Goal: Information Seeking & Learning: Compare options

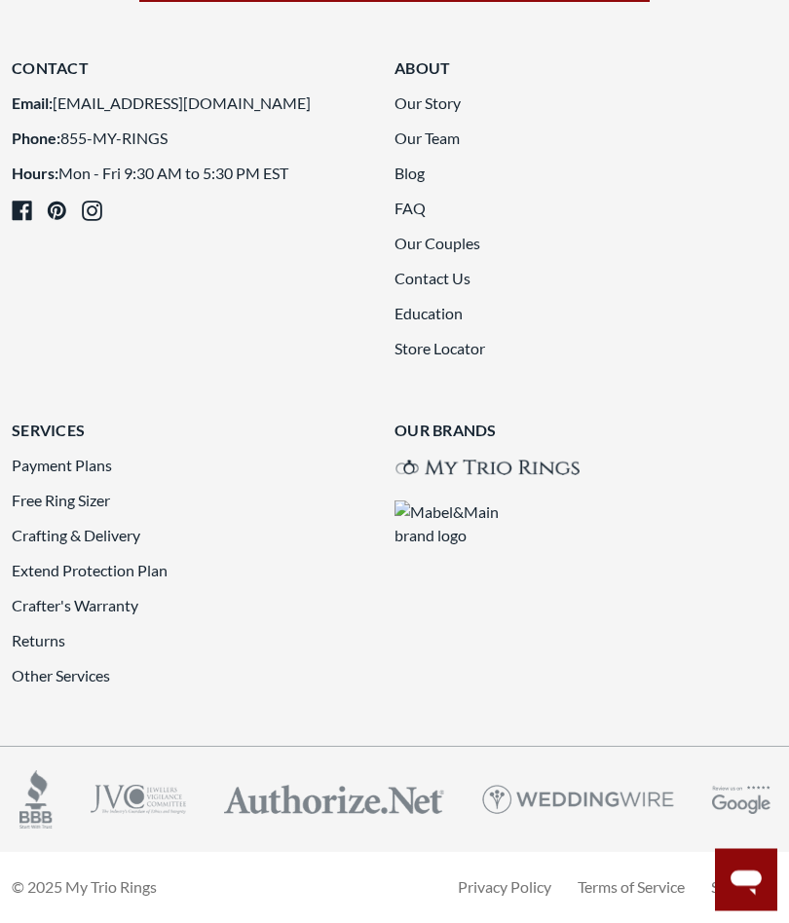
scroll to position [7735, 0]
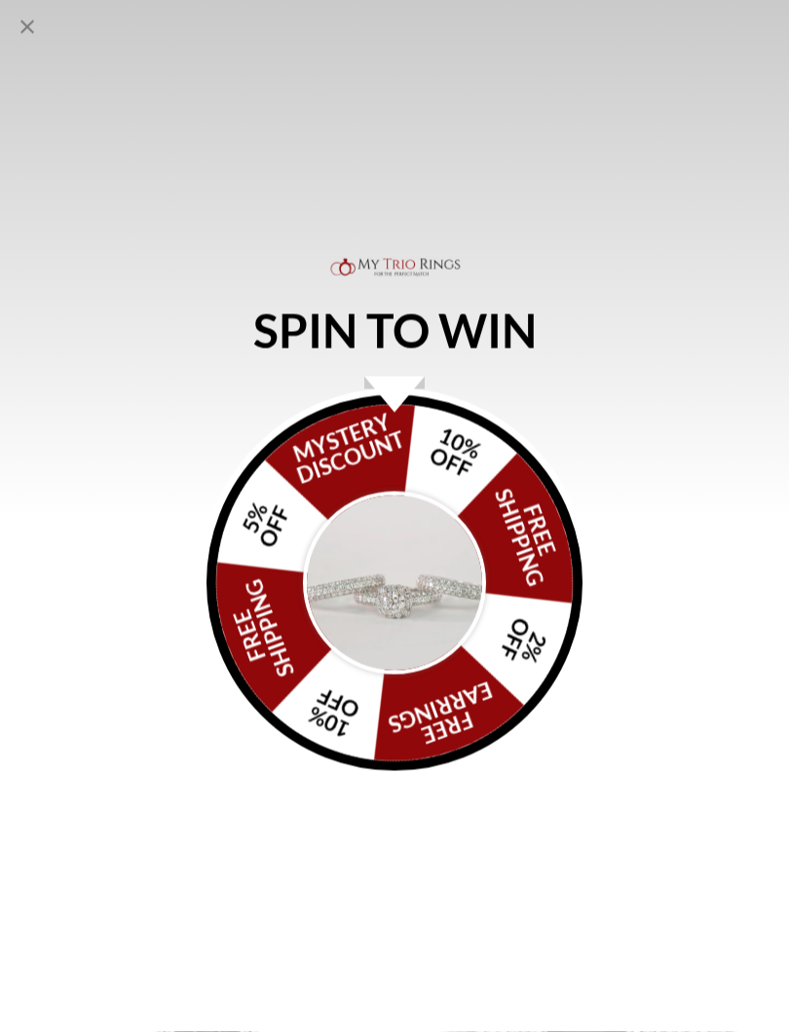
scroll to position [3000, 0]
click at [633, 278] on div "SPIN TO WIN FREE SHIPPING 5% OFF Mystery Discount 10% OFF FREE SHIPPING 2% OFF …" at bounding box center [394, 516] width 789 height 1032
click at [28, 24] on icon "Close popup" at bounding box center [27, 27] width 23 height 23
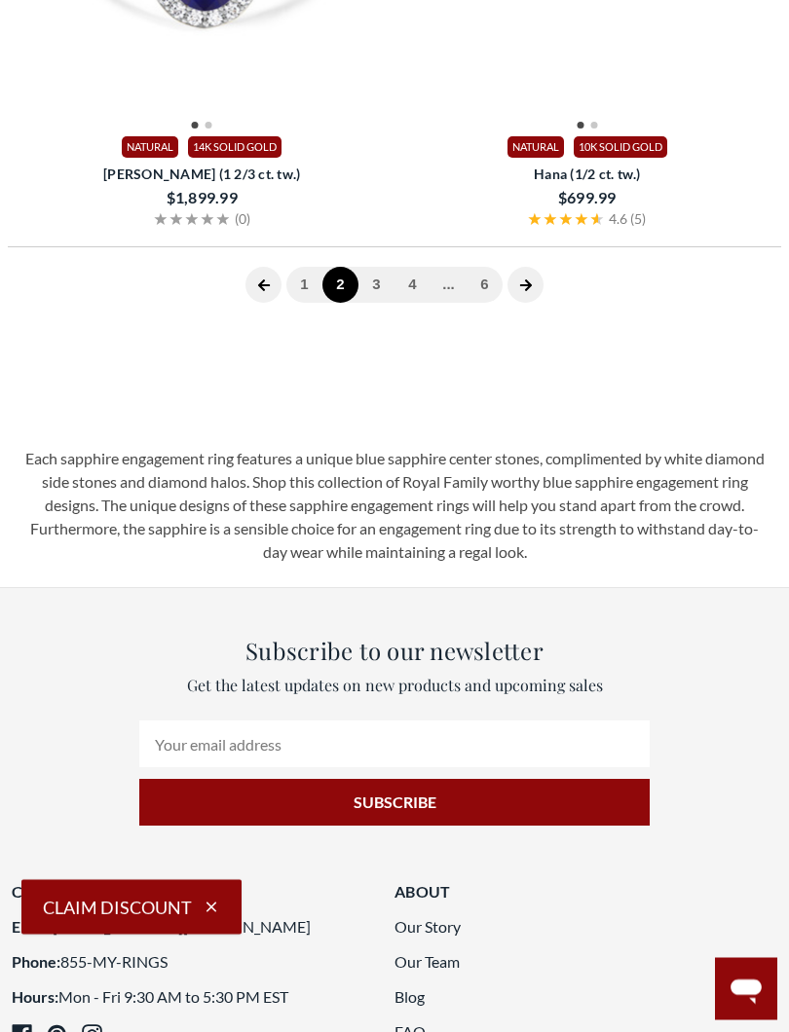
scroll to position [6951, 0]
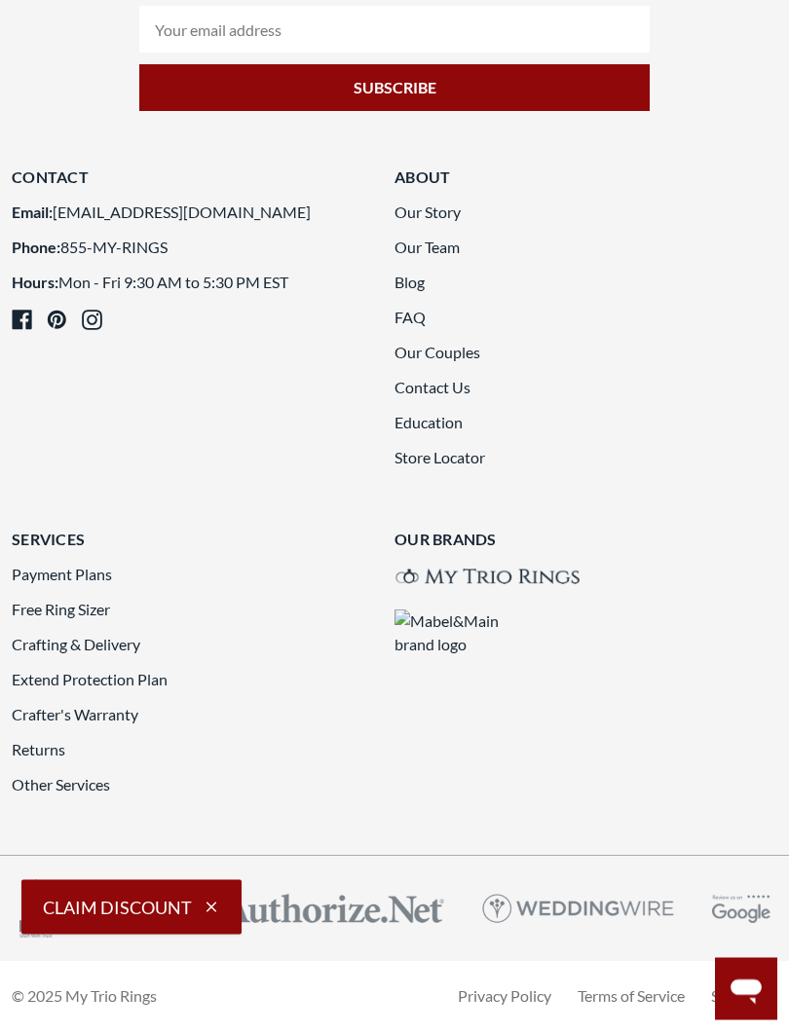
scroll to position [5939, 0]
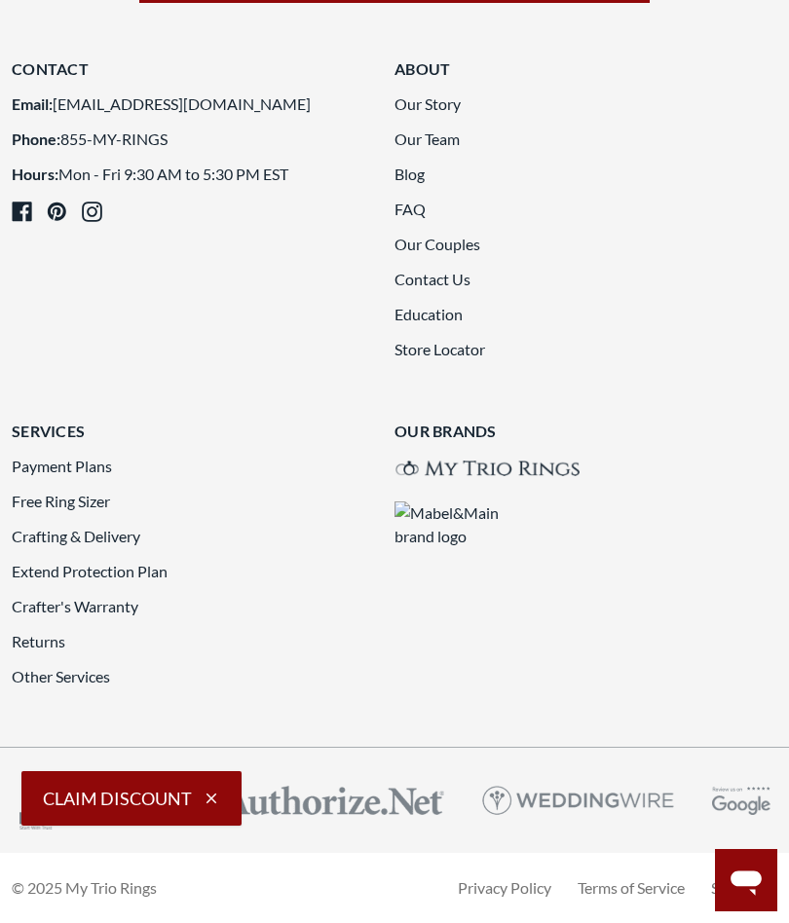
scroll to position [7695, 0]
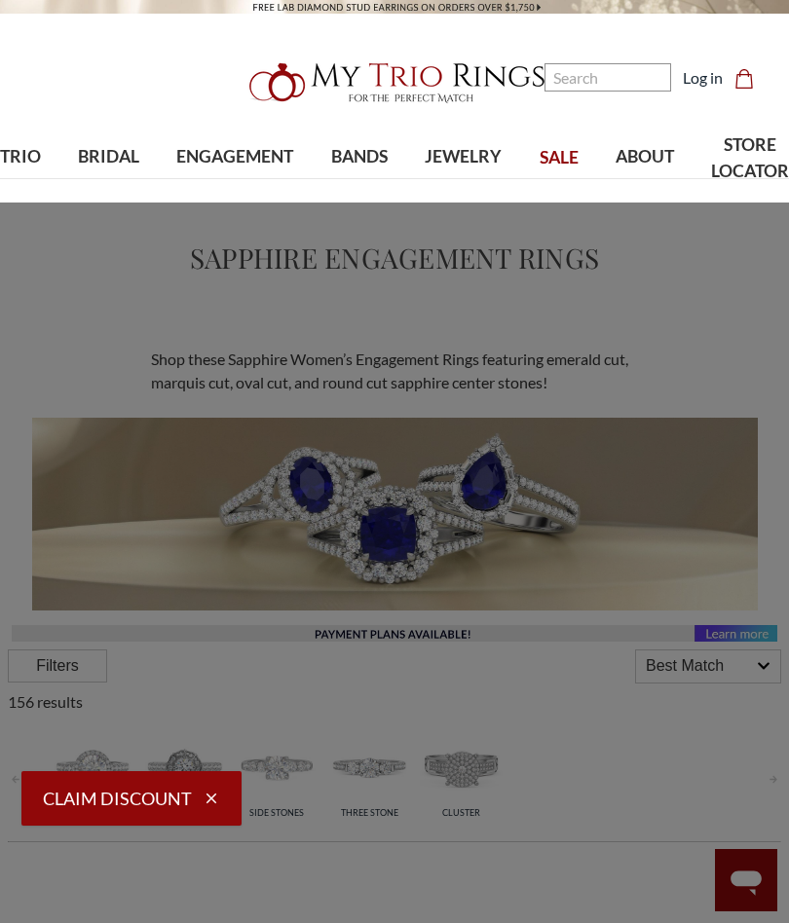
click at [229, 154] on span "ENGAGEMENT" at bounding box center [234, 156] width 117 height 25
click at [186, 789] on button "Claim Discount" at bounding box center [131, 798] width 220 height 55
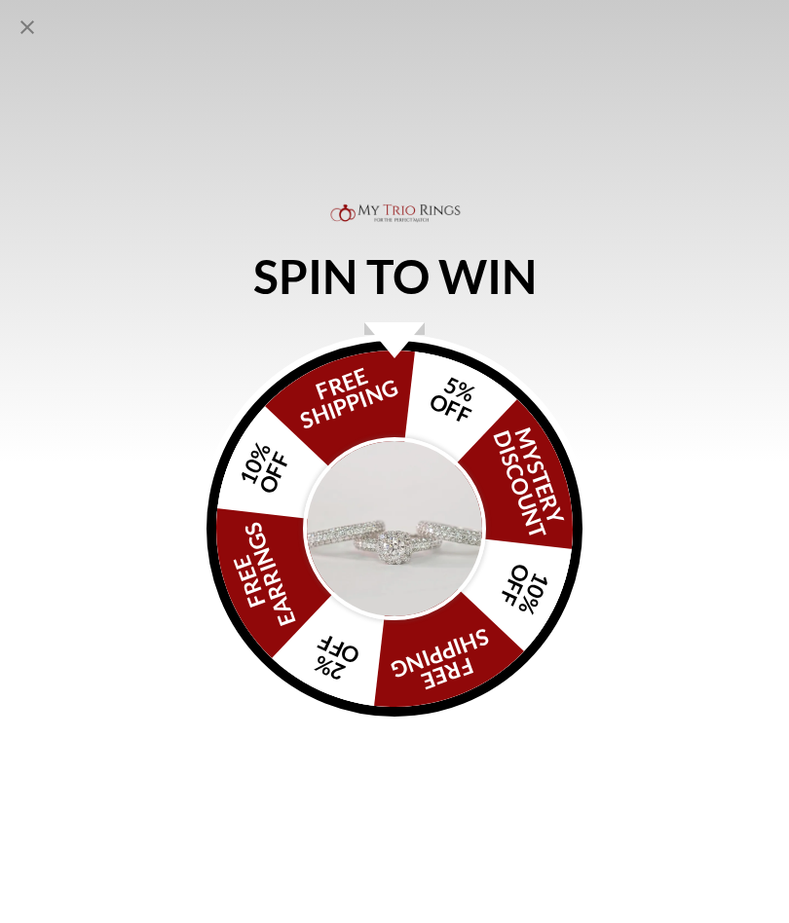
click at [34, 32] on icon "Close popup" at bounding box center [27, 27] width 23 height 23
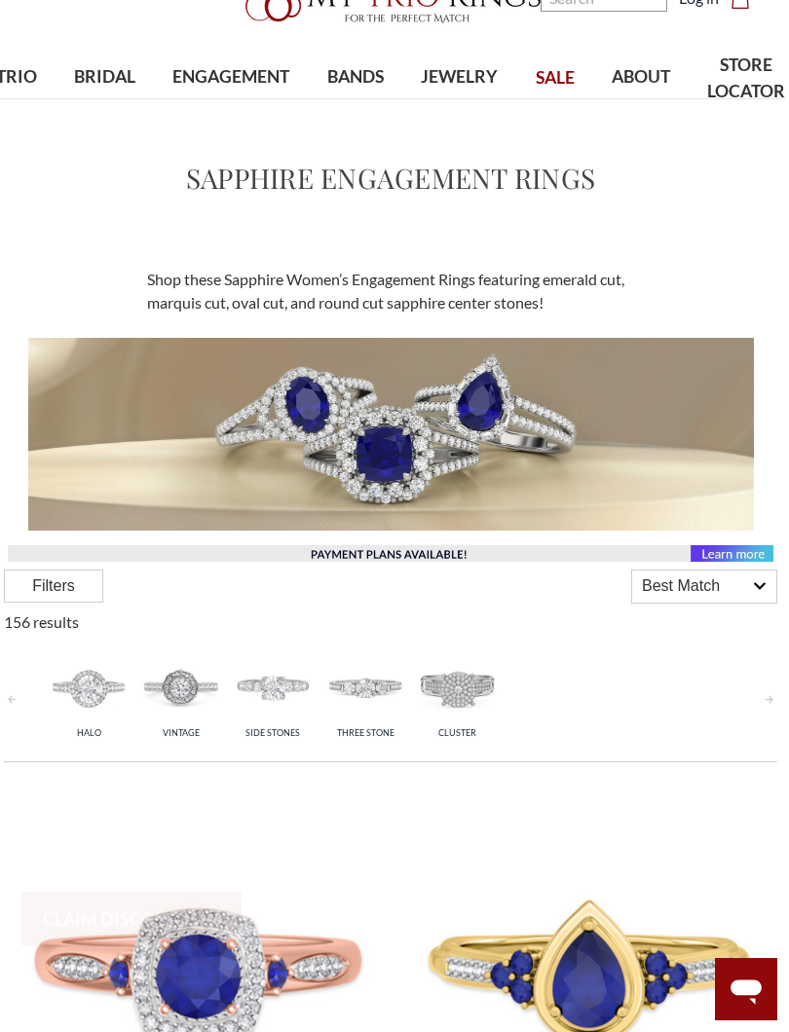
scroll to position [79, 4]
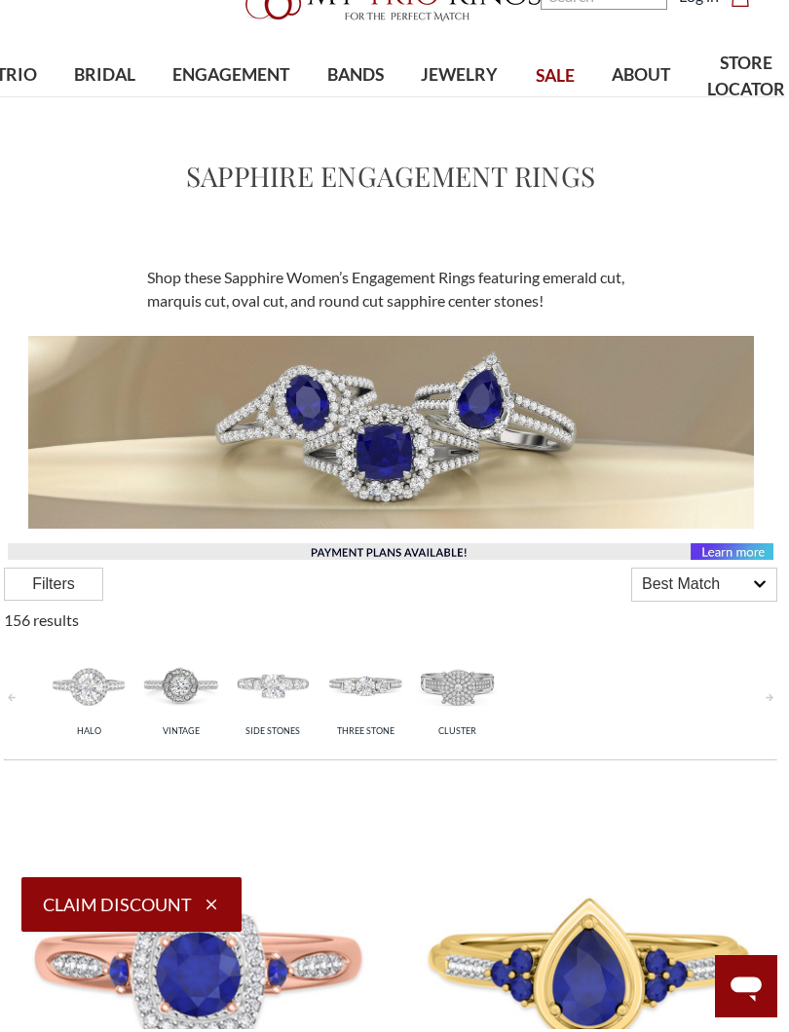
click at [27, 581] on div "Filters" at bounding box center [53, 587] width 99 height 33
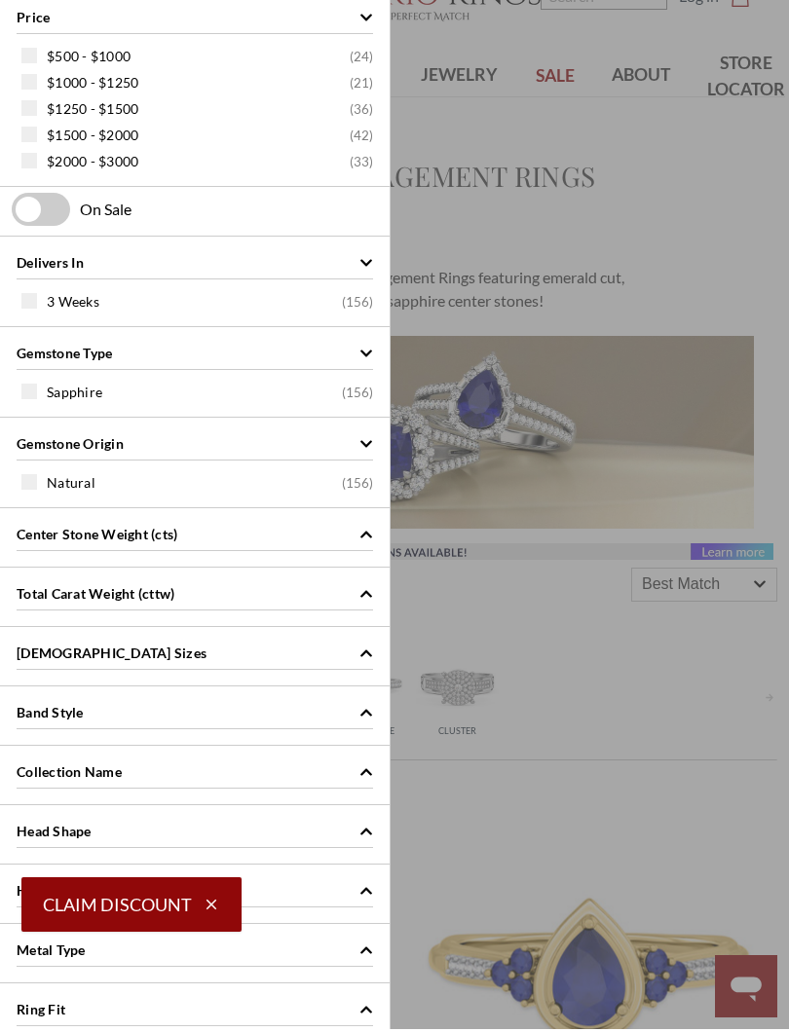
scroll to position [82, 4]
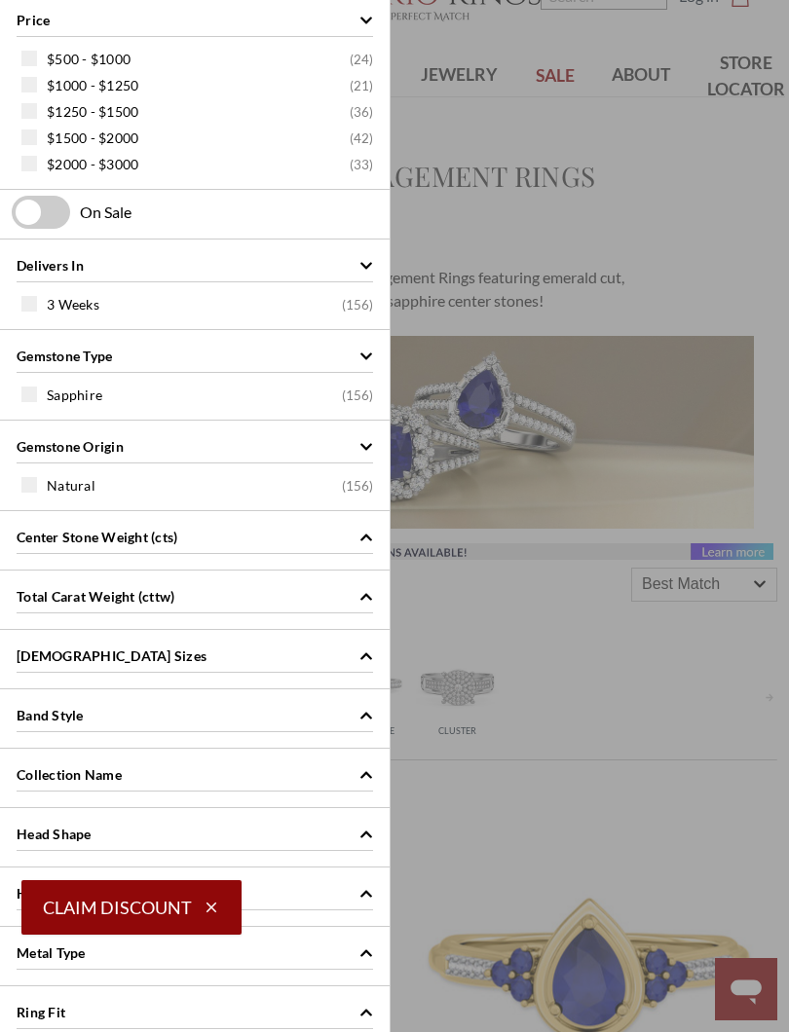
click at [362, 342] on div "Gemstone Type" at bounding box center [195, 354] width 356 height 37
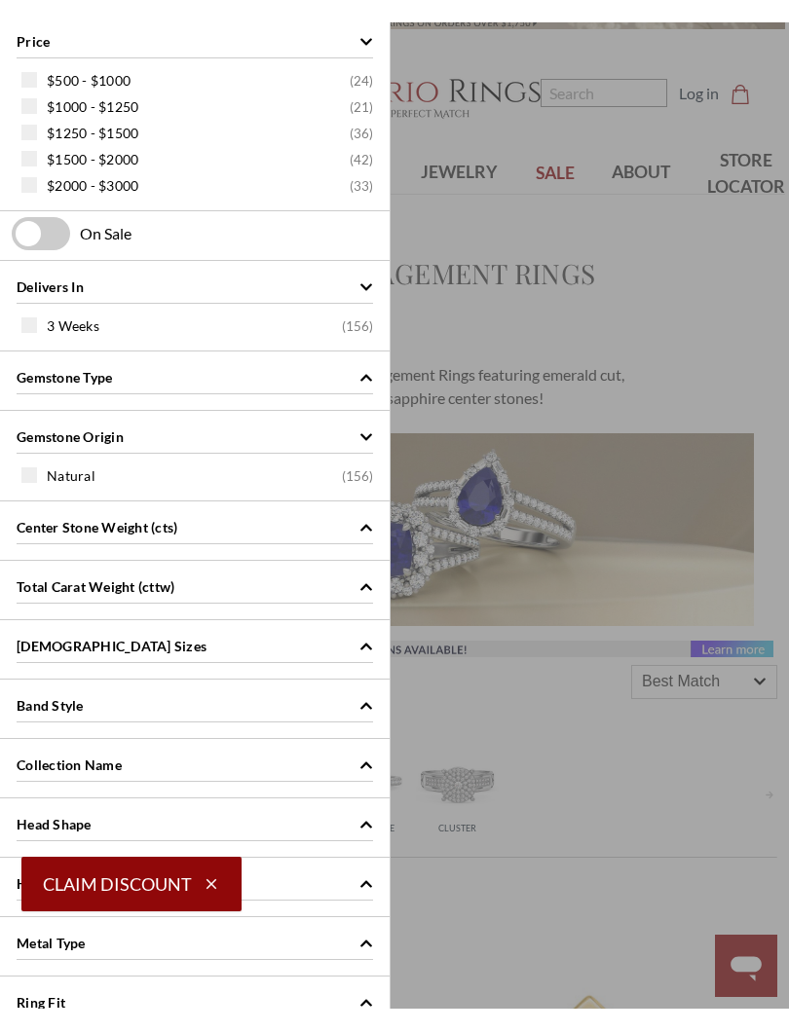
scroll to position [0, 4]
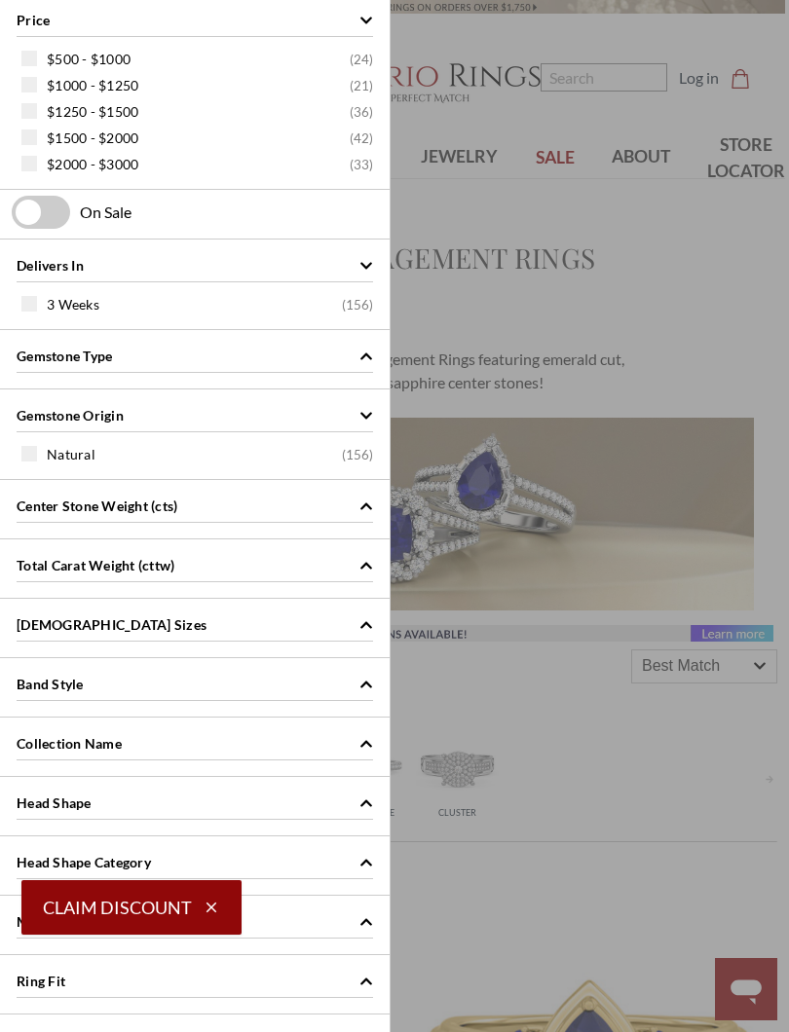
click at [369, 352] on icon "Gemstone Type" at bounding box center [366, 357] width 14 height 14
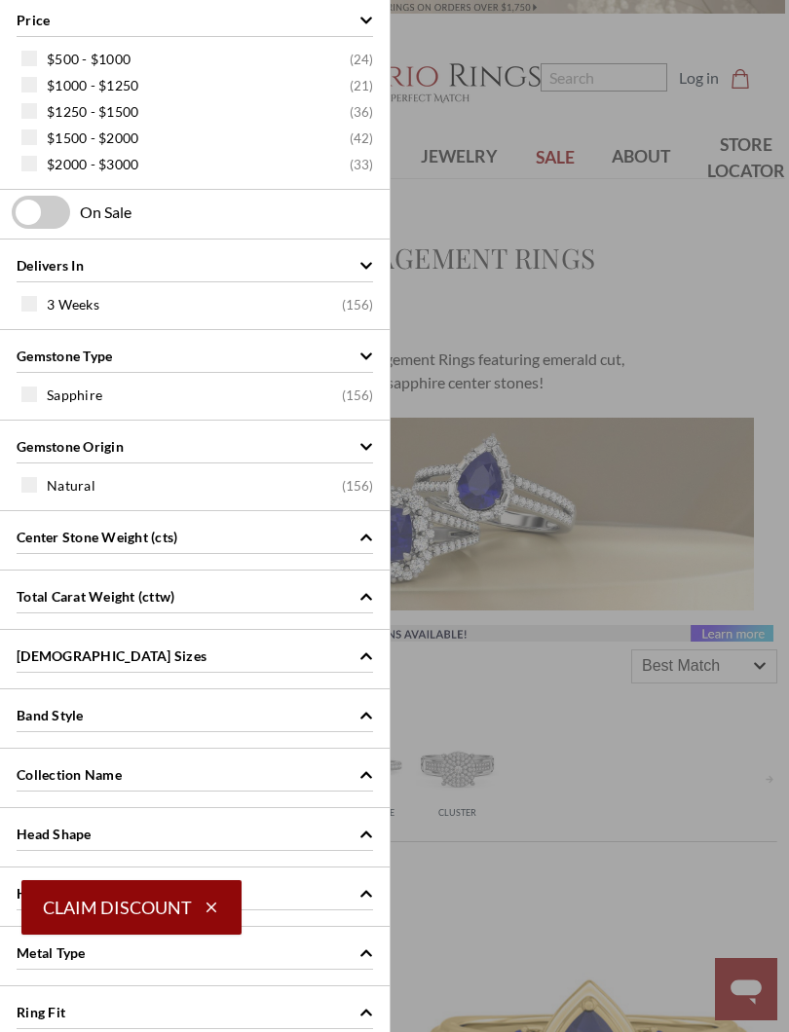
click at [35, 389] on span at bounding box center [29, 395] width 16 height 16
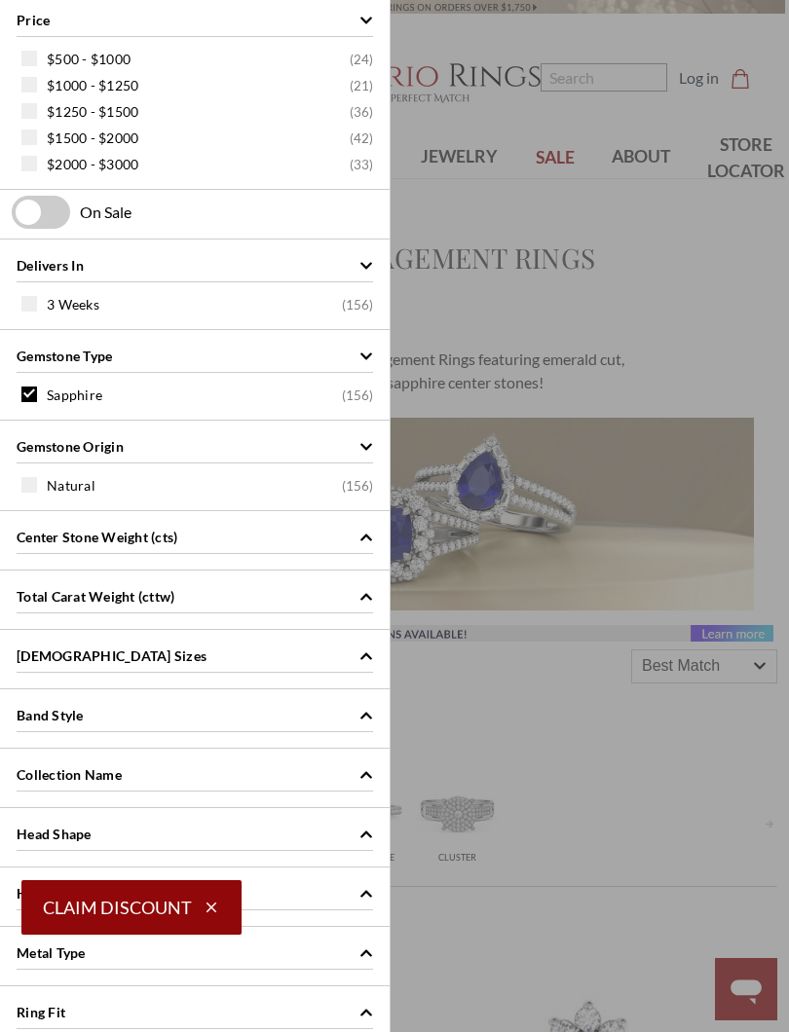
click at [364, 354] on icon "Gemstone Type" at bounding box center [366, 357] width 14 height 14
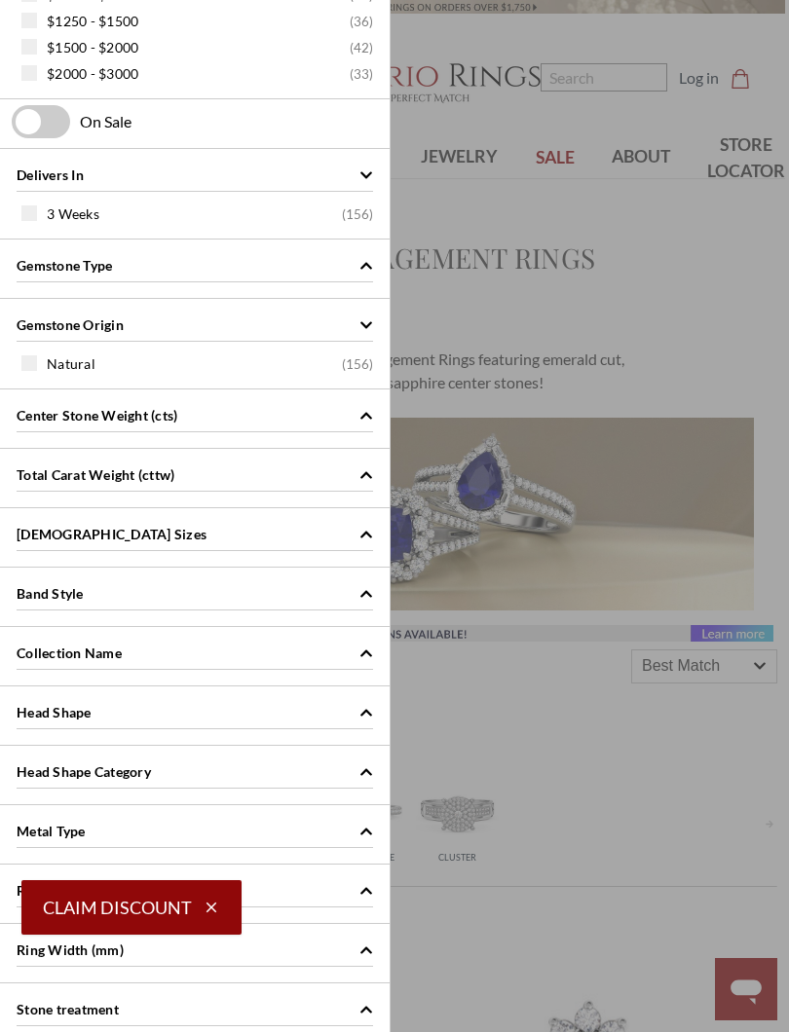
scroll to position [93, 0]
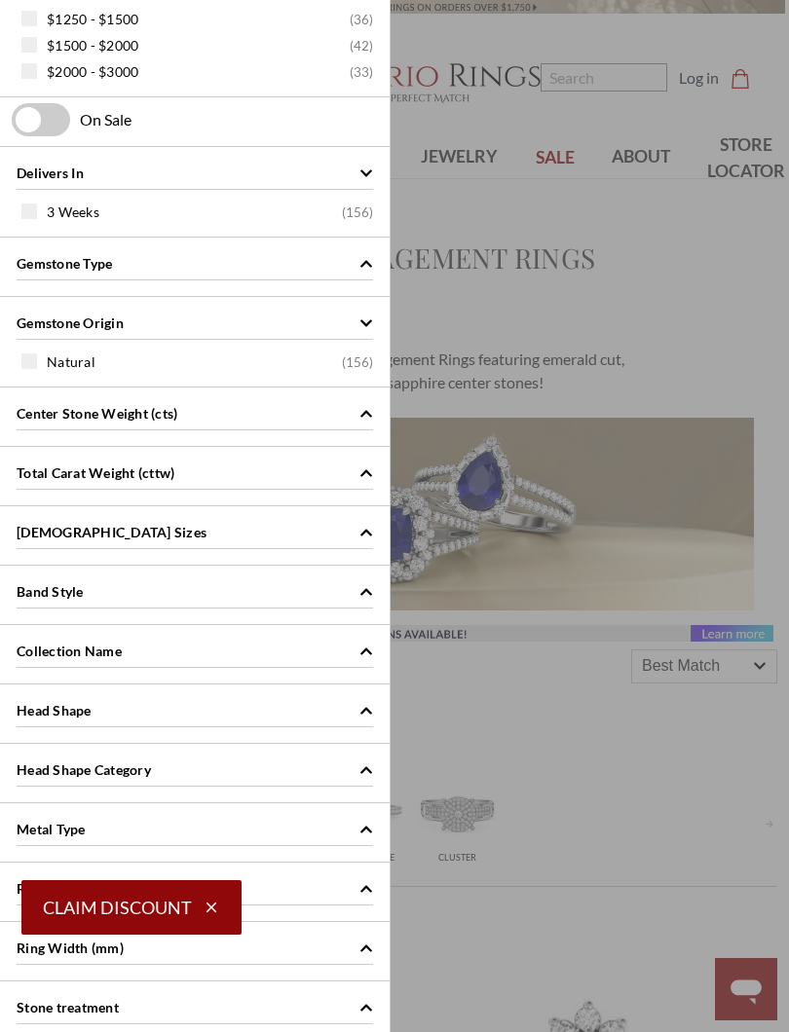
click at [361, 321] on icon "Gemstone Origin" at bounding box center [366, 322] width 12 height 7
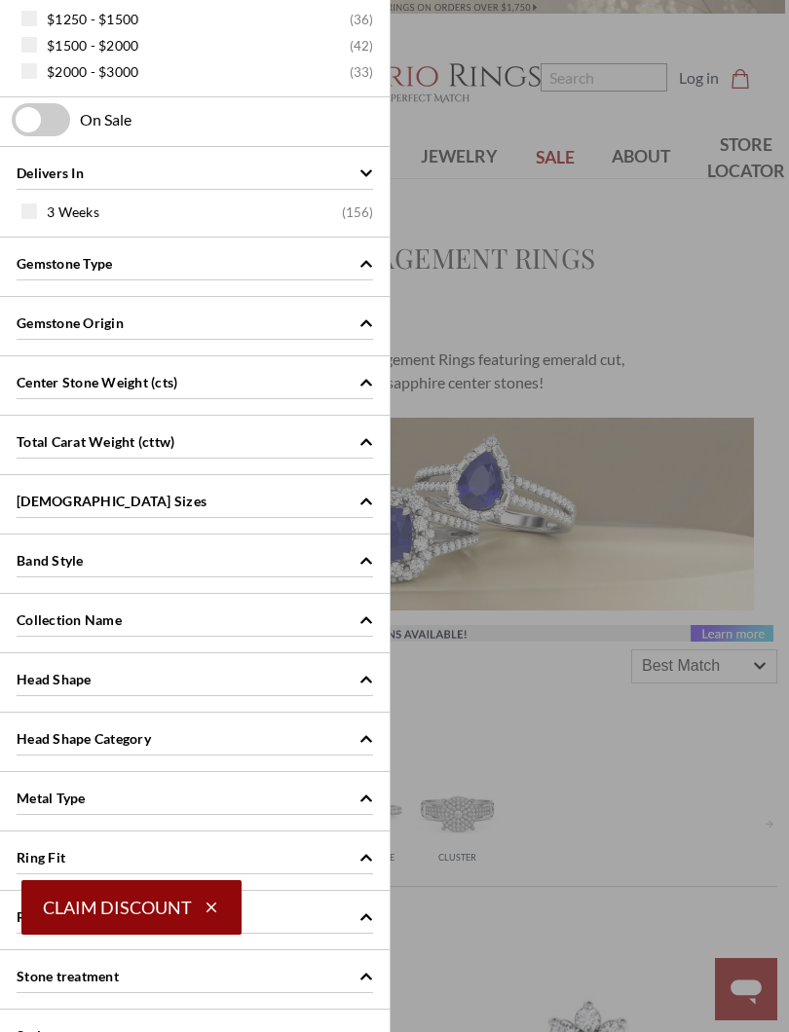
click at [360, 317] on icon "Gemstone Origin" at bounding box center [366, 324] width 14 height 14
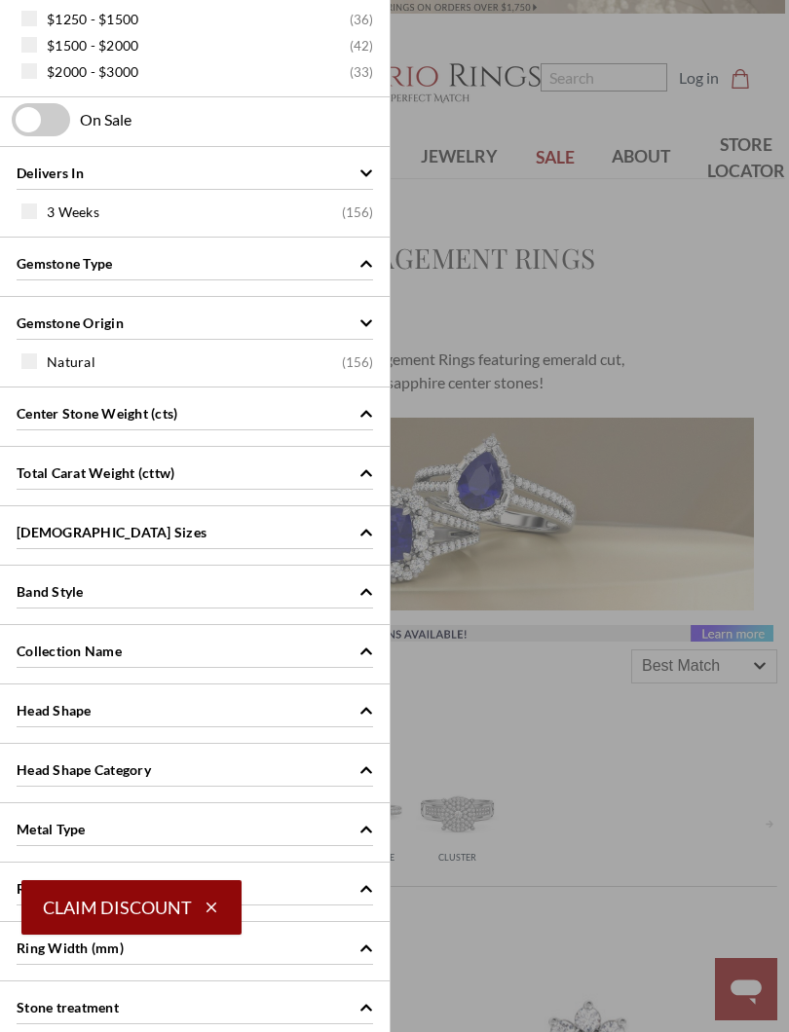
click at [369, 265] on icon "Gemstone Type" at bounding box center [366, 263] width 12 height 7
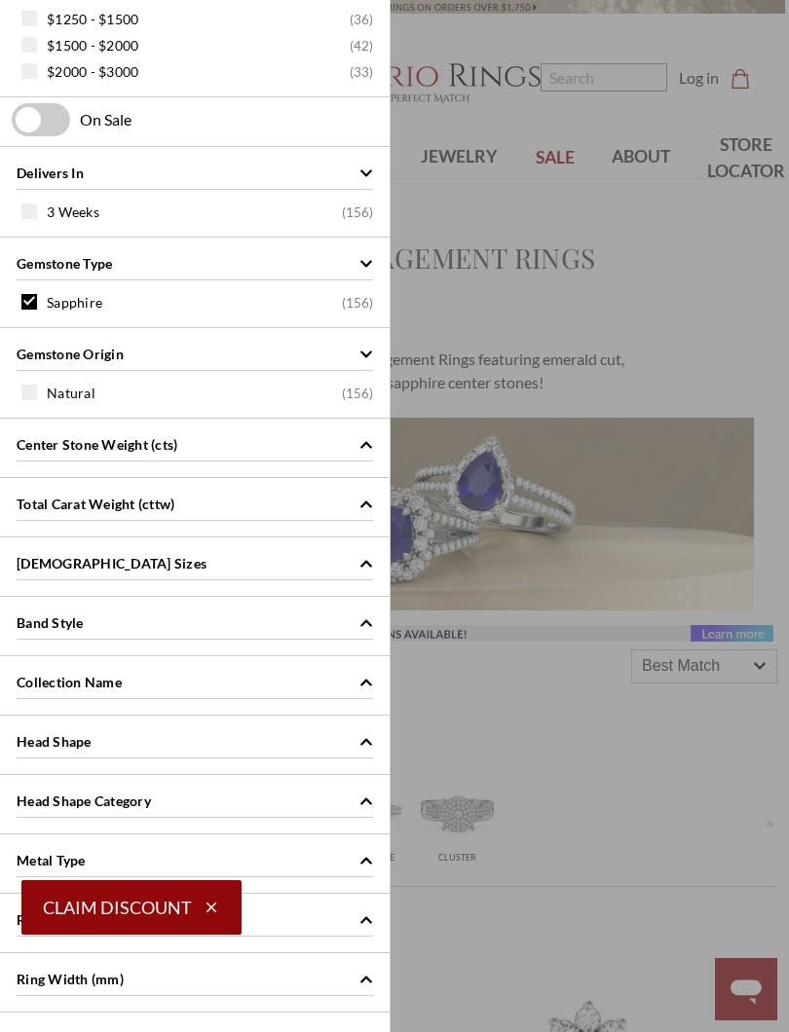
click at [27, 302] on span at bounding box center [29, 302] width 16 height 16
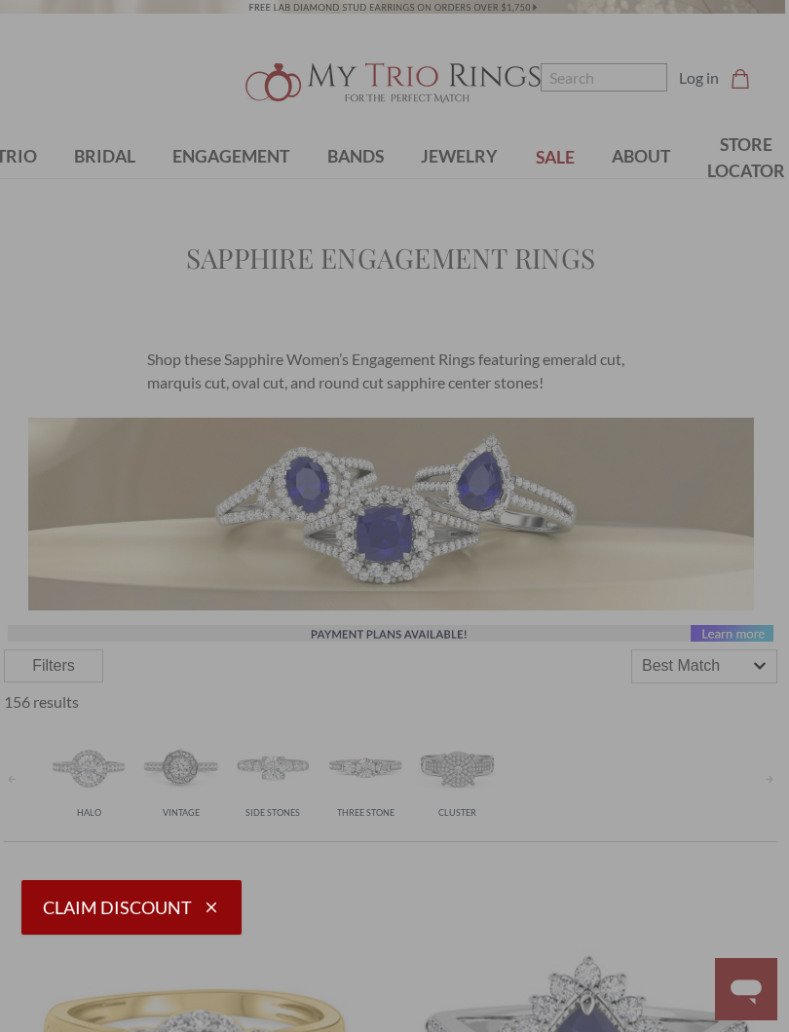
click at [634, 419] on div "Price $500 - $1000 ( 24 ) $1000 - $1250 ( 21 ) $1250 - $1500 ( 36 ) $1500 - $20…" at bounding box center [394, 516] width 789 height 1032
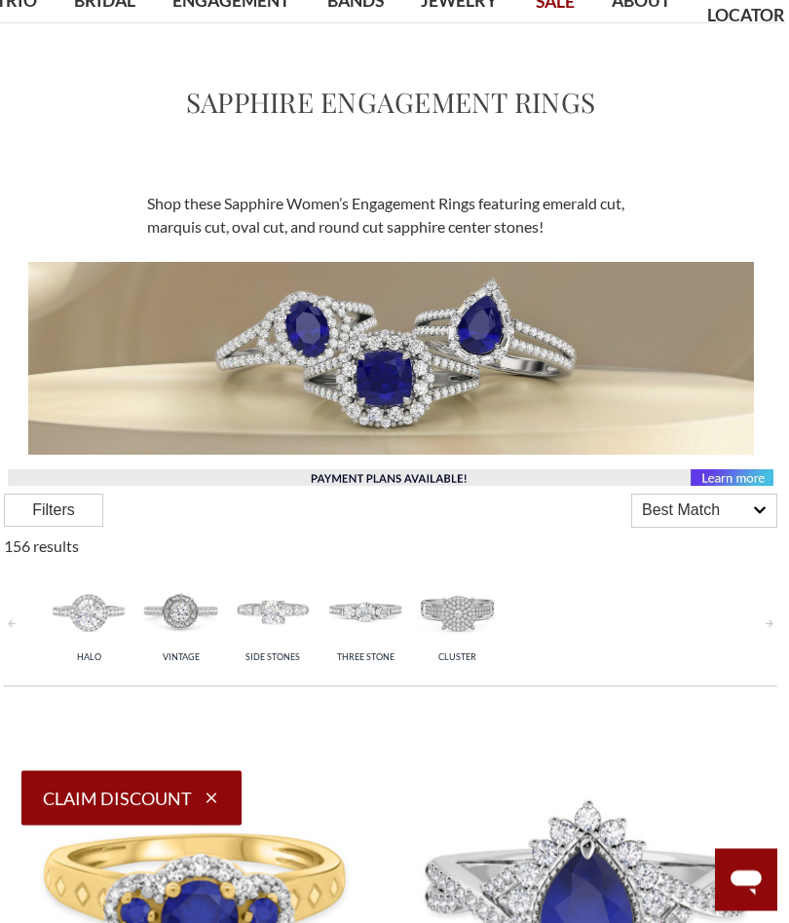
scroll to position [0, 4]
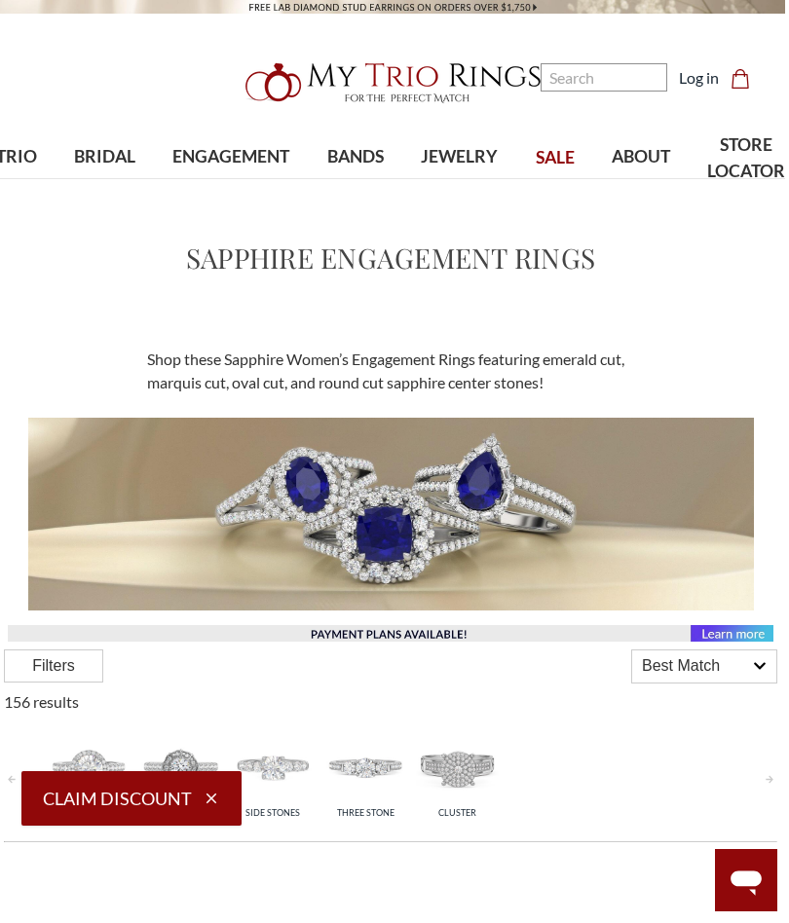
click at [249, 153] on span "ENGAGEMENT" at bounding box center [230, 156] width 117 height 25
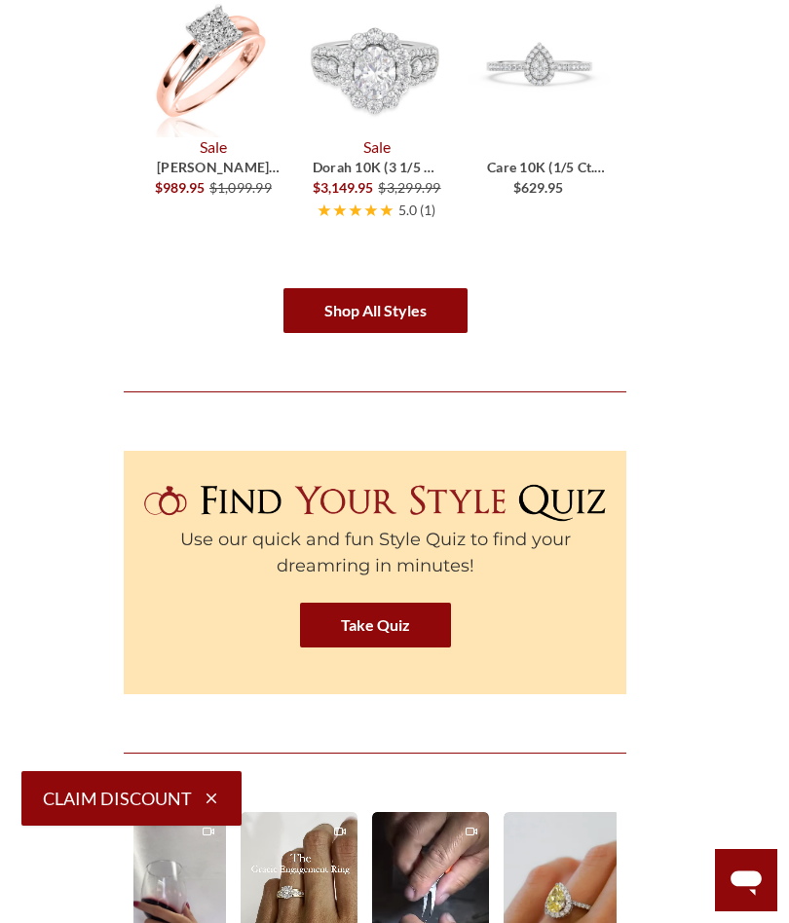
click at [429, 327] on link "Shop All Styles" at bounding box center [375, 310] width 184 height 45
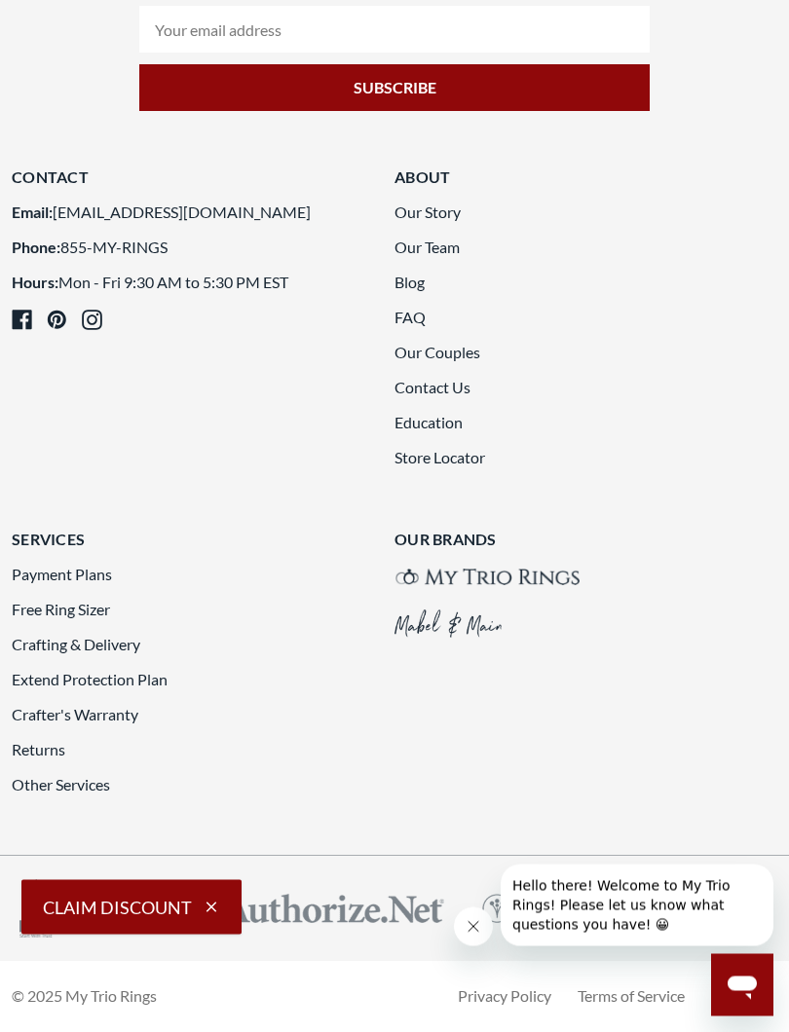
scroll to position [7879, 0]
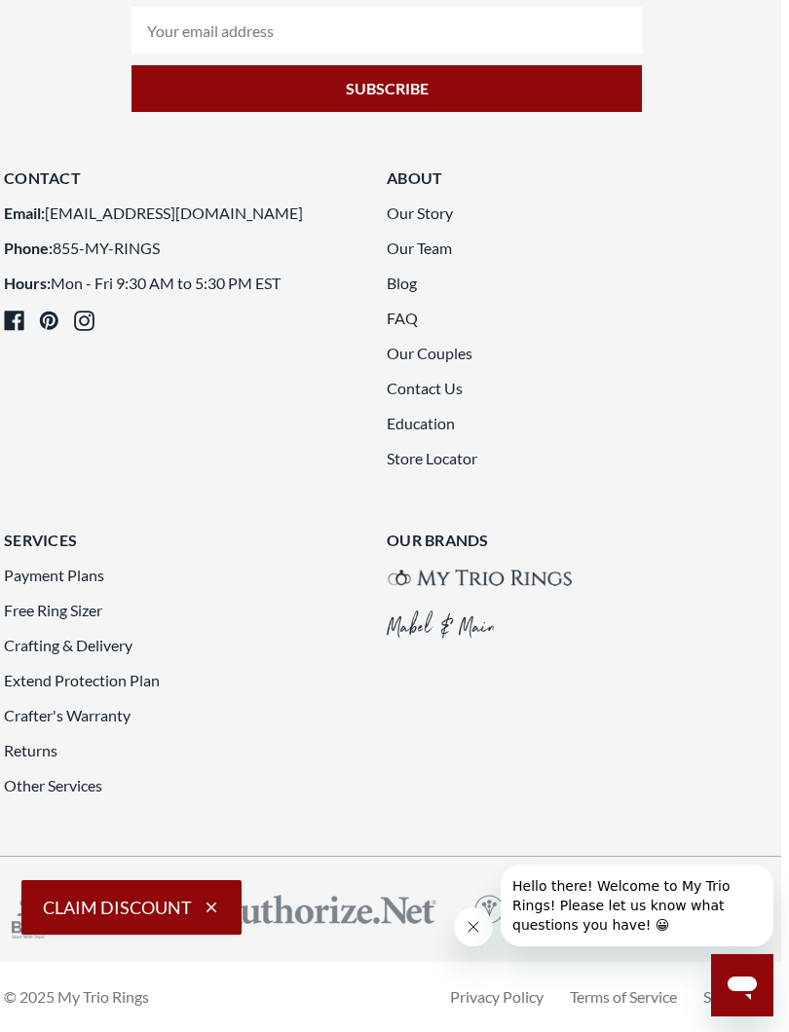
scroll to position [7743, 8]
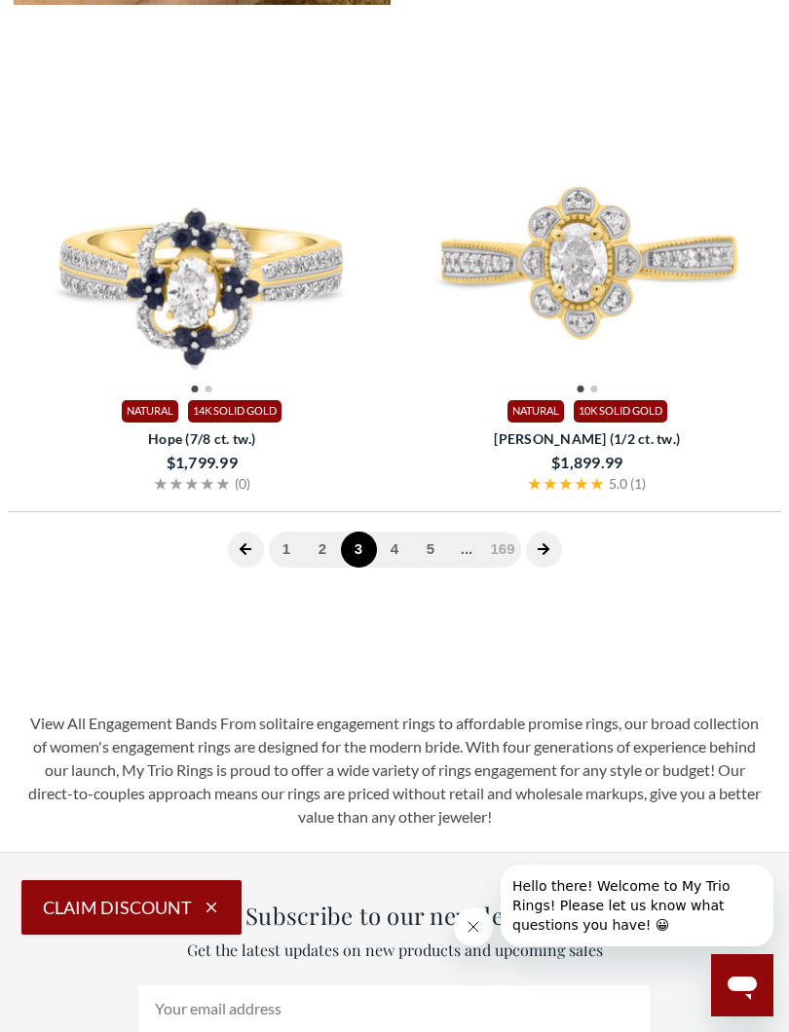
scroll to position [791, 0]
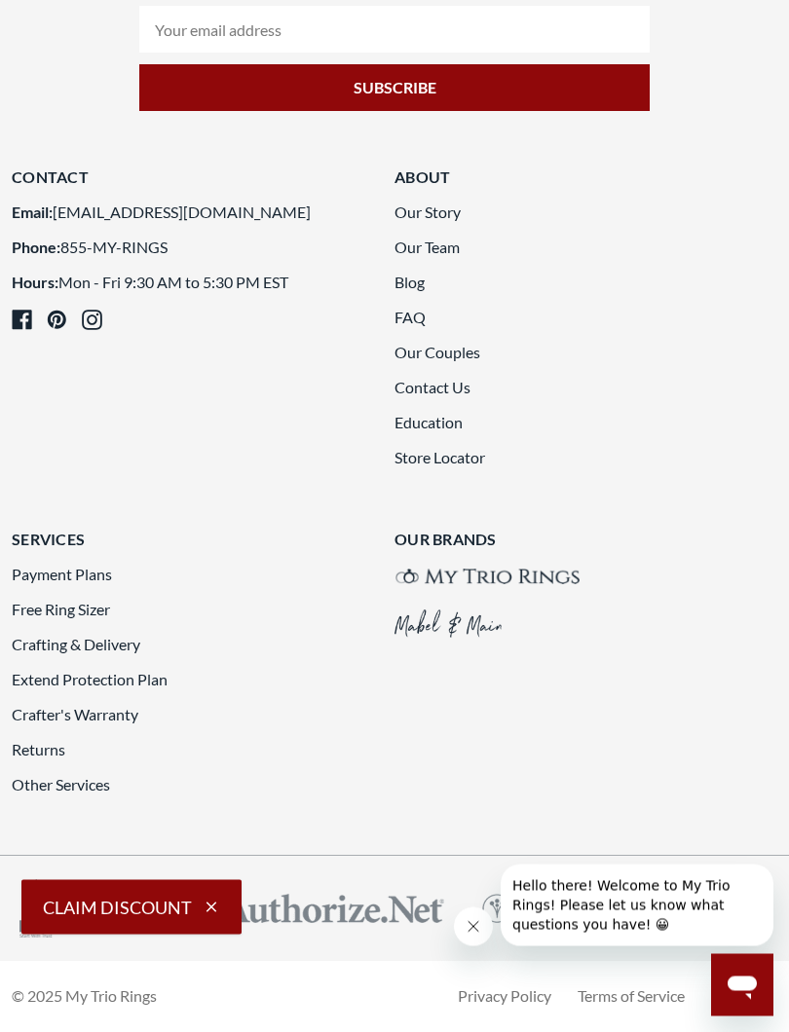
scroll to position [5887, 0]
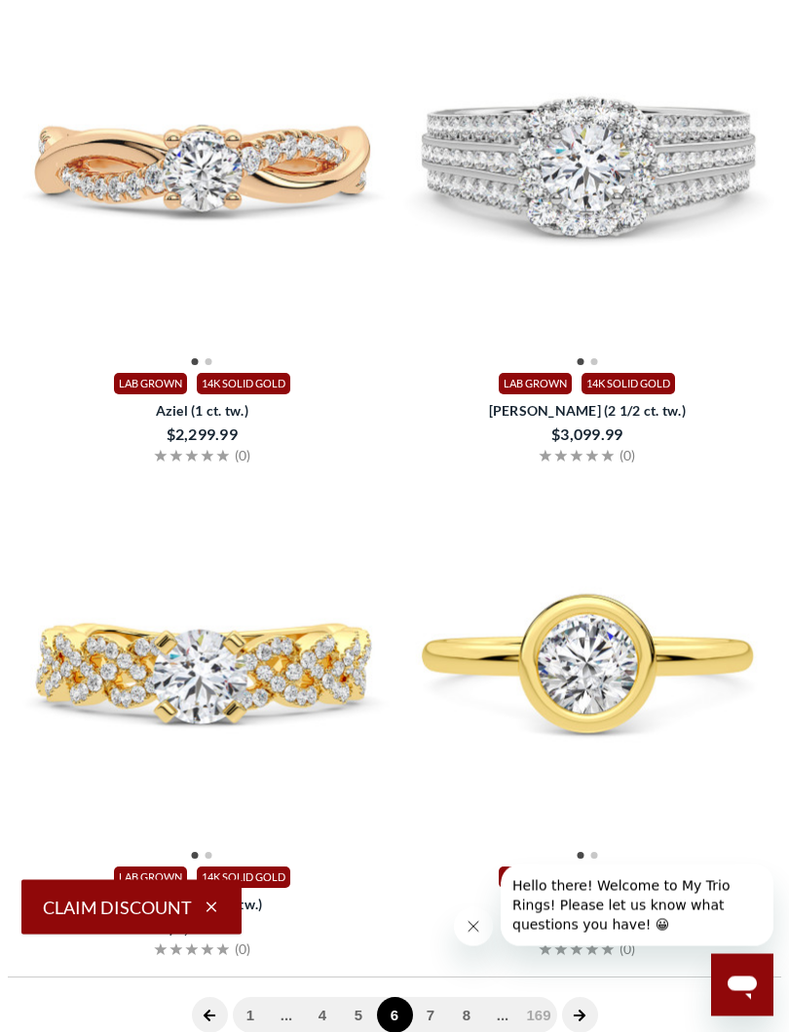
scroll to position [4232, 0]
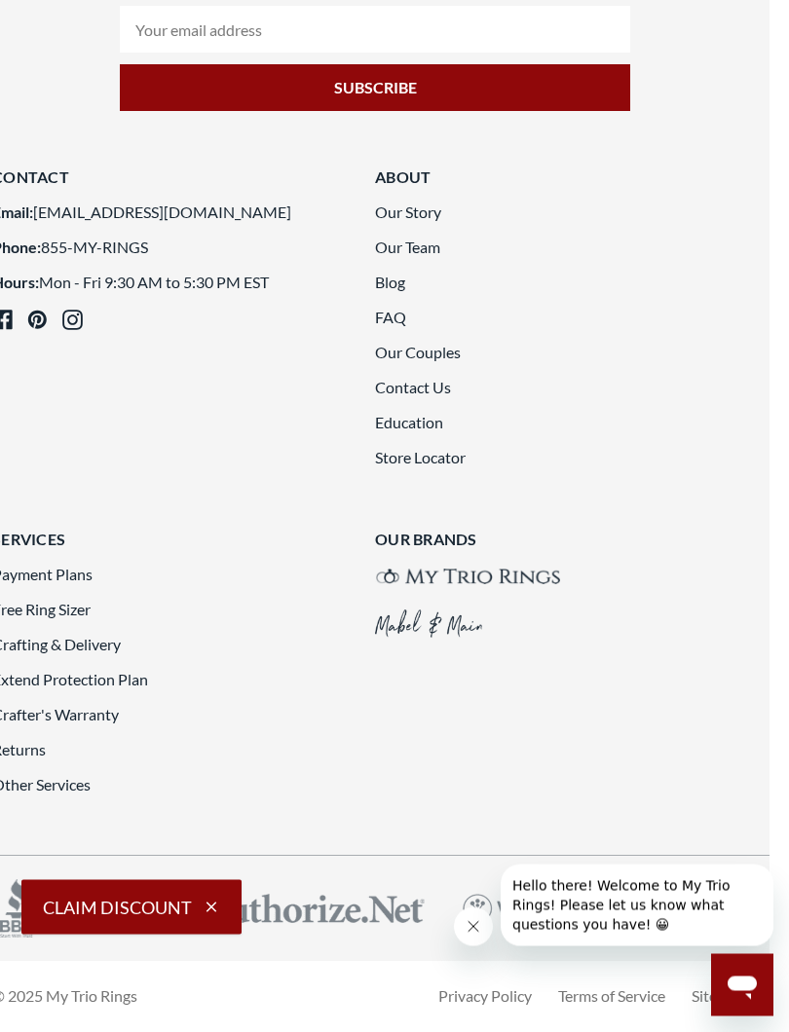
scroll to position [7845, 21]
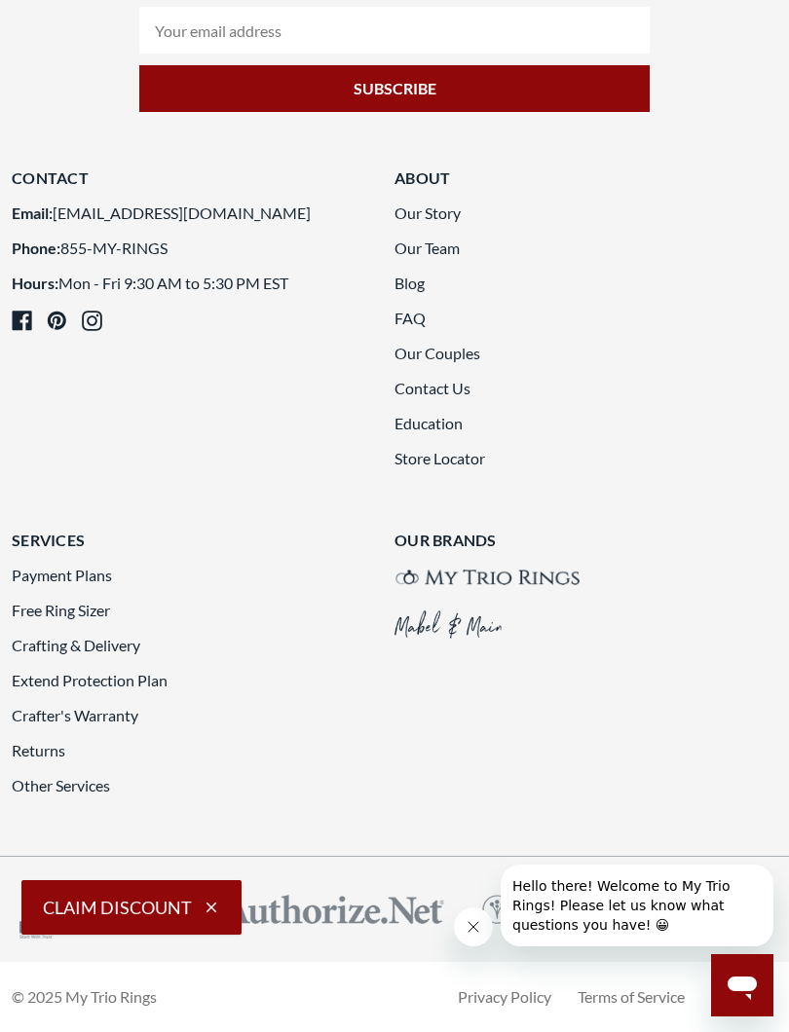
scroll to position [8066, 0]
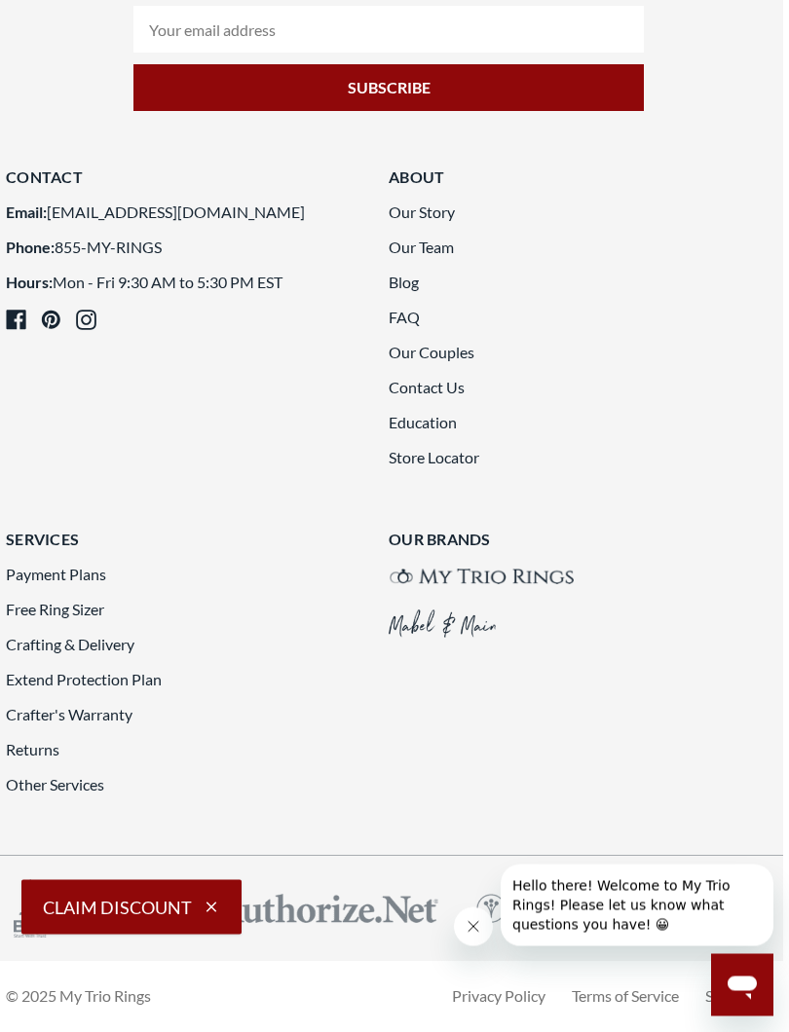
scroll to position [7757, 6]
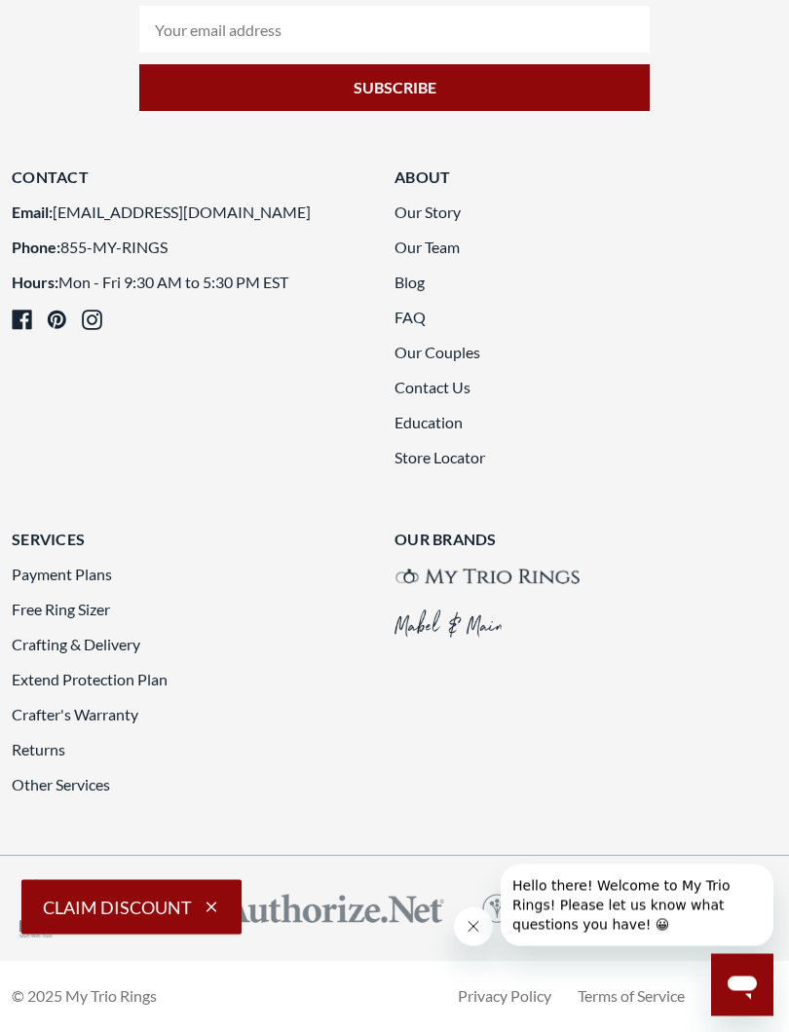
scroll to position [8119, 0]
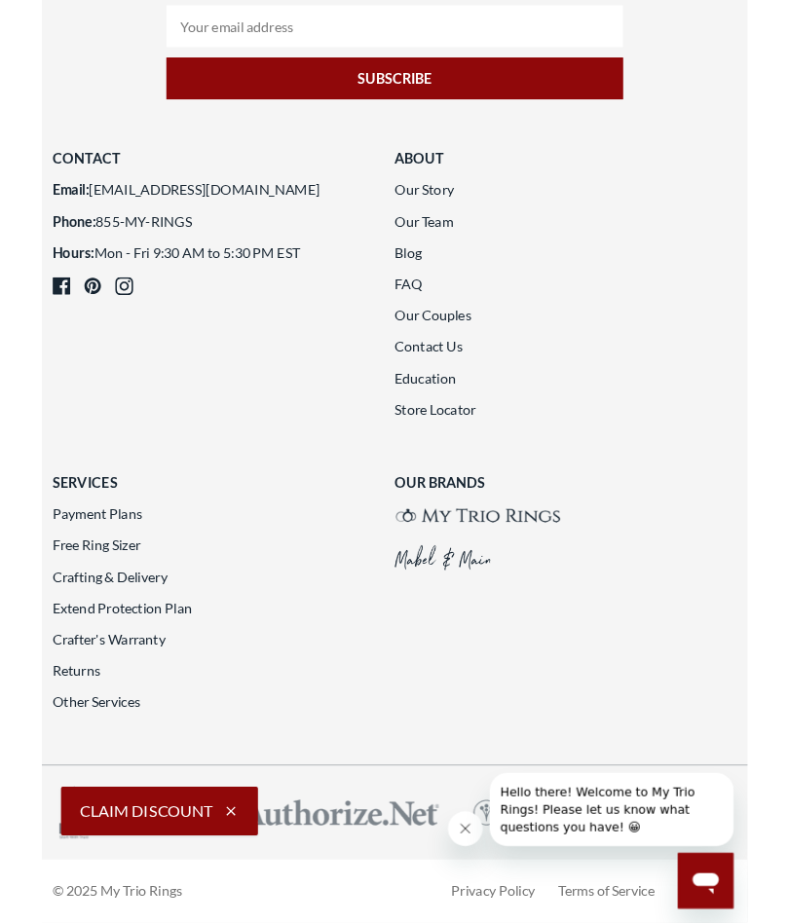
scroll to position [7981, 0]
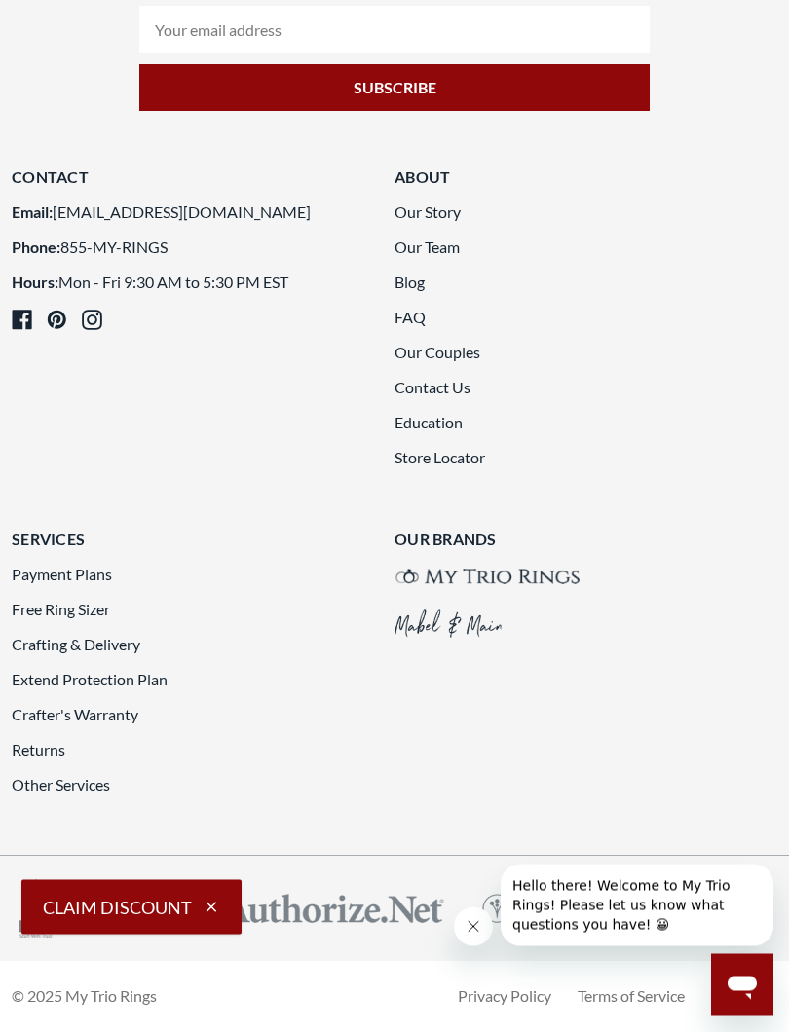
scroll to position [8157, 0]
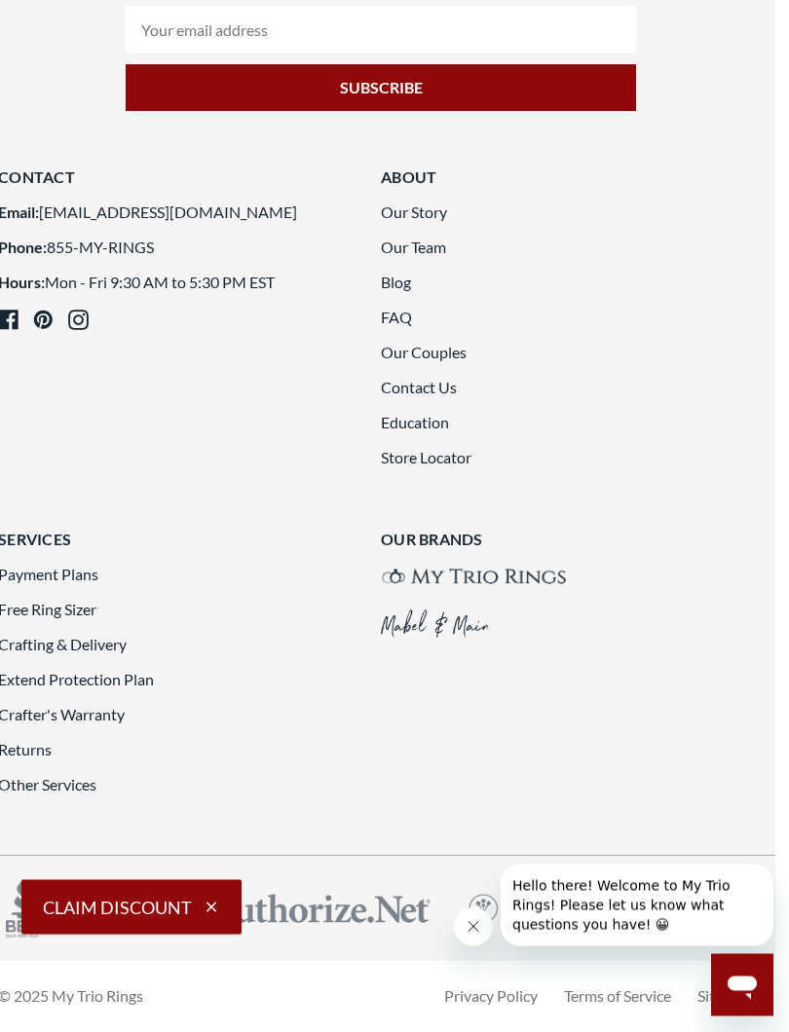
scroll to position [7858, 14]
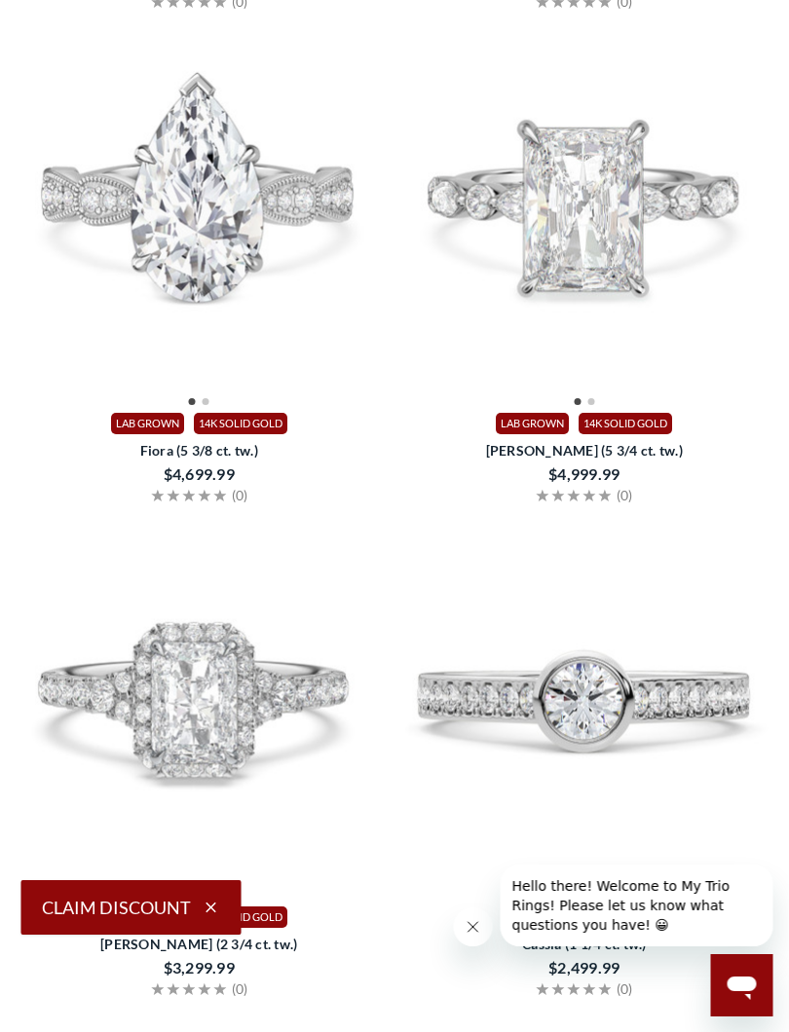
scroll to position [2468, 2]
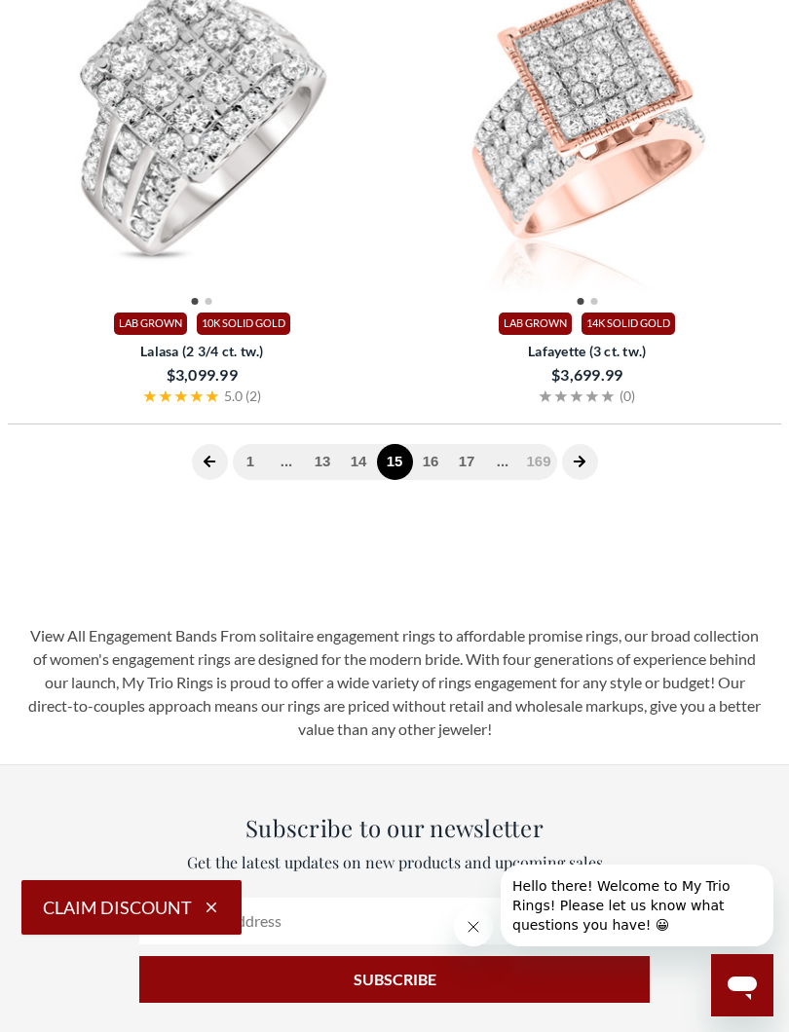
click at [442, 454] on link "16" at bounding box center [431, 462] width 36 height 36
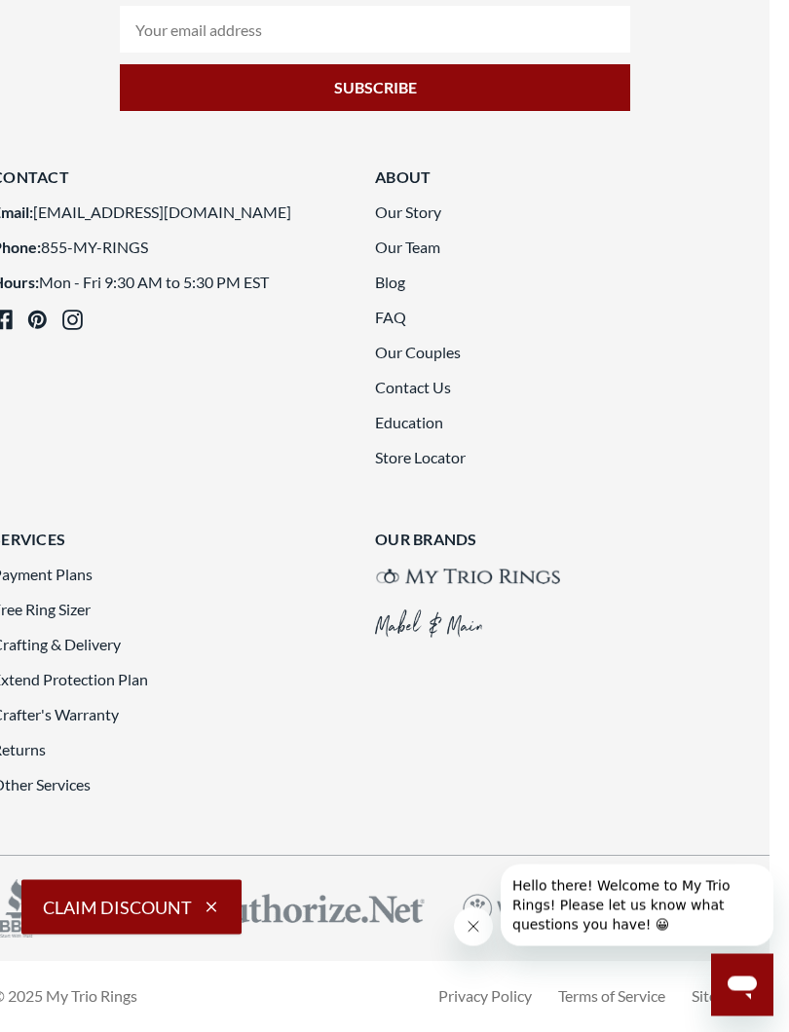
scroll to position [7786, 19]
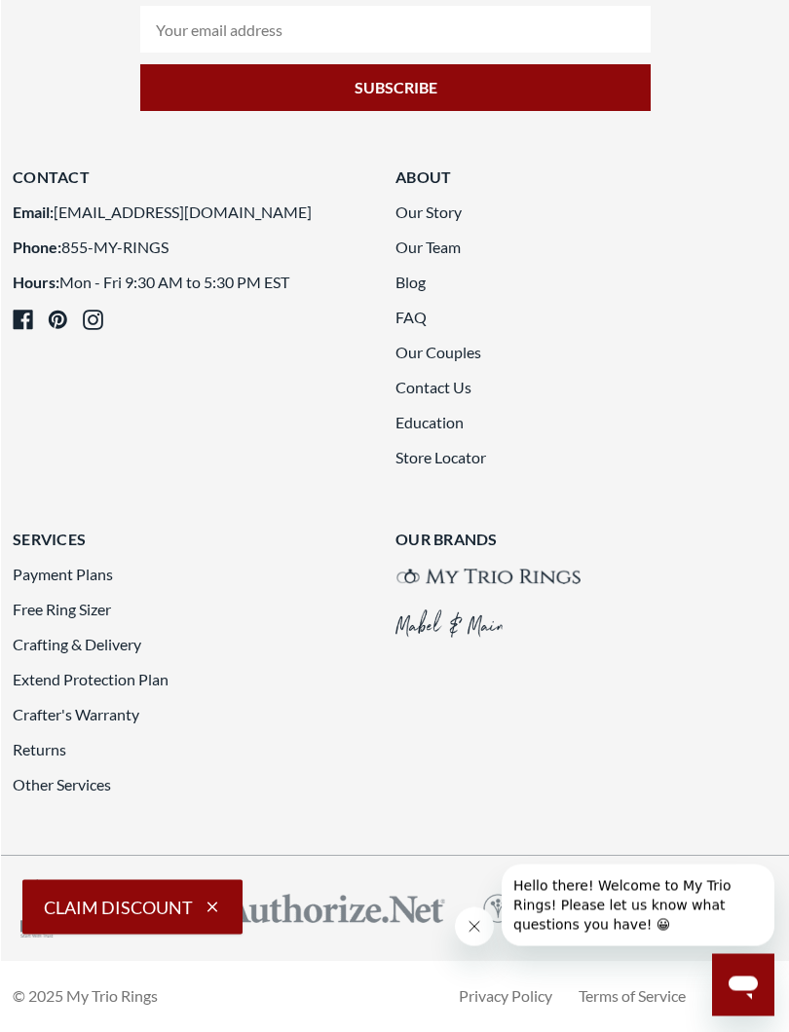
scroll to position [7770, 4]
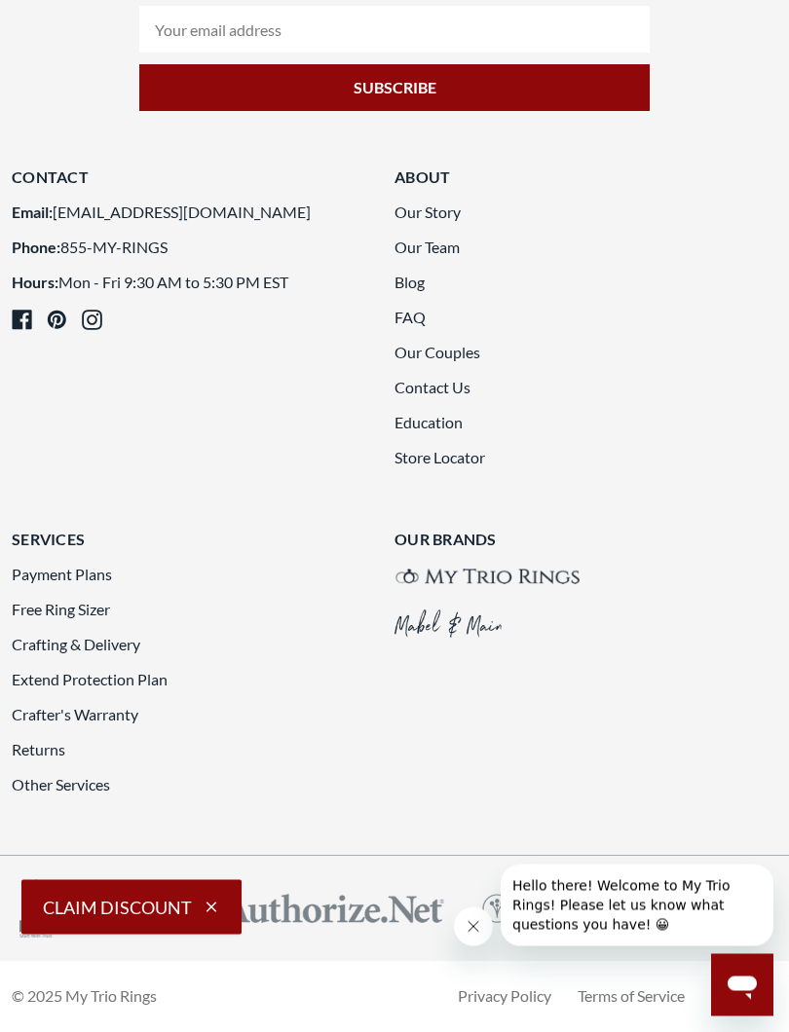
scroll to position [7967, 0]
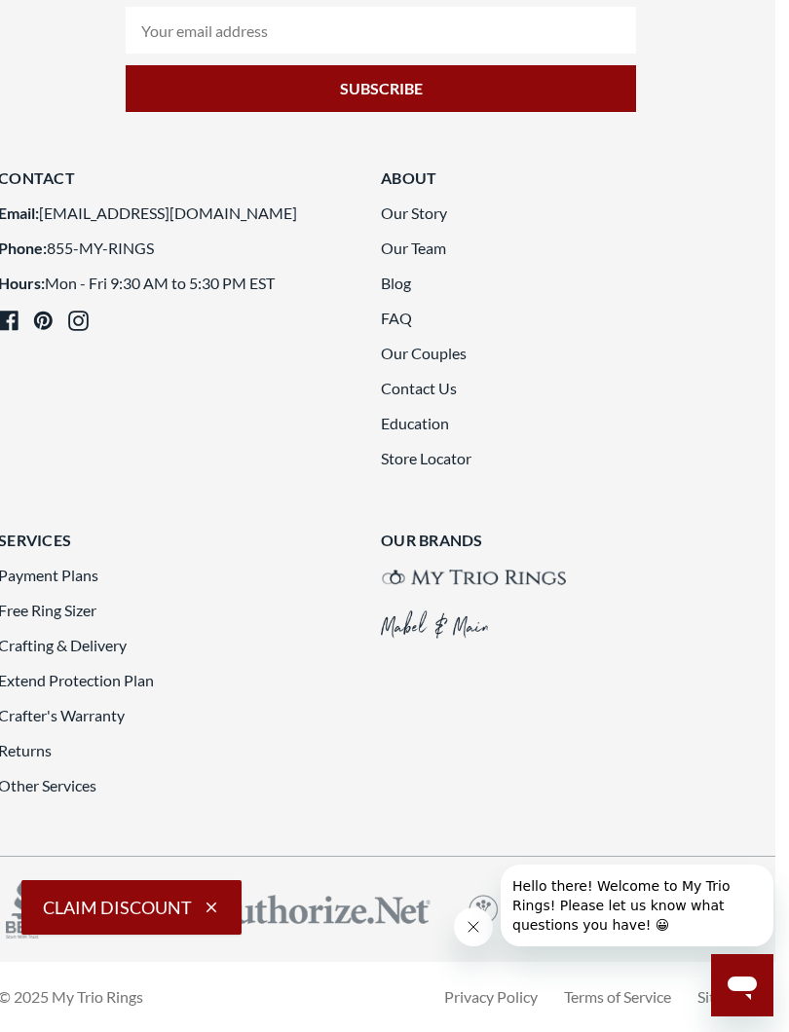
scroll to position [7931, 15]
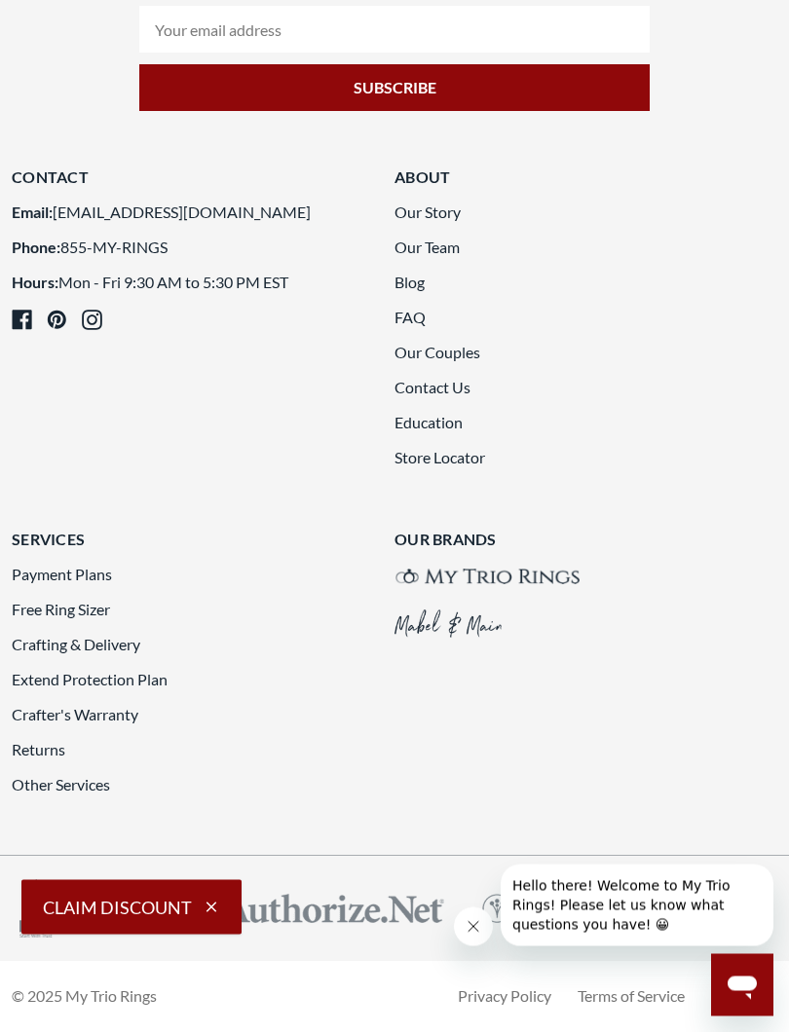
scroll to position [7900, 0]
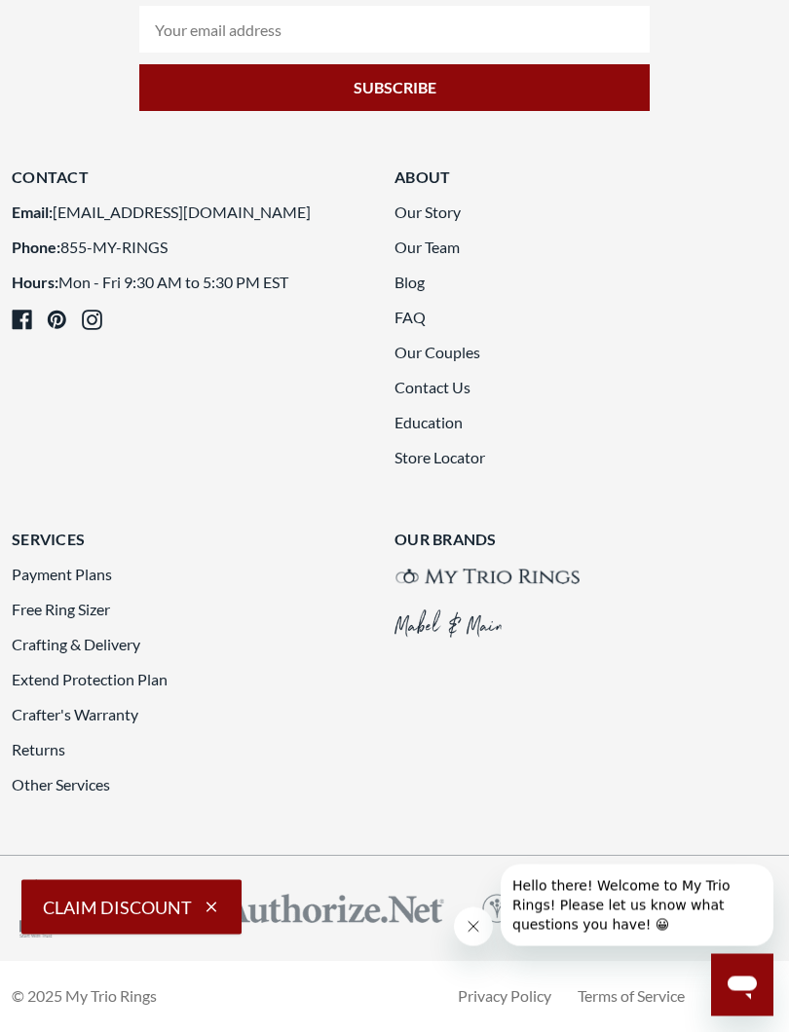
scroll to position [7921, 0]
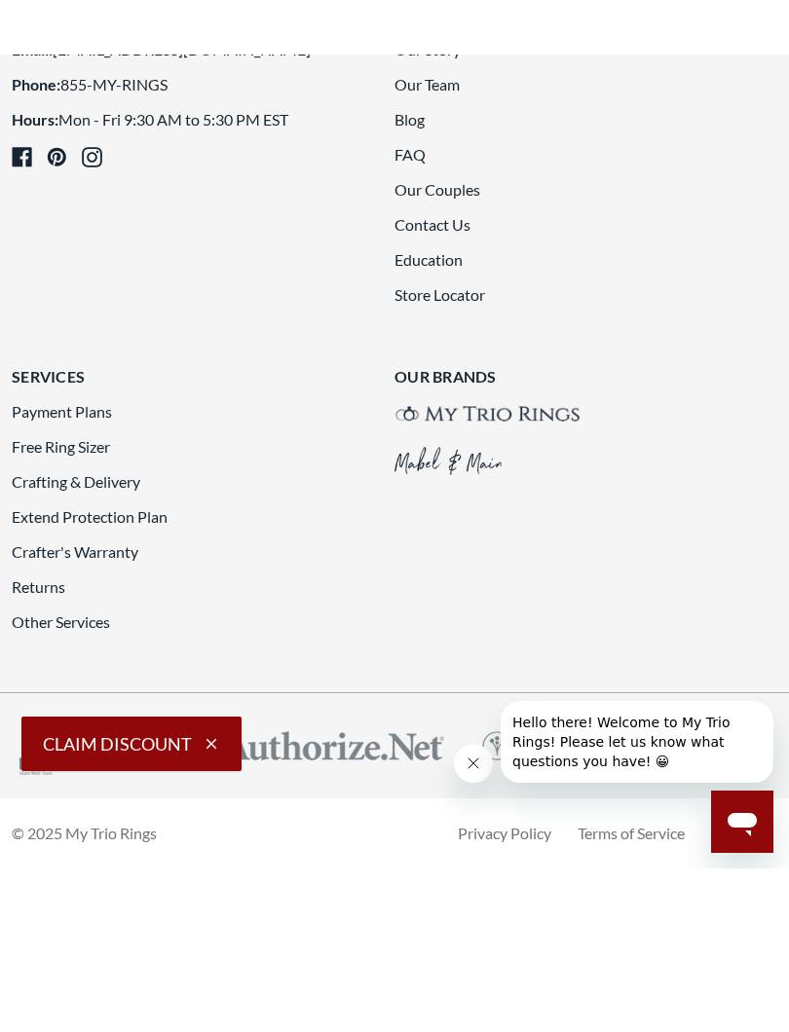
scroll to position [8308, 0]
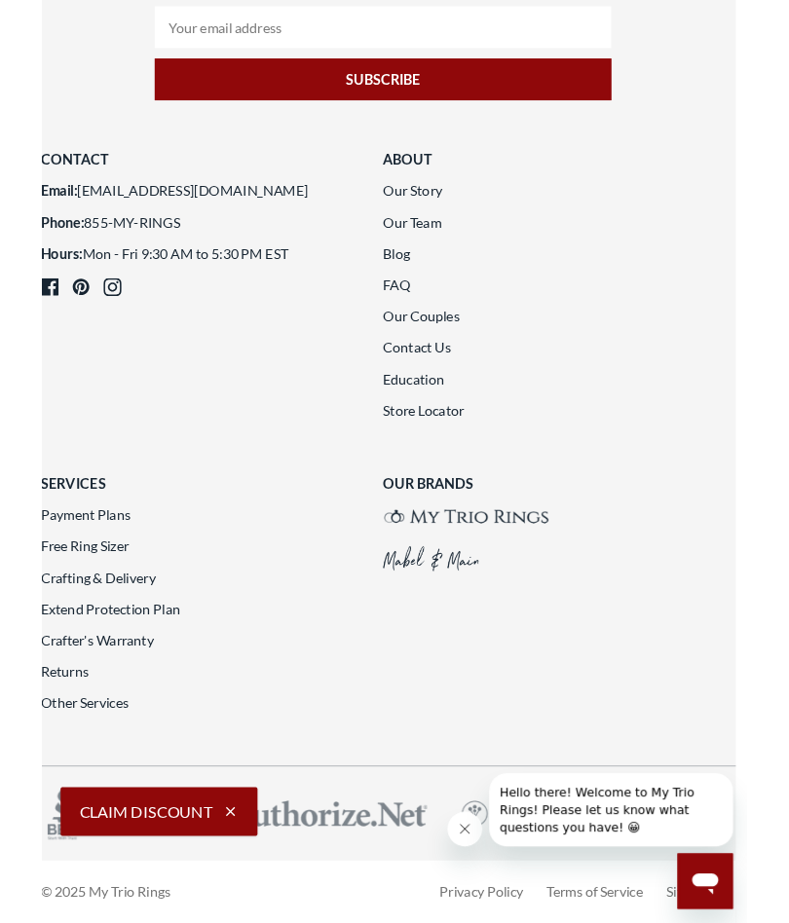
scroll to position [7999, 14]
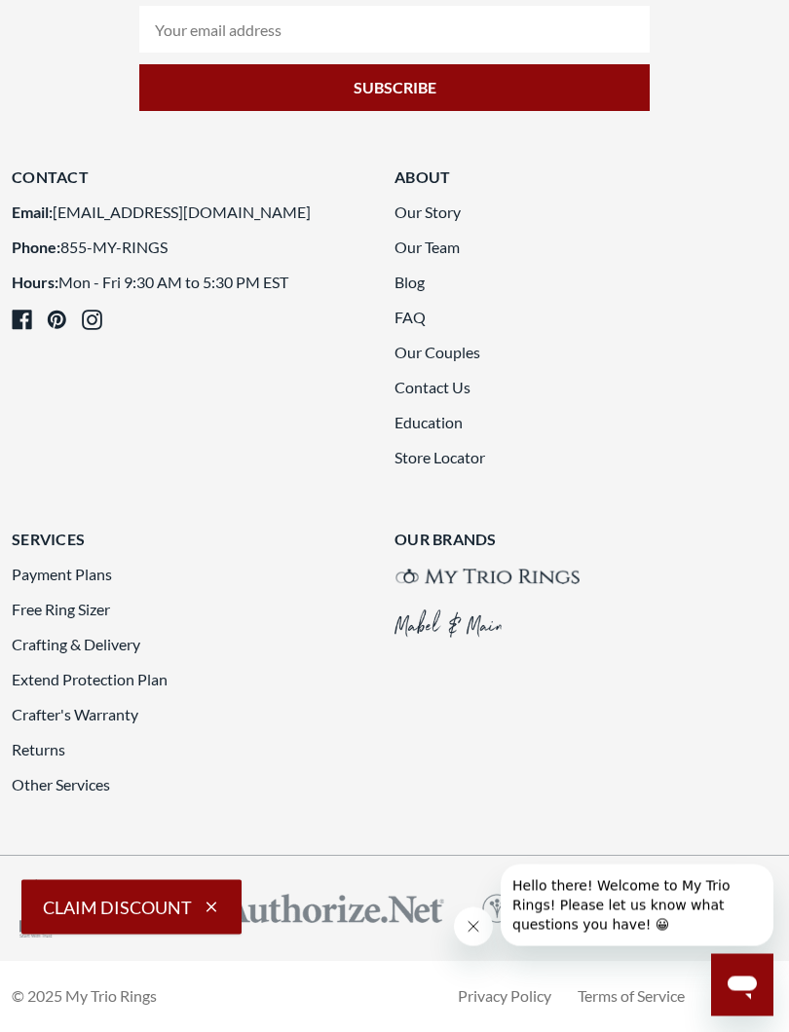
scroll to position [6236, 0]
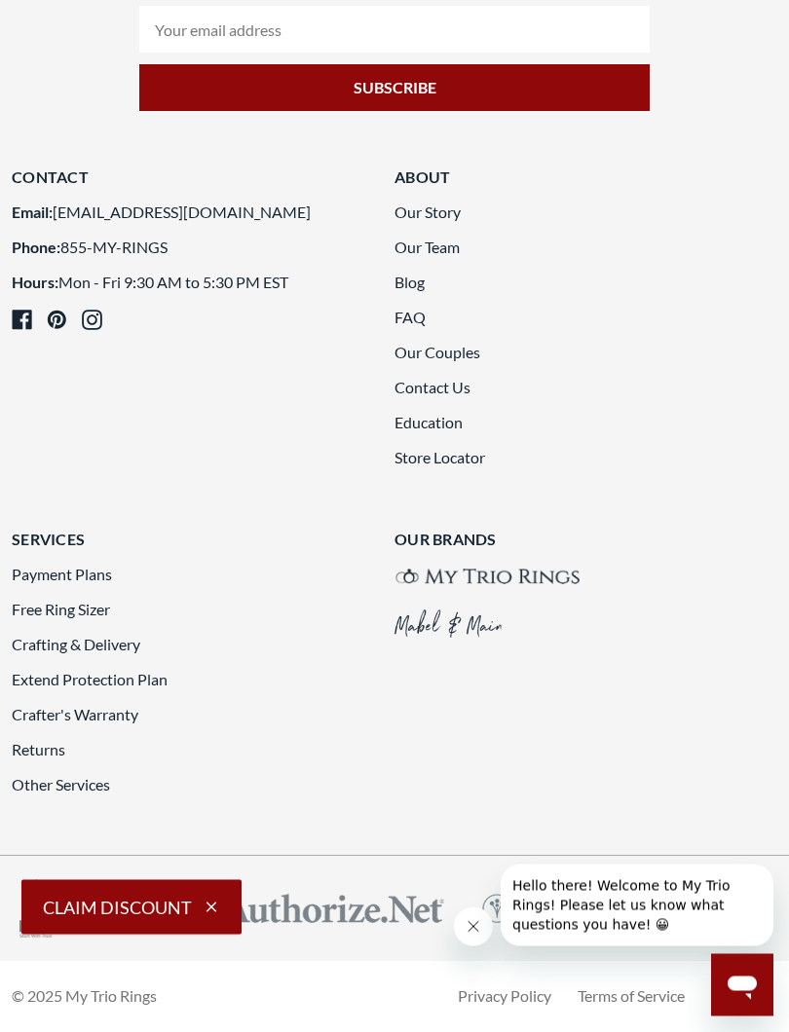
scroll to position [7751, 0]
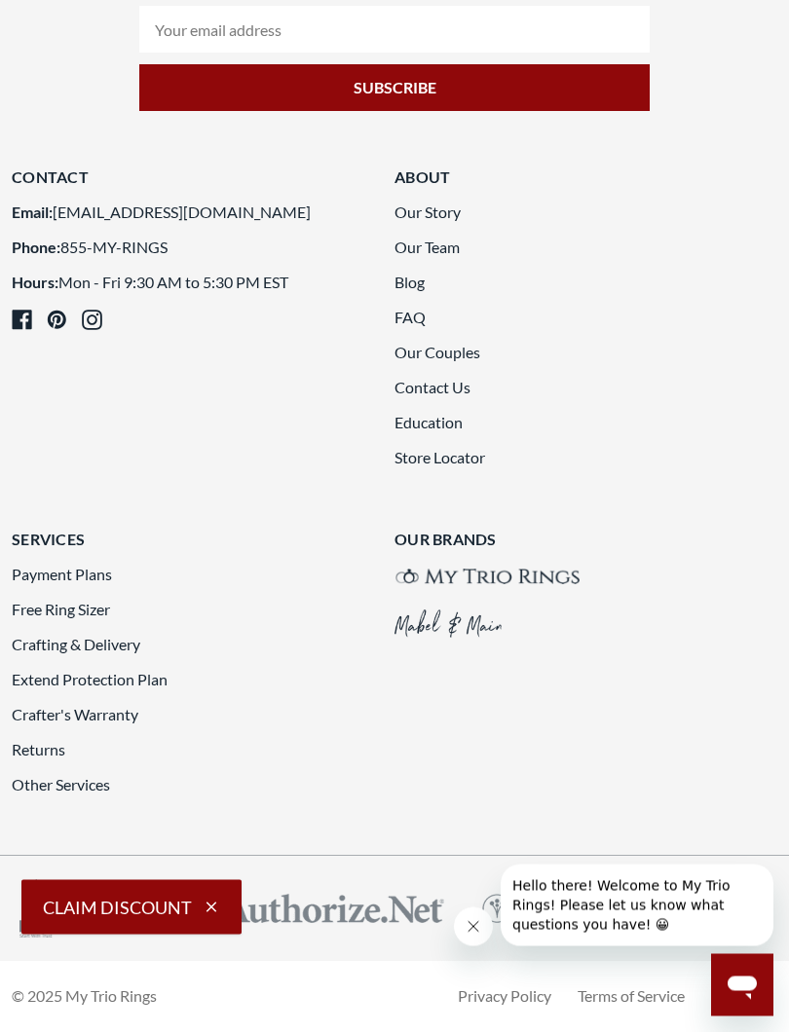
scroll to position [7478, 0]
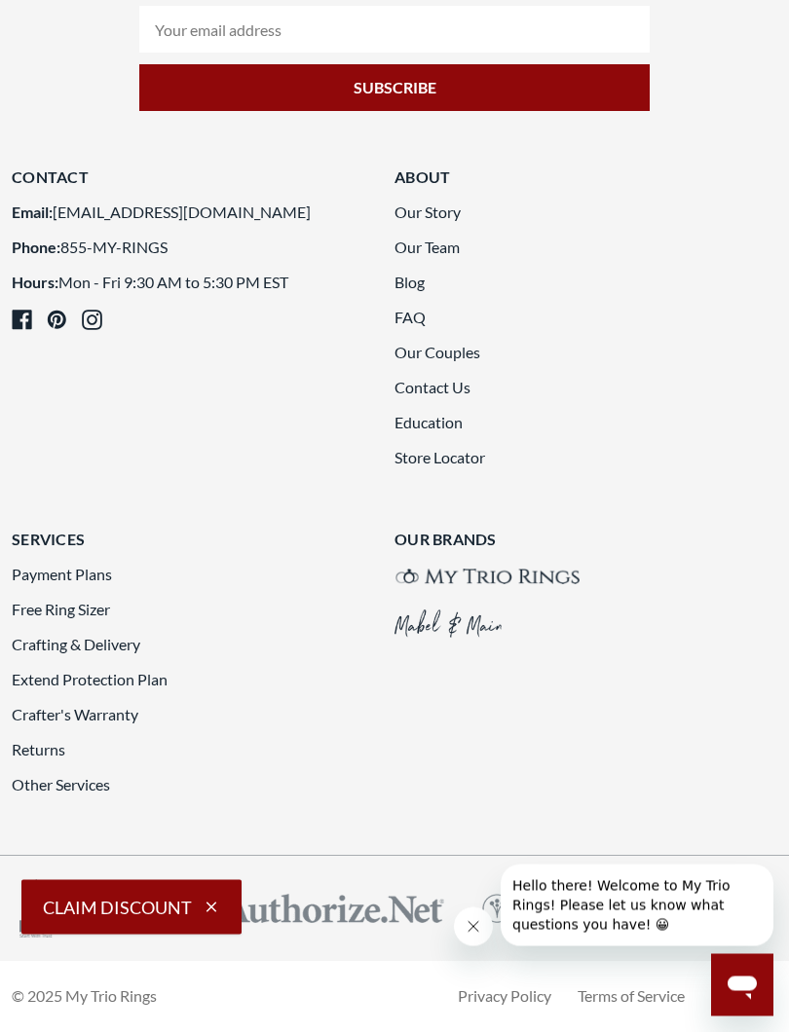
scroll to position [7962, 0]
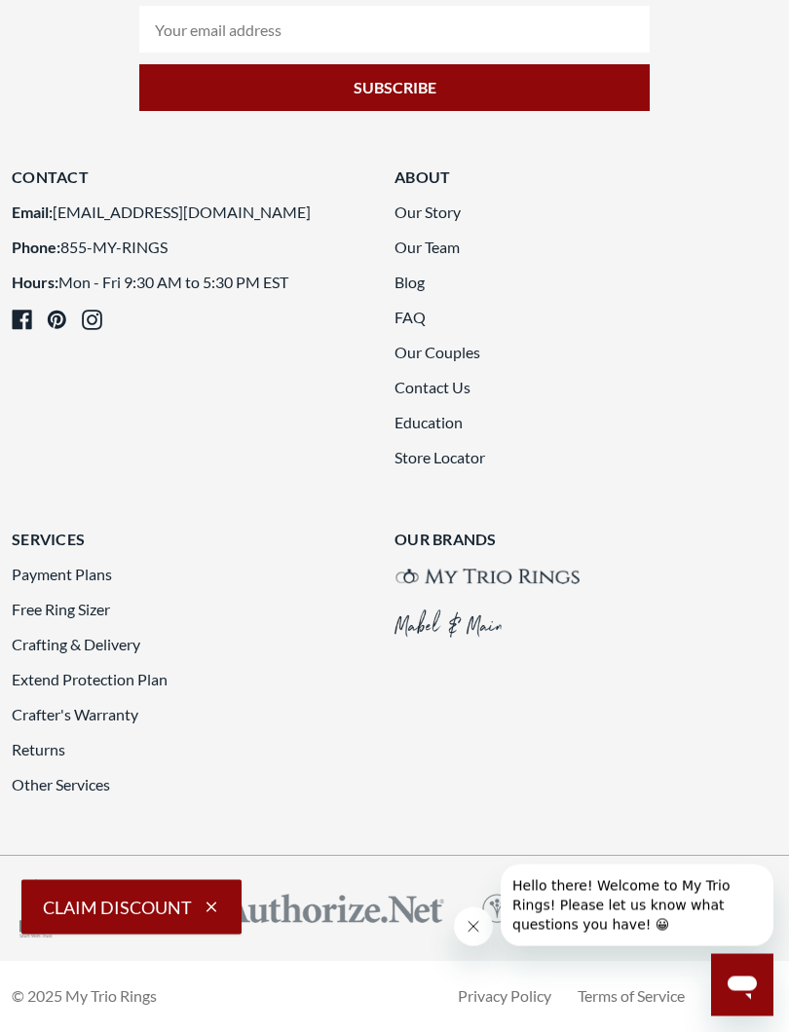
scroll to position [7882, 0]
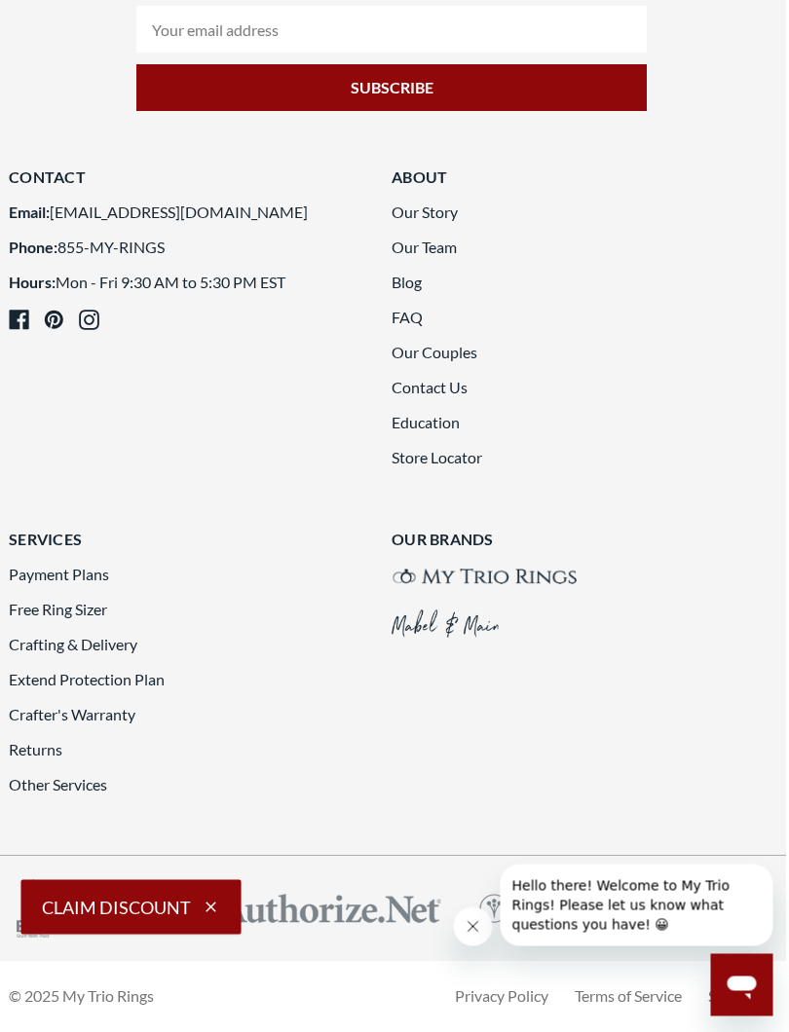
scroll to position [7253, 2]
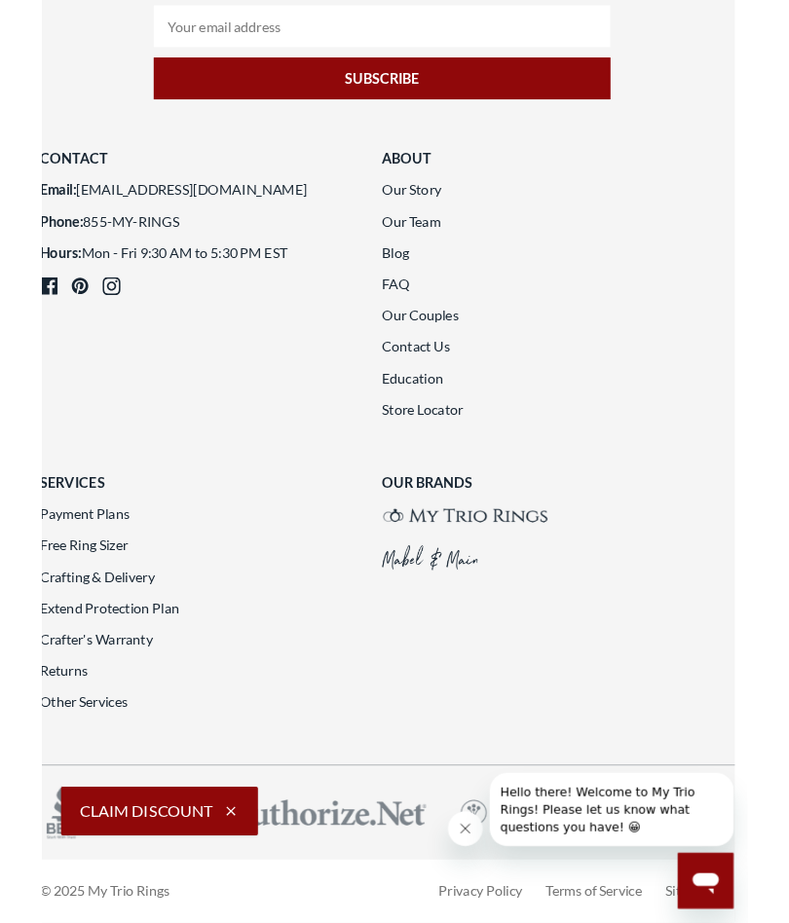
scroll to position [8240, 14]
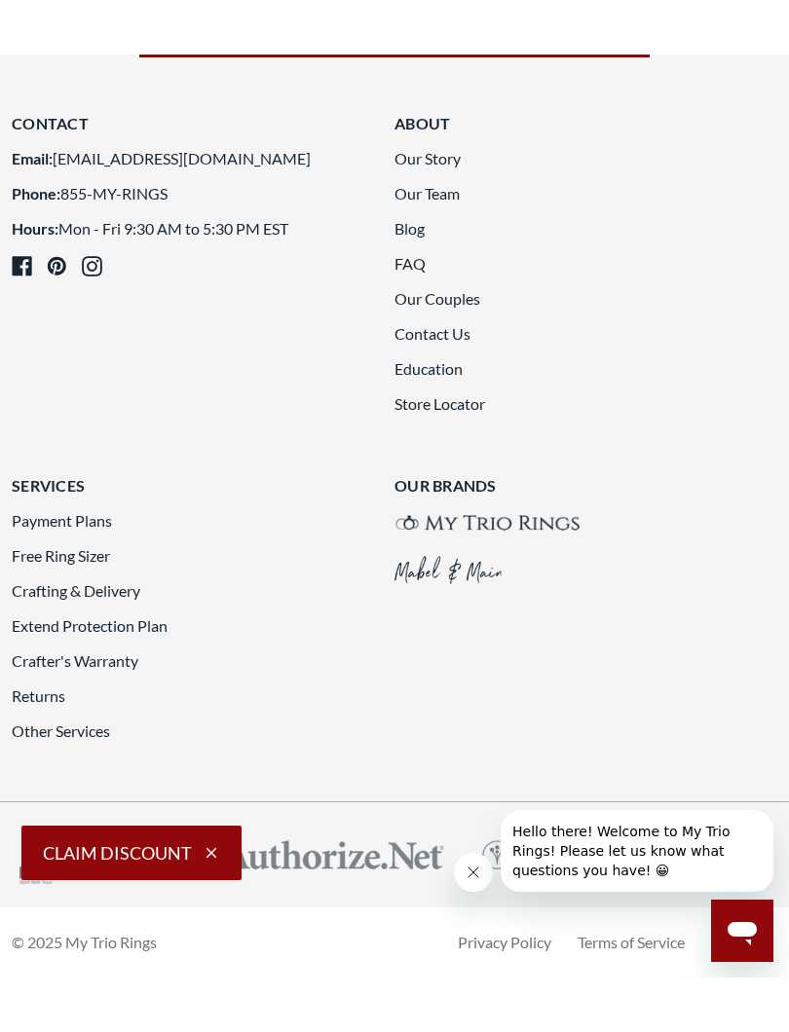
scroll to position [7999, 0]
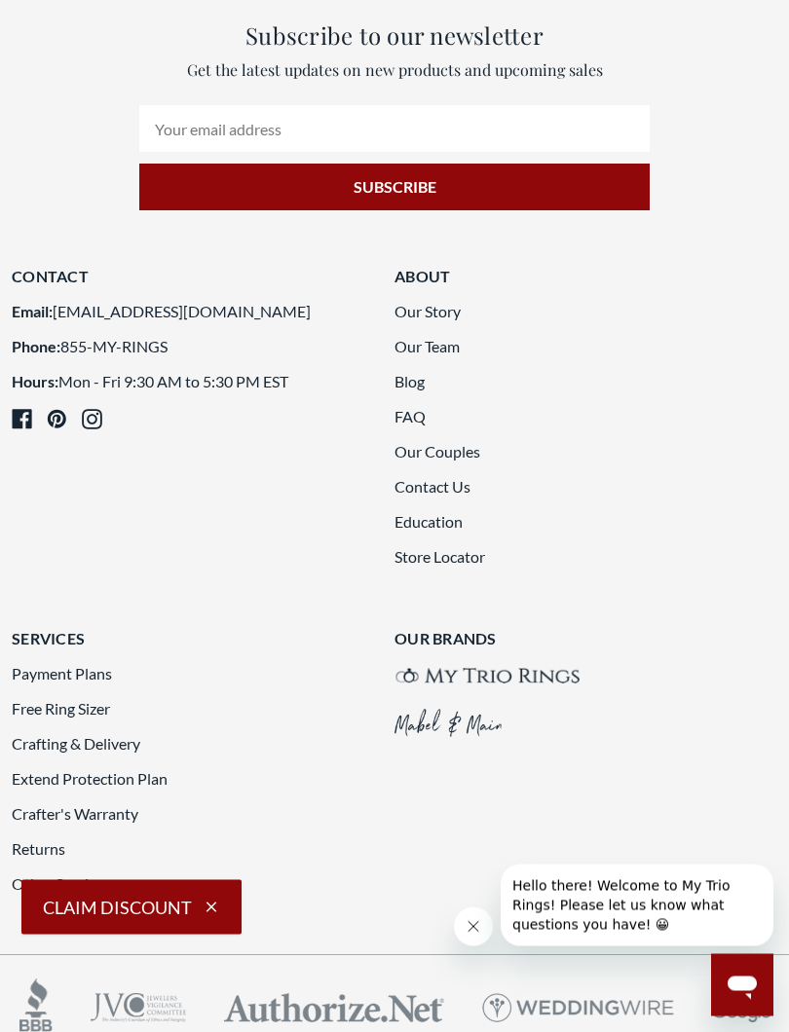
scroll to position [4859, 0]
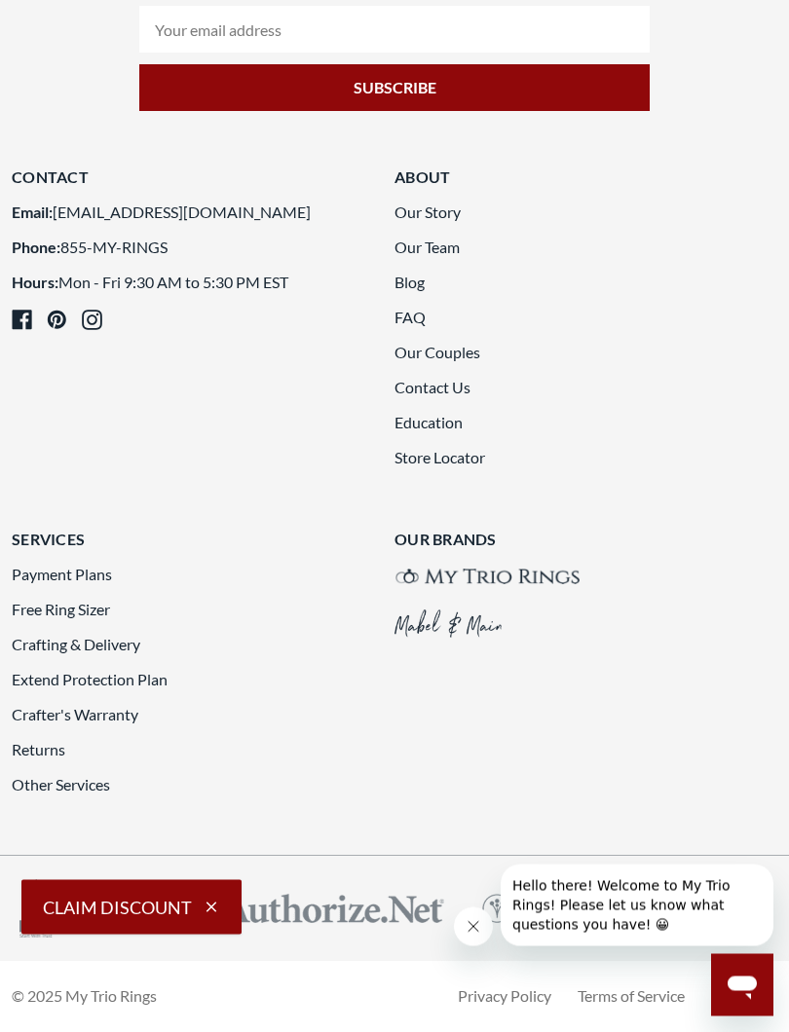
scroll to position [7895, 0]
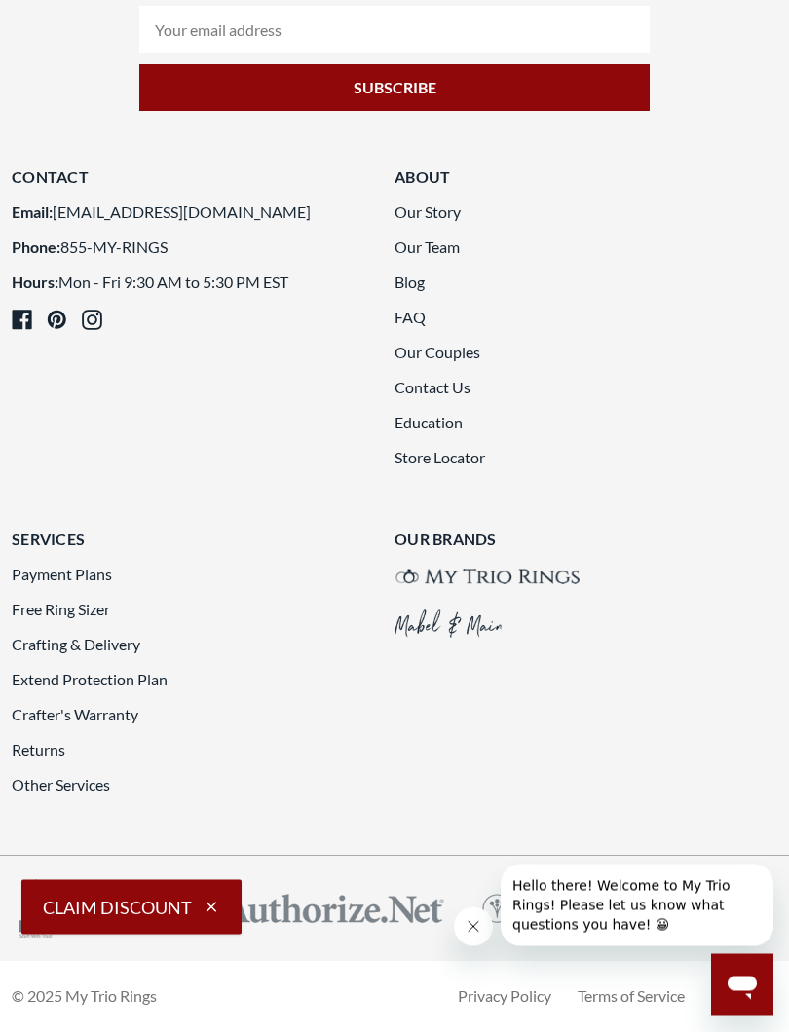
scroll to position [7088, 0]
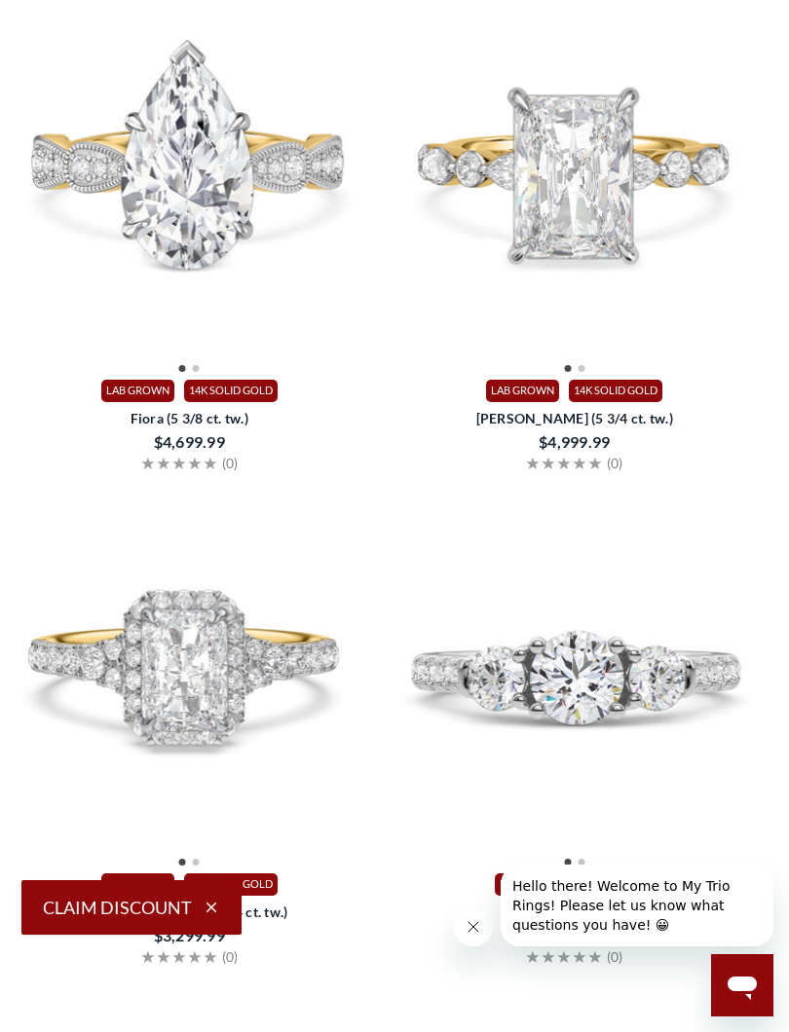
scroll to position [4176, 12]
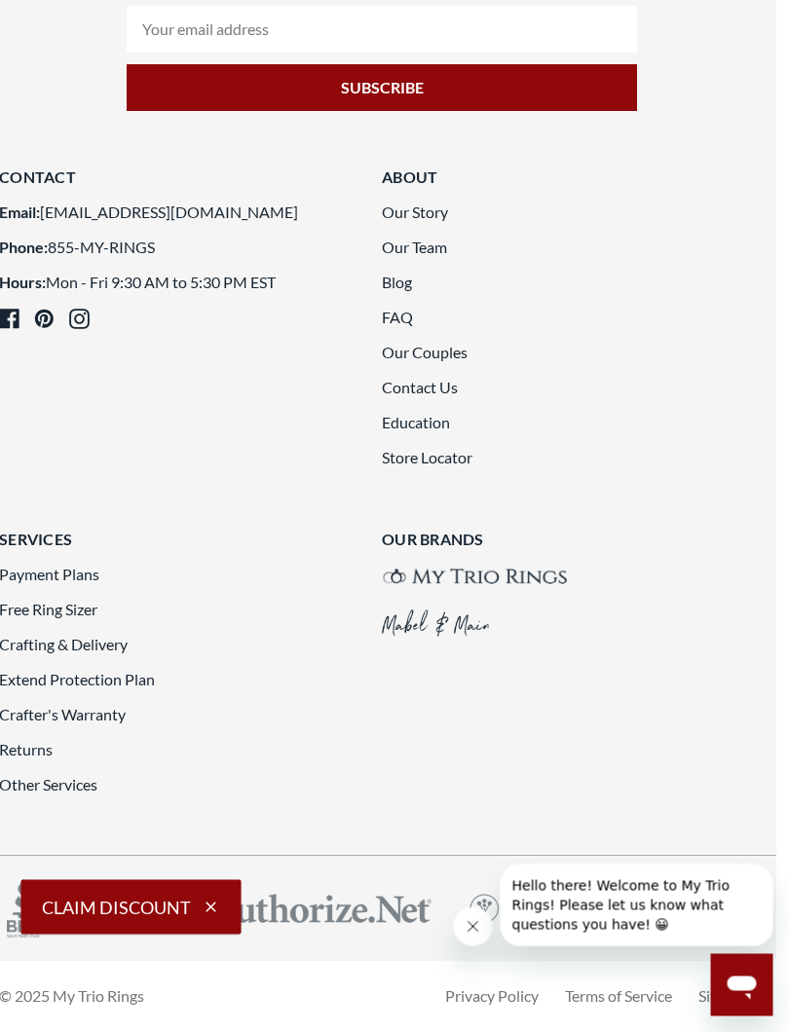
scroll to position [7827, 13]
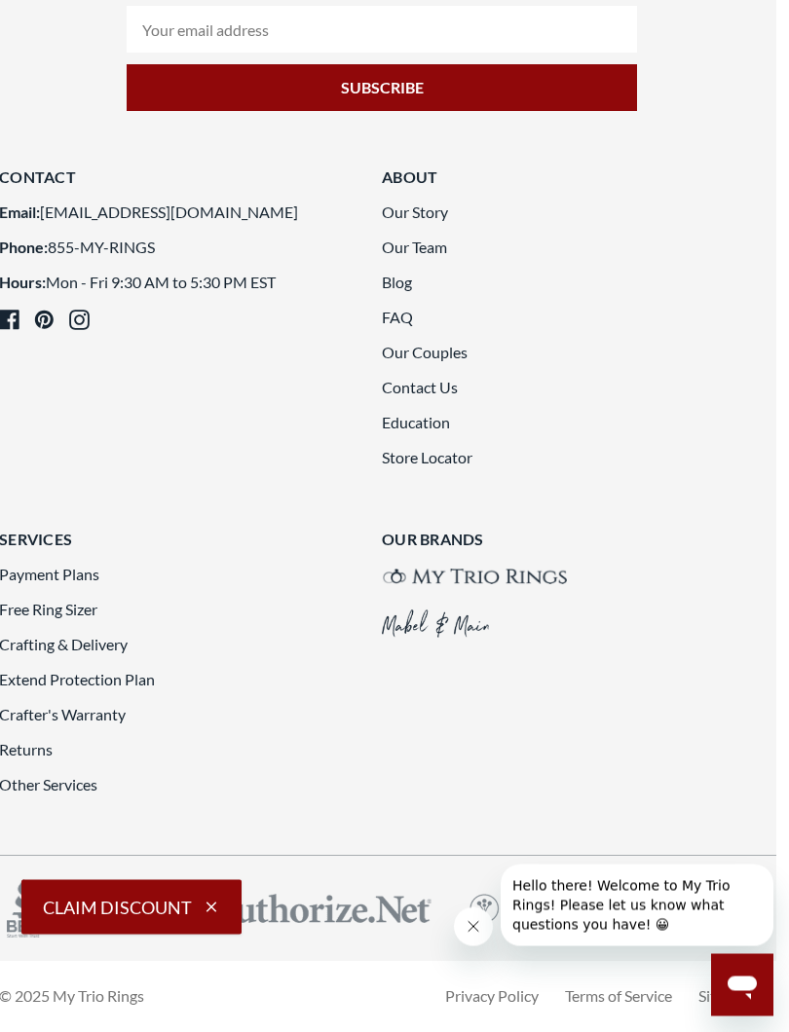
scroll to position [7830, 13]
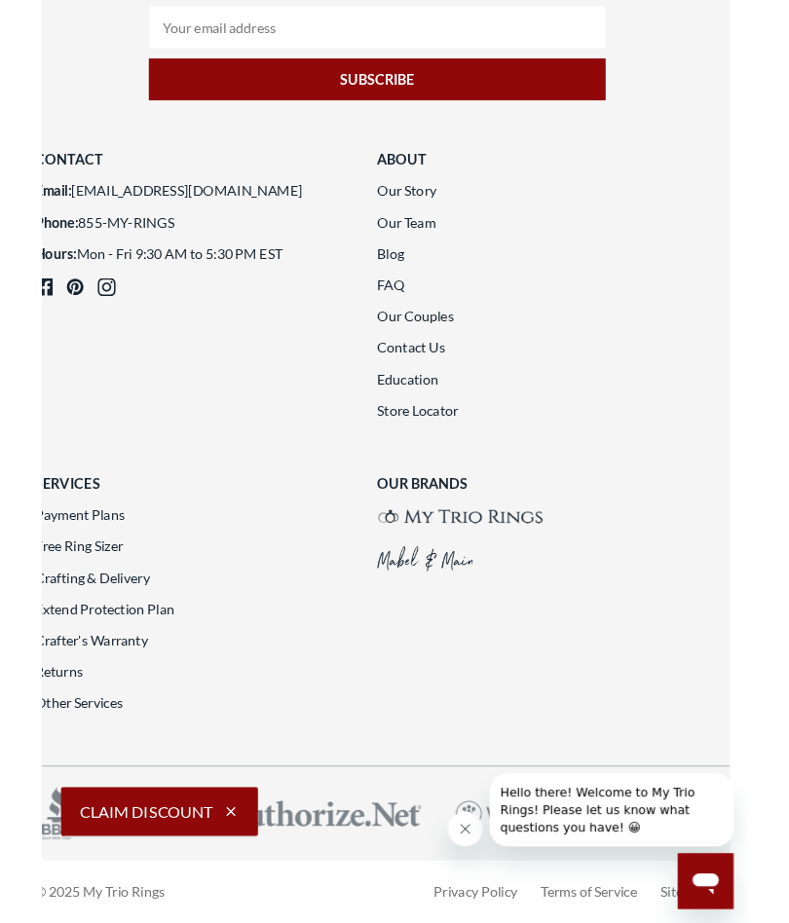
scroll to position [7729, 21]
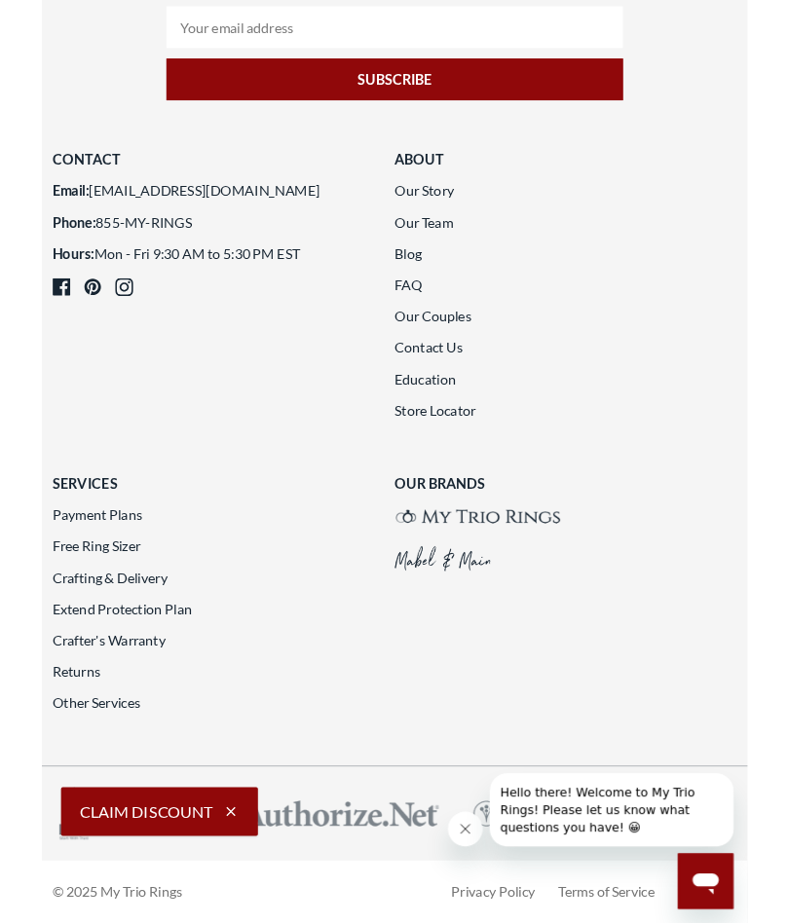
scroll to position [7853, 0]
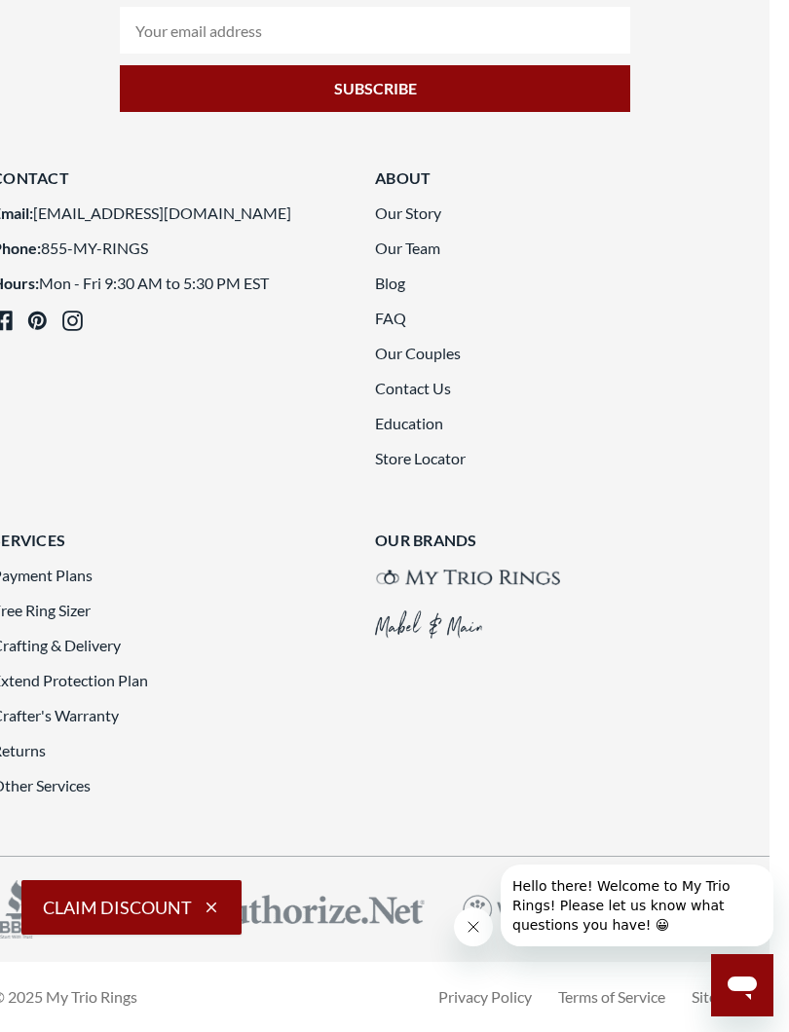
scroll to position [7754, 21]
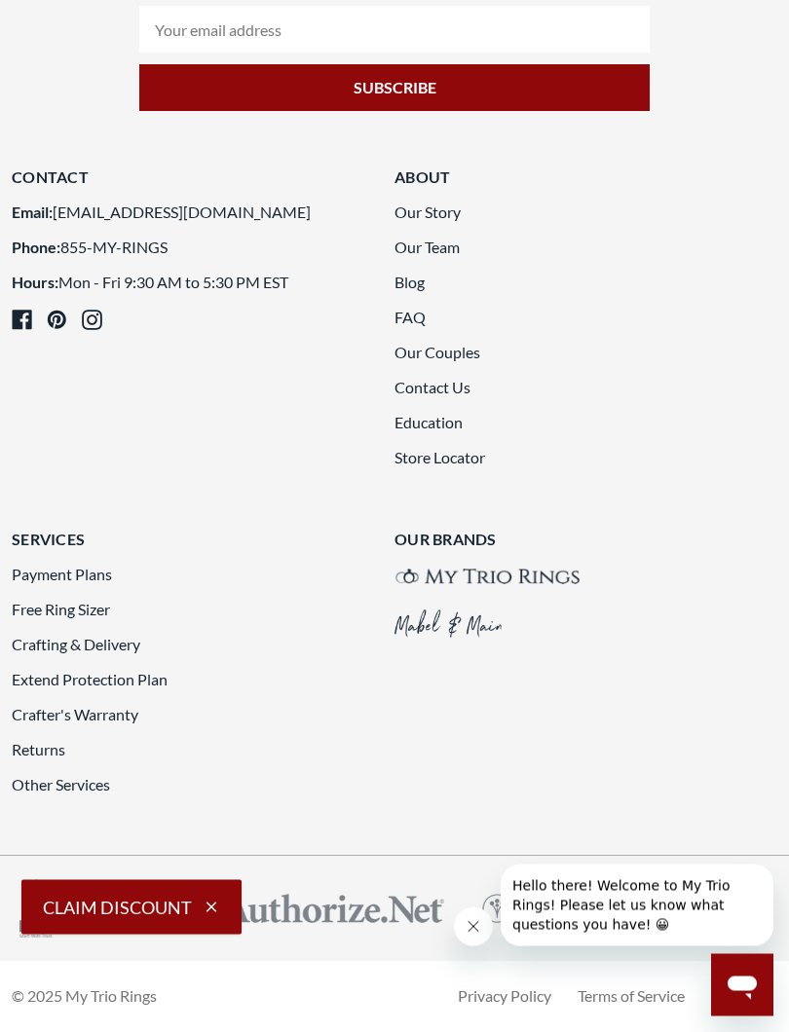
scroll to position [7783, 0]
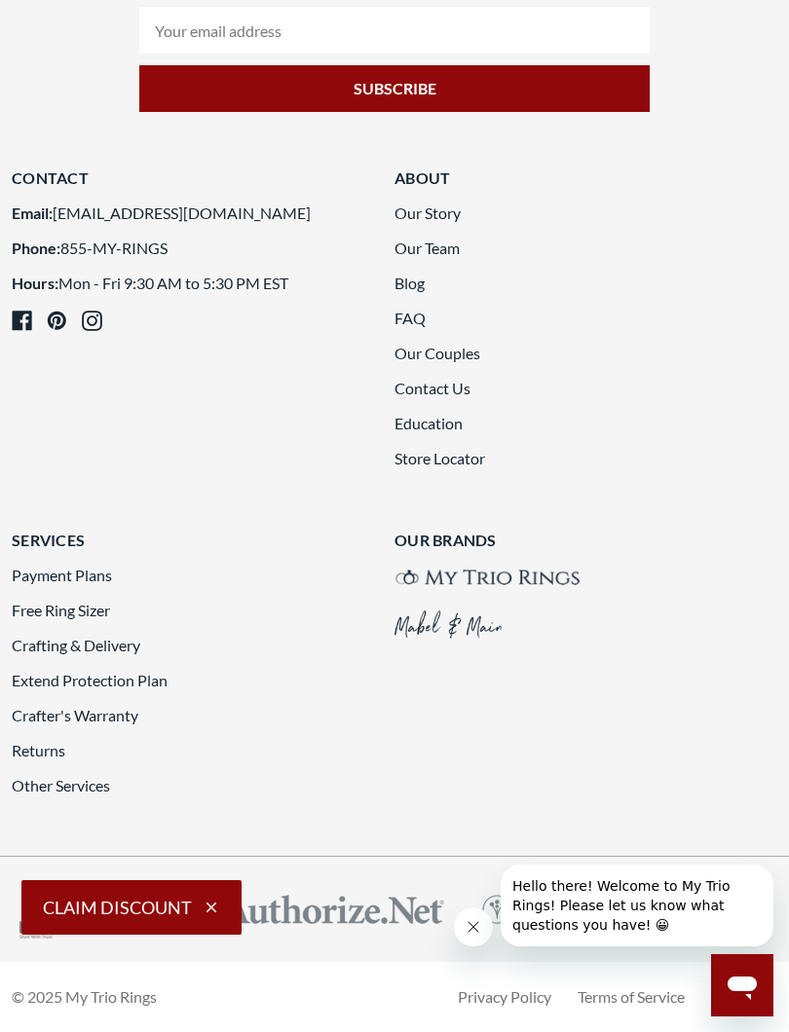
scroll to position [7945, 0]
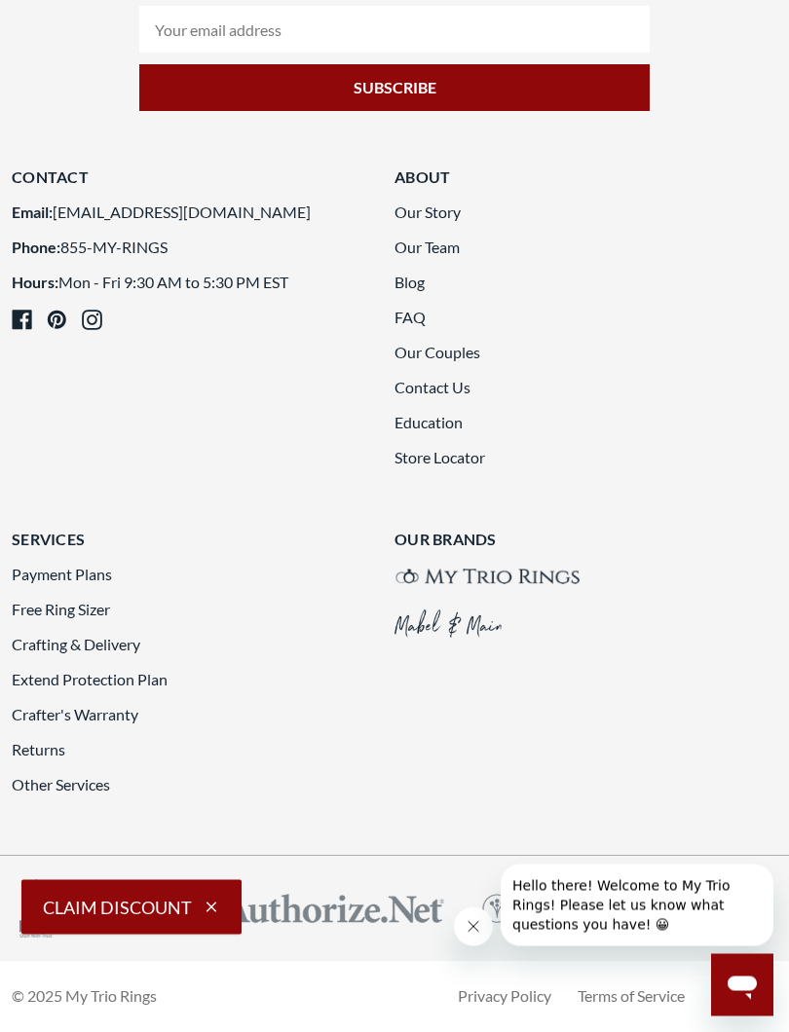
scroll to position [7798, 0]
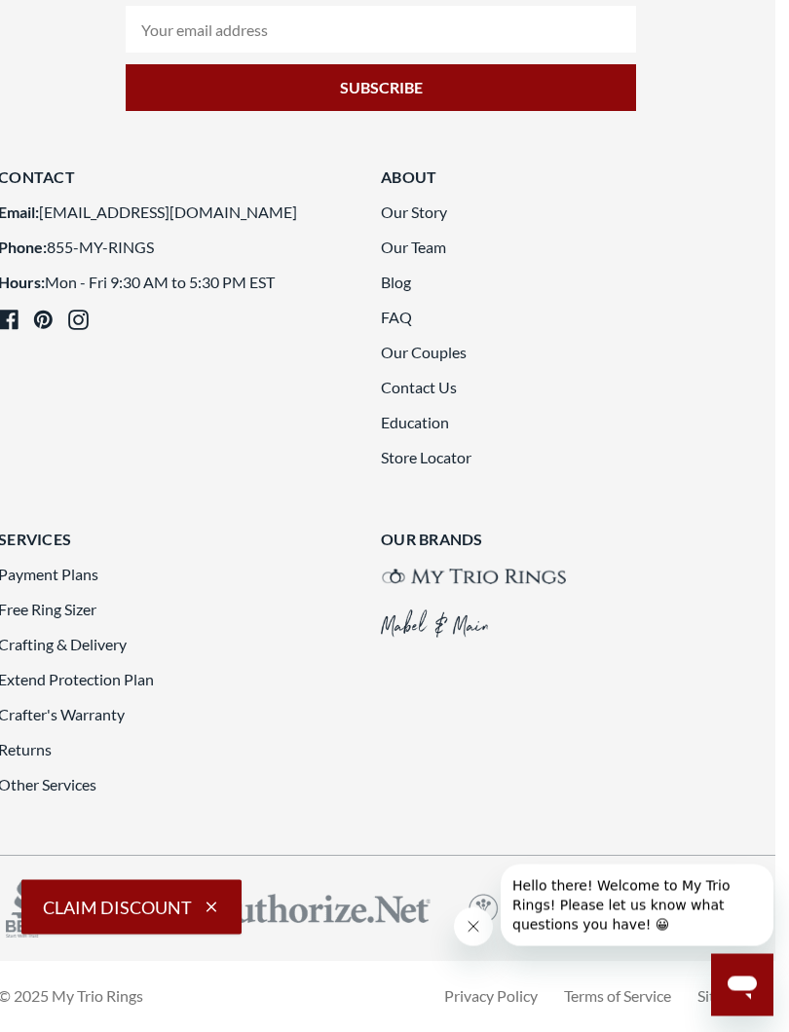
scroll to position [5986, 15]
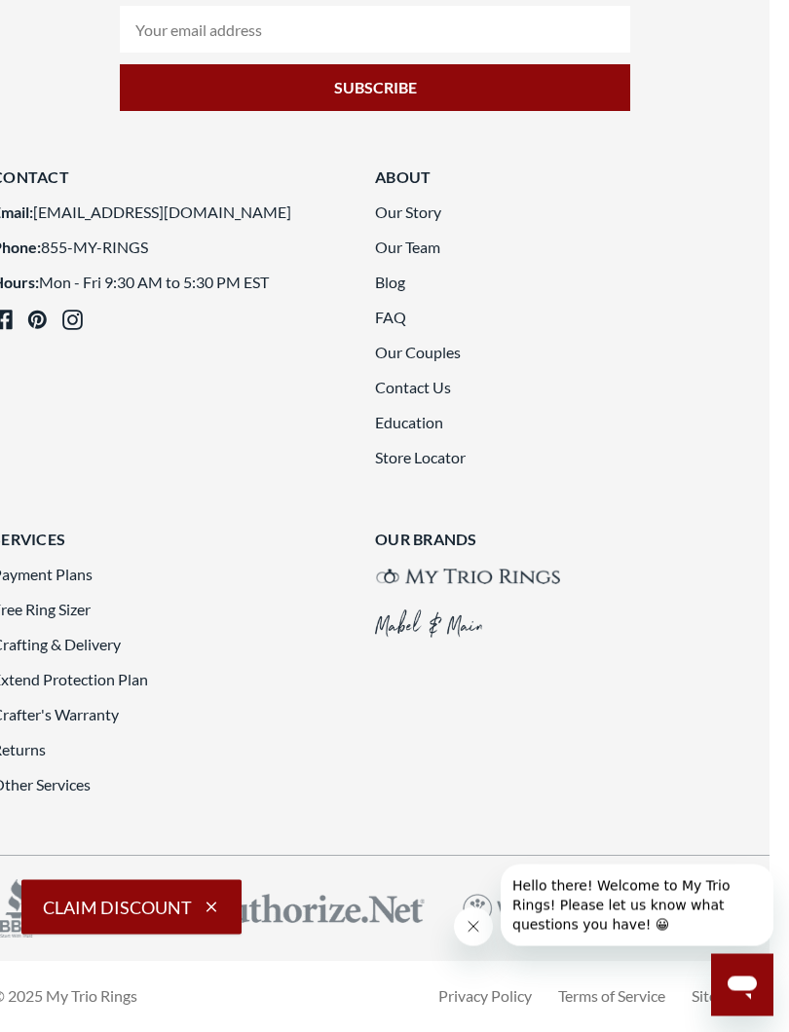
scroll to position [7790, 21]
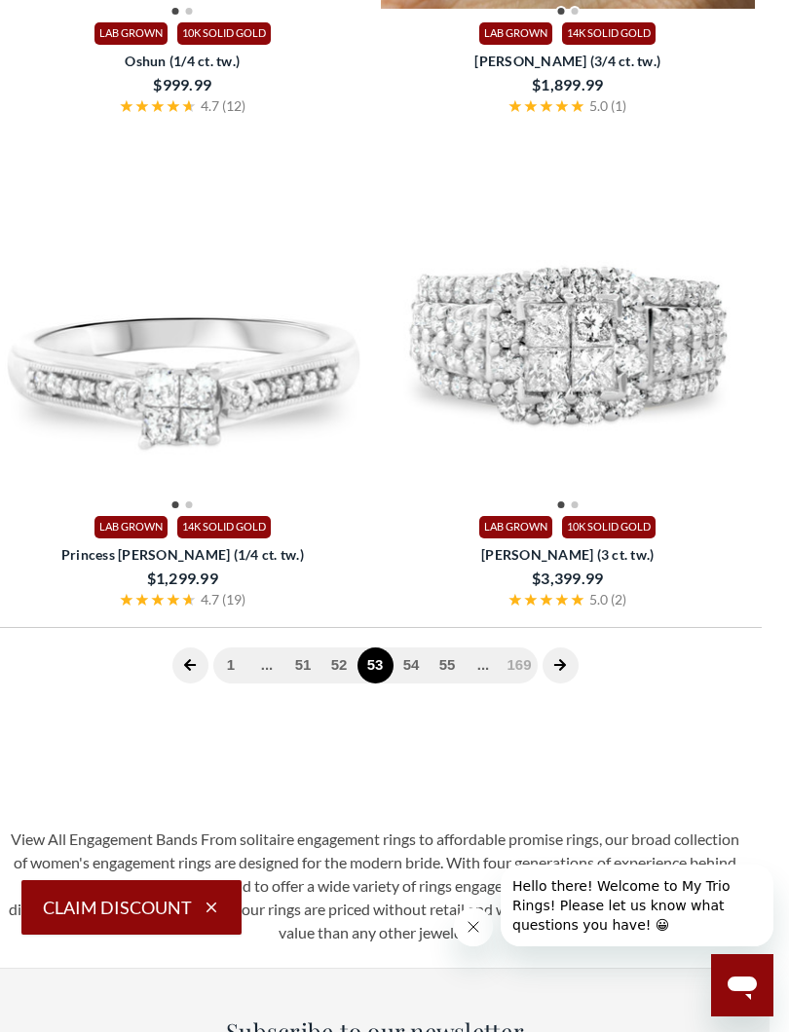
scroll to position [791, 0]
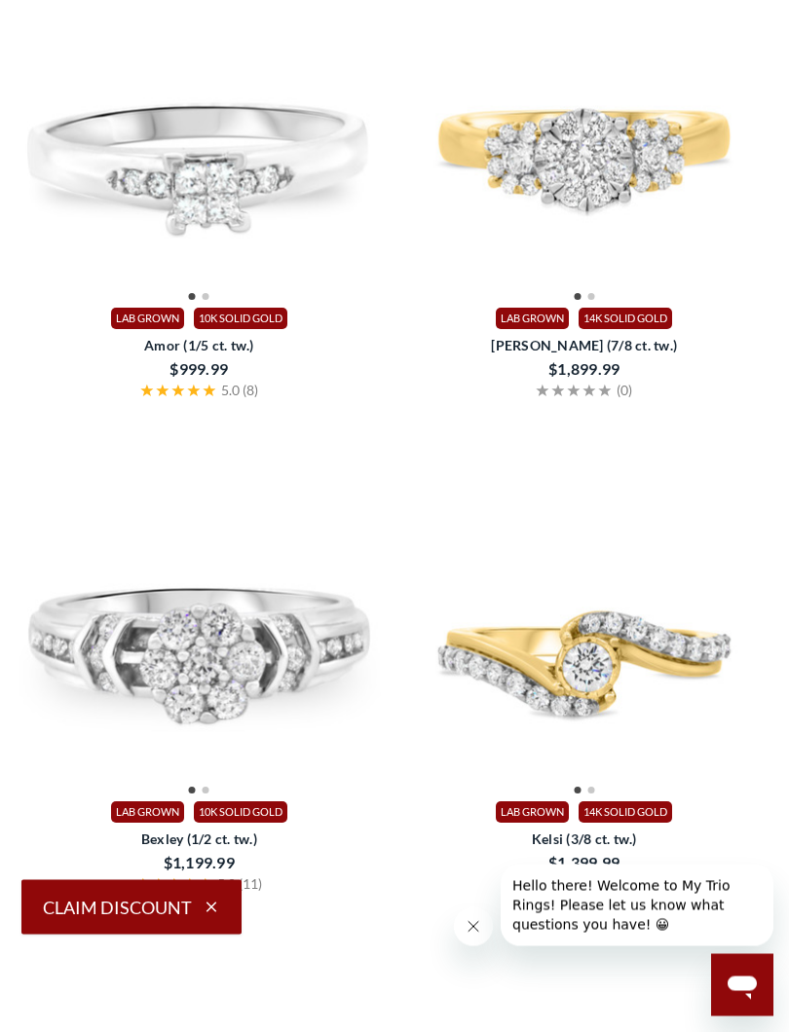
scroll to position [2073, 1]
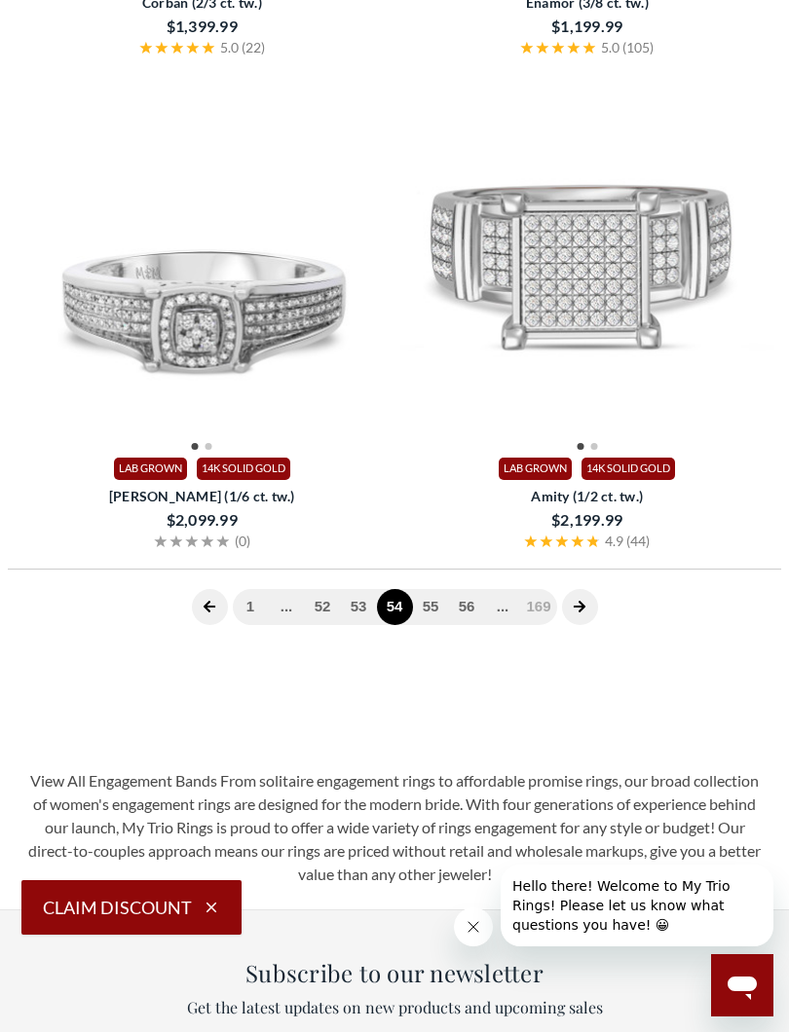
click at [427, 598] on link "55" at bounding box center [431, 607] width 36 height 36
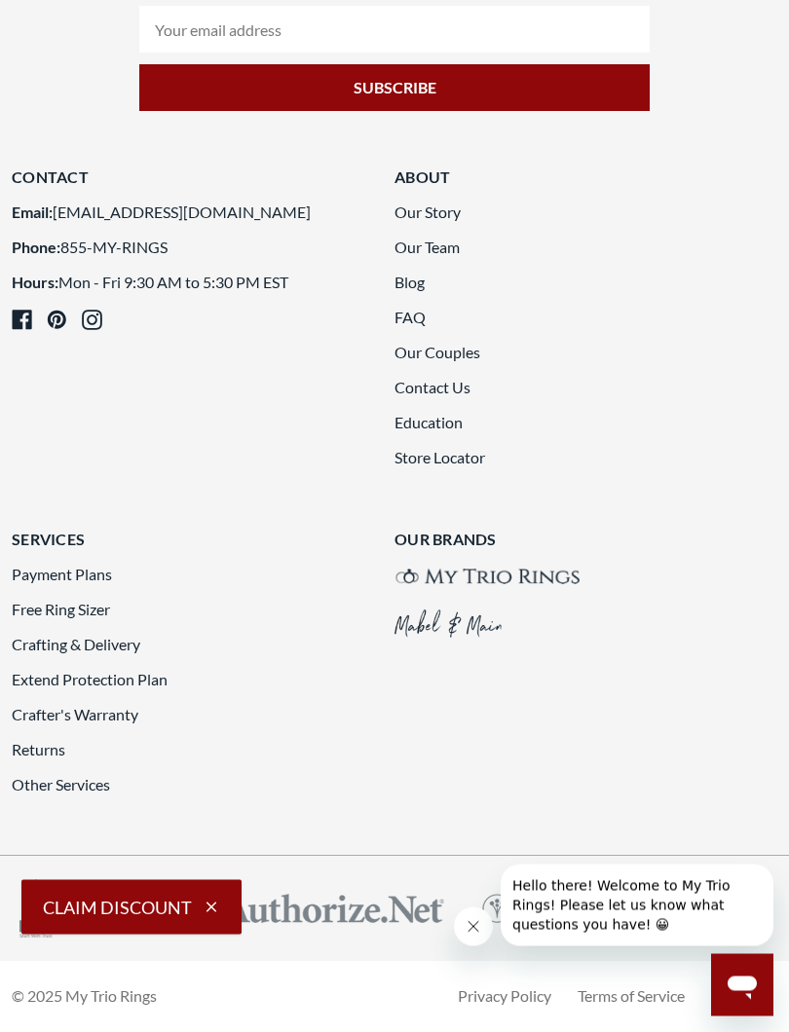
scroll to position [7832, 0]
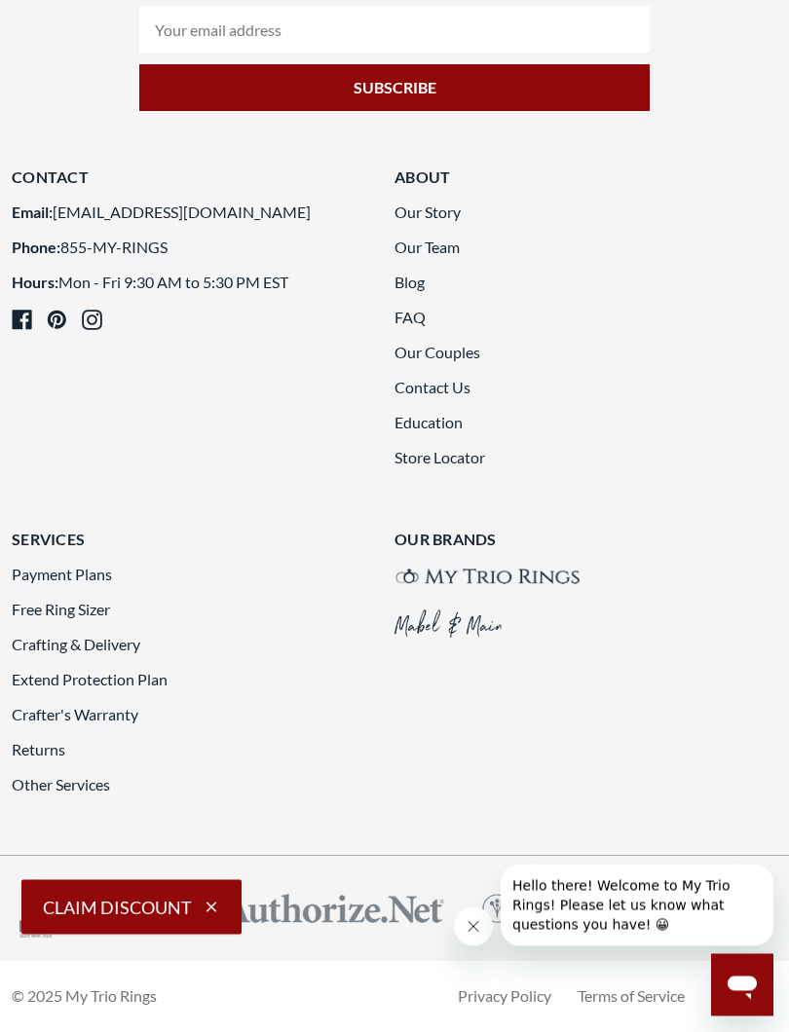
scroll to position [7794, 0]
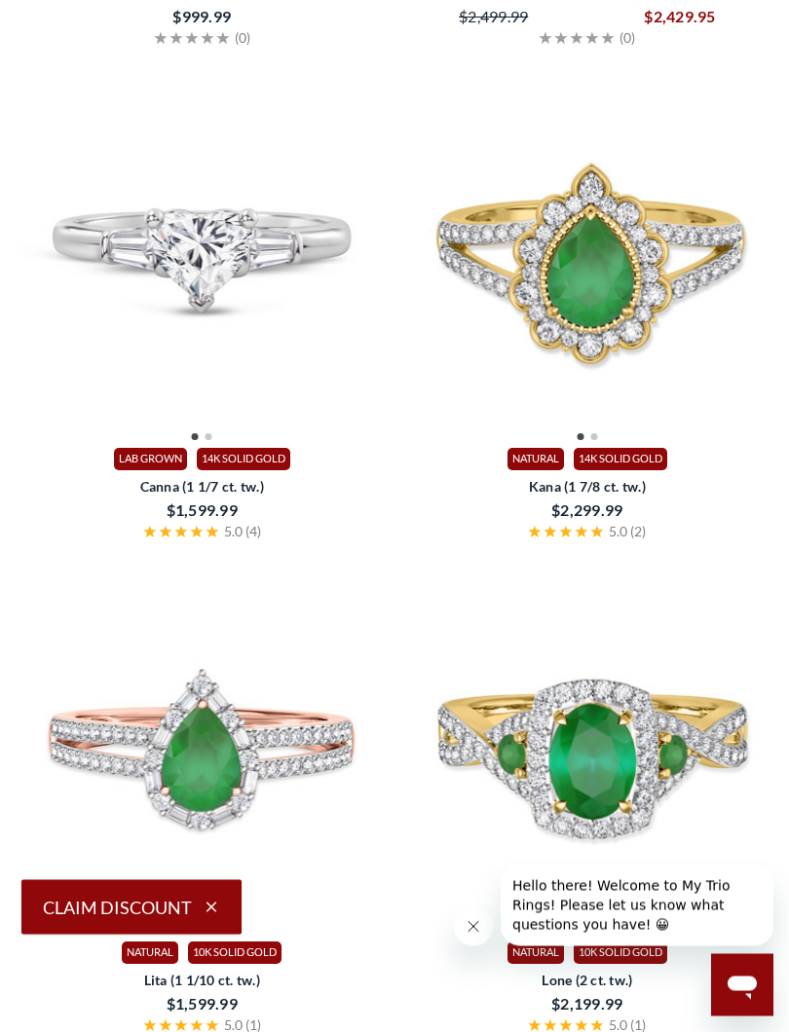
scroll to position [3058, 0]
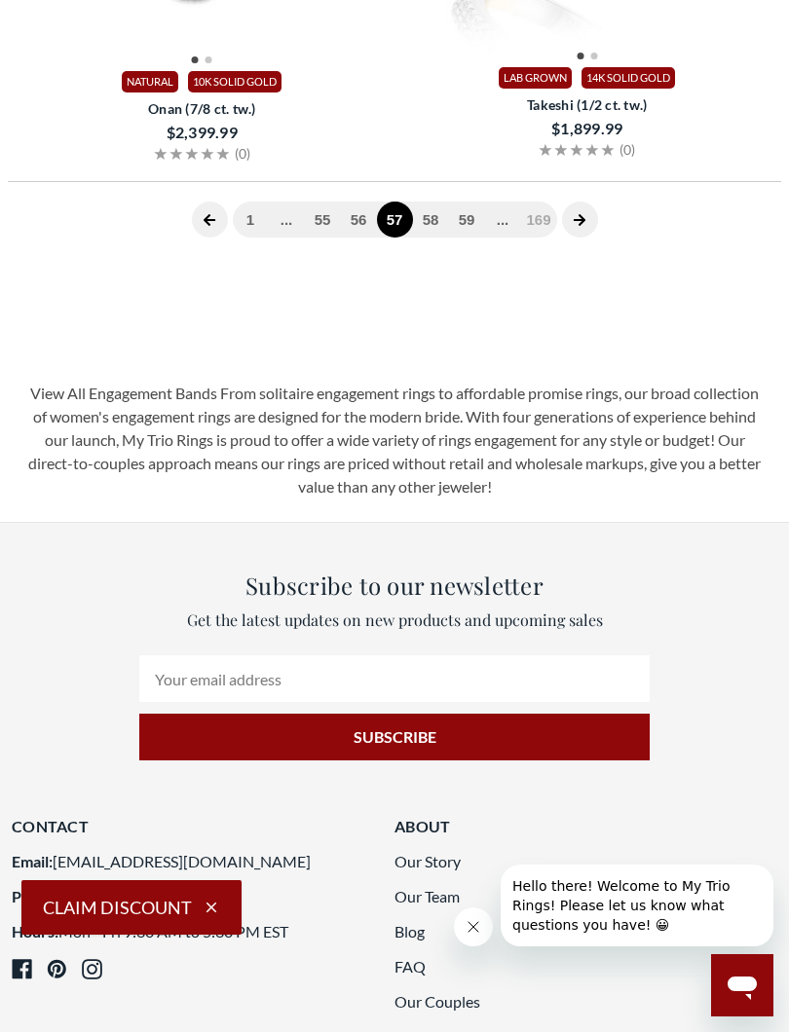
click at [434, 238] on link "58" at bounding box center [431, 220] width 36 height 36
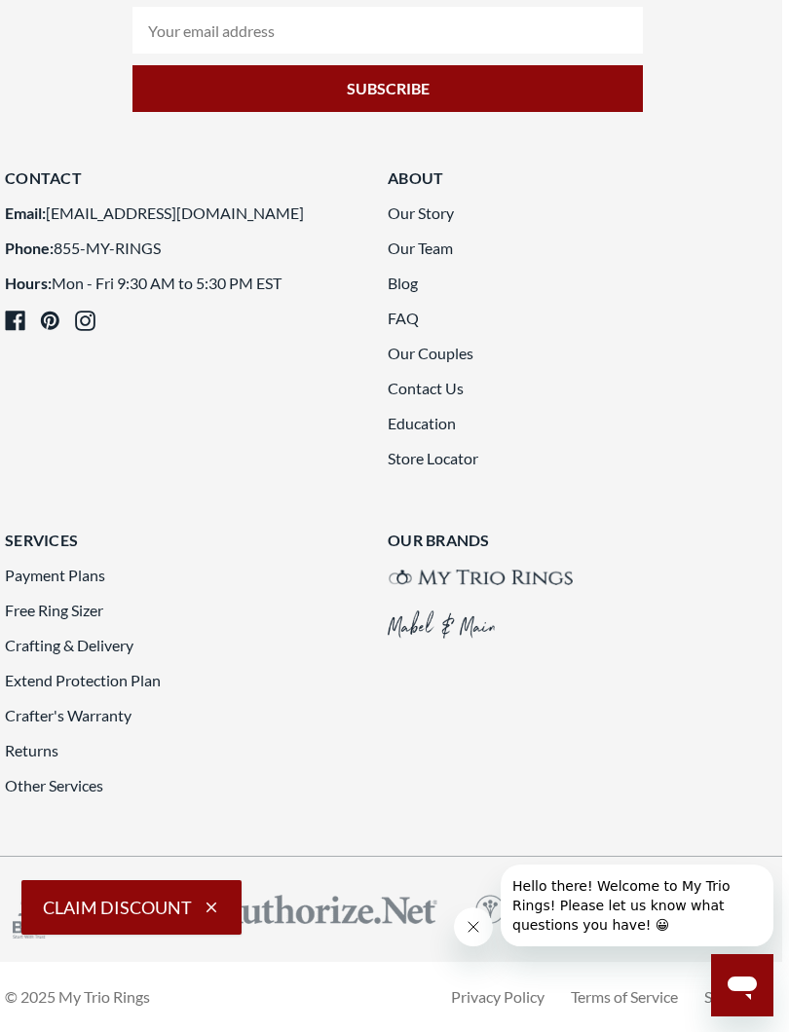
scroll to position [7821, 7]
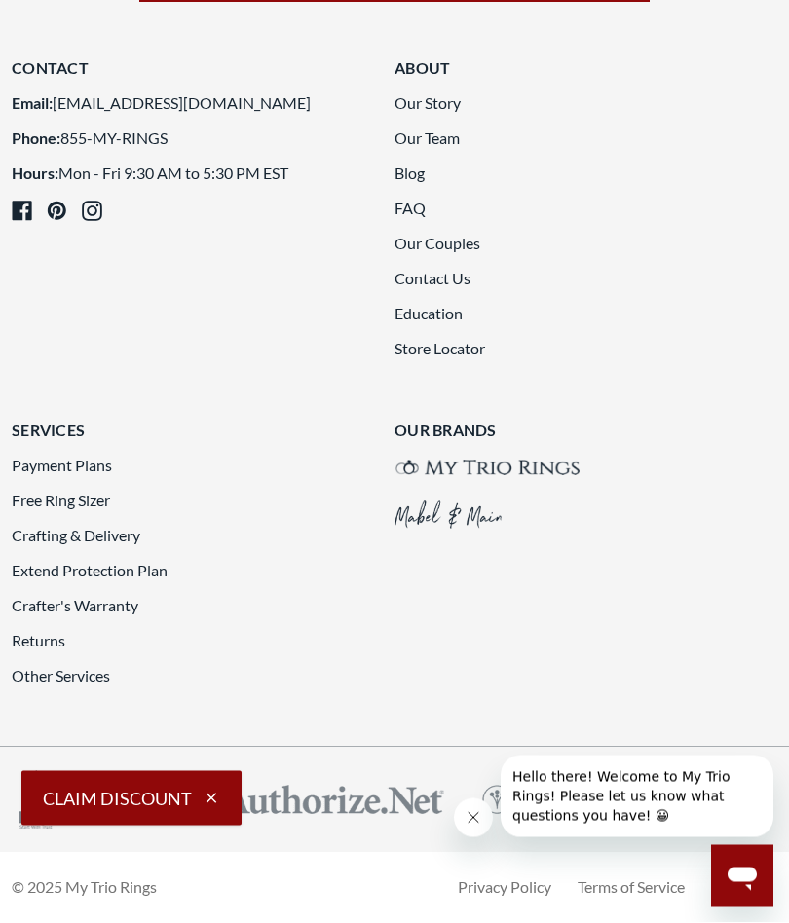
scroll to position [8064, 0]
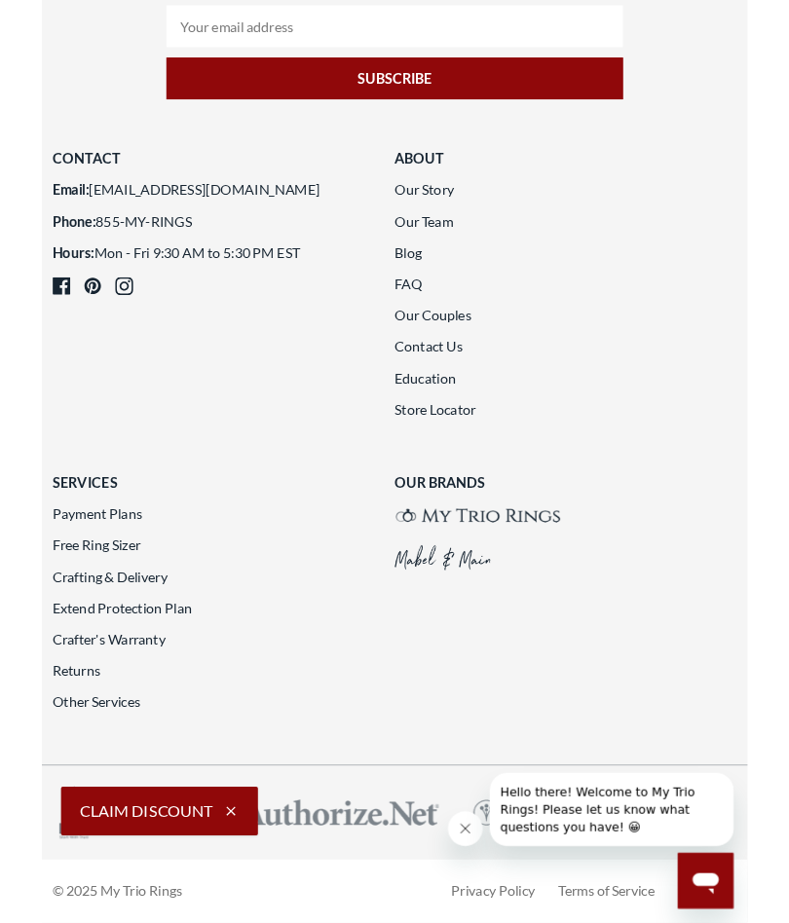
scroll to position [5976, 0]
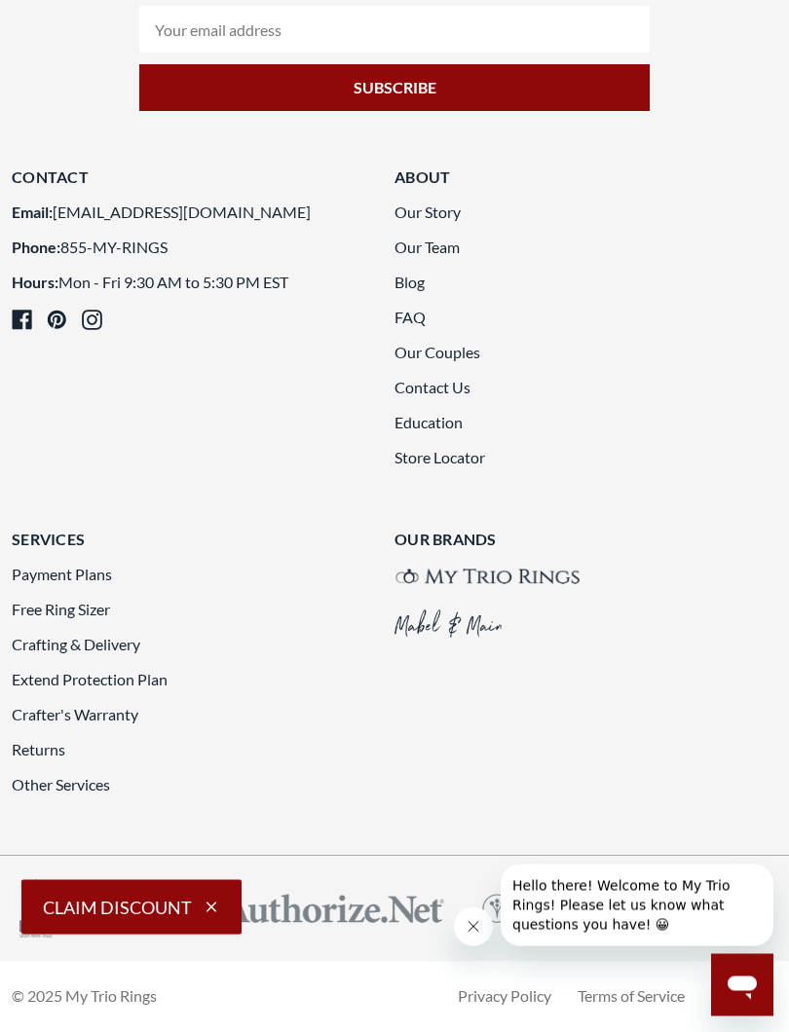
scroll to position [8023, 0]
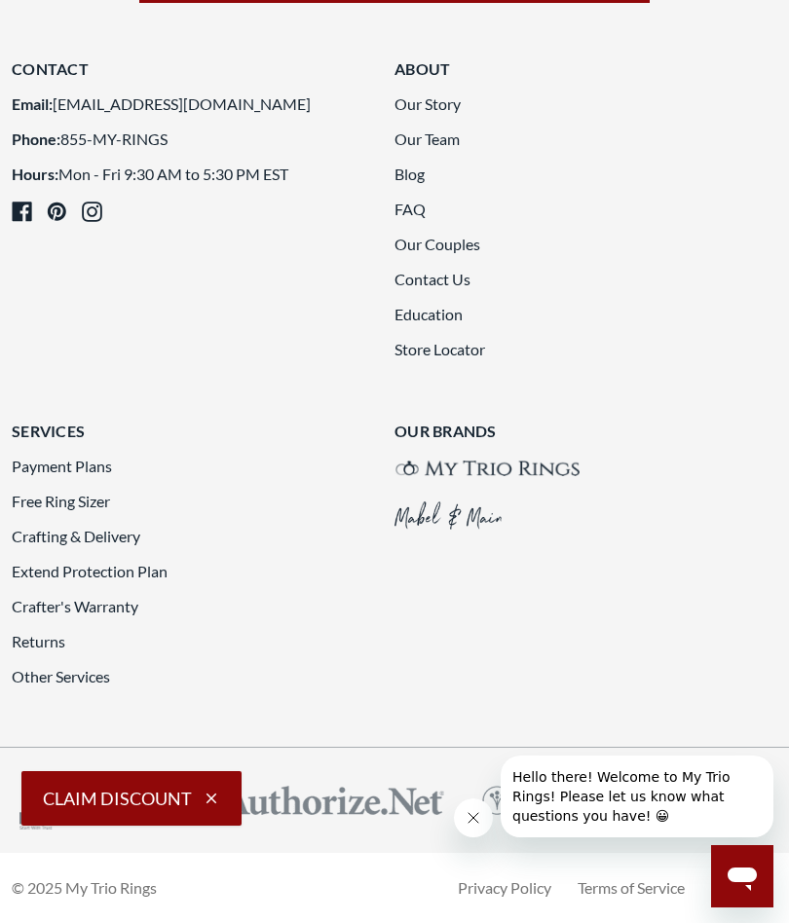
scroll to position [7950, 0]
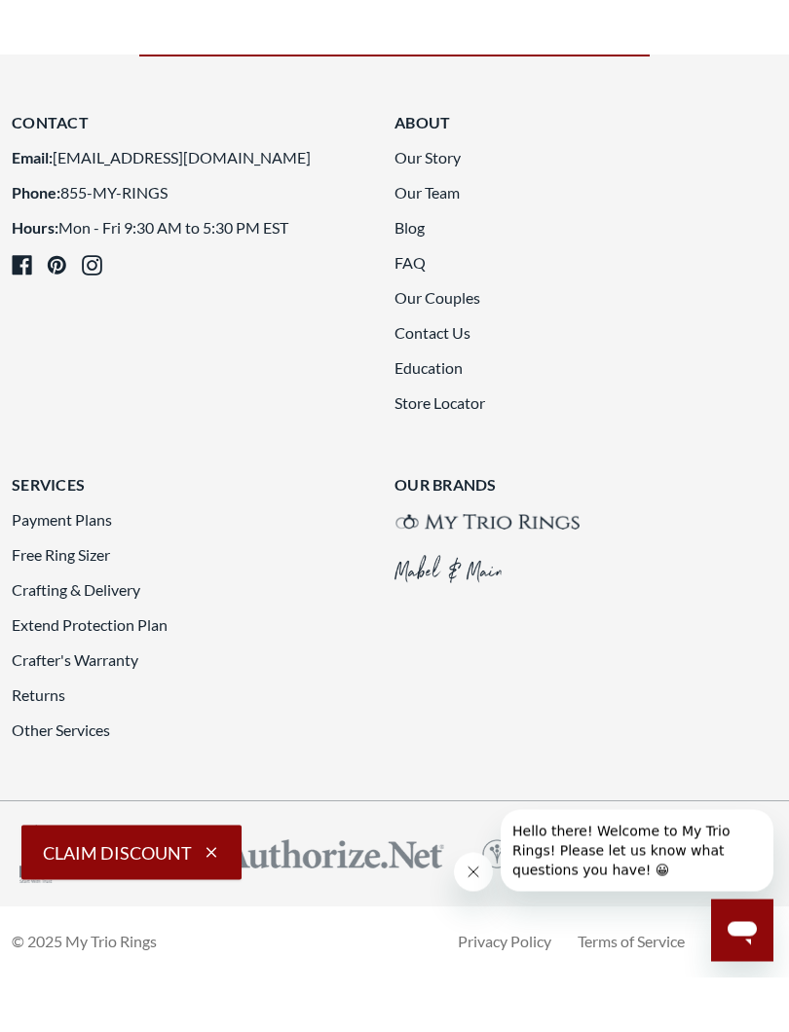
scroll to position [7931, 0]
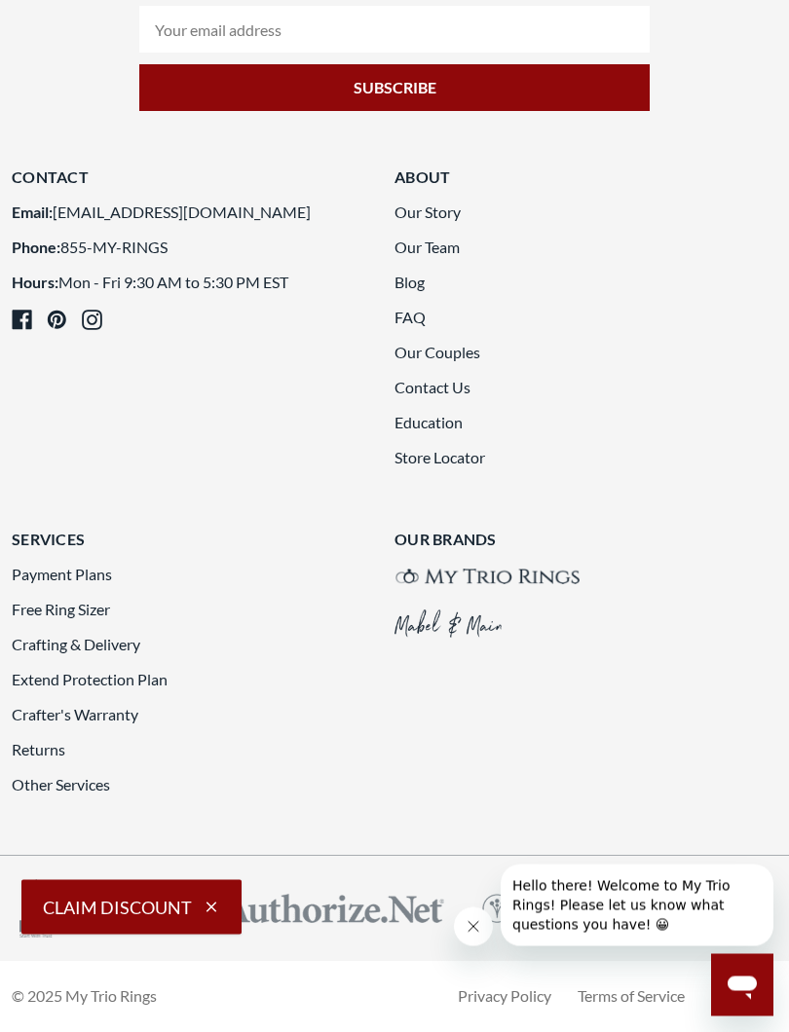
scroll to position [8041, 0]
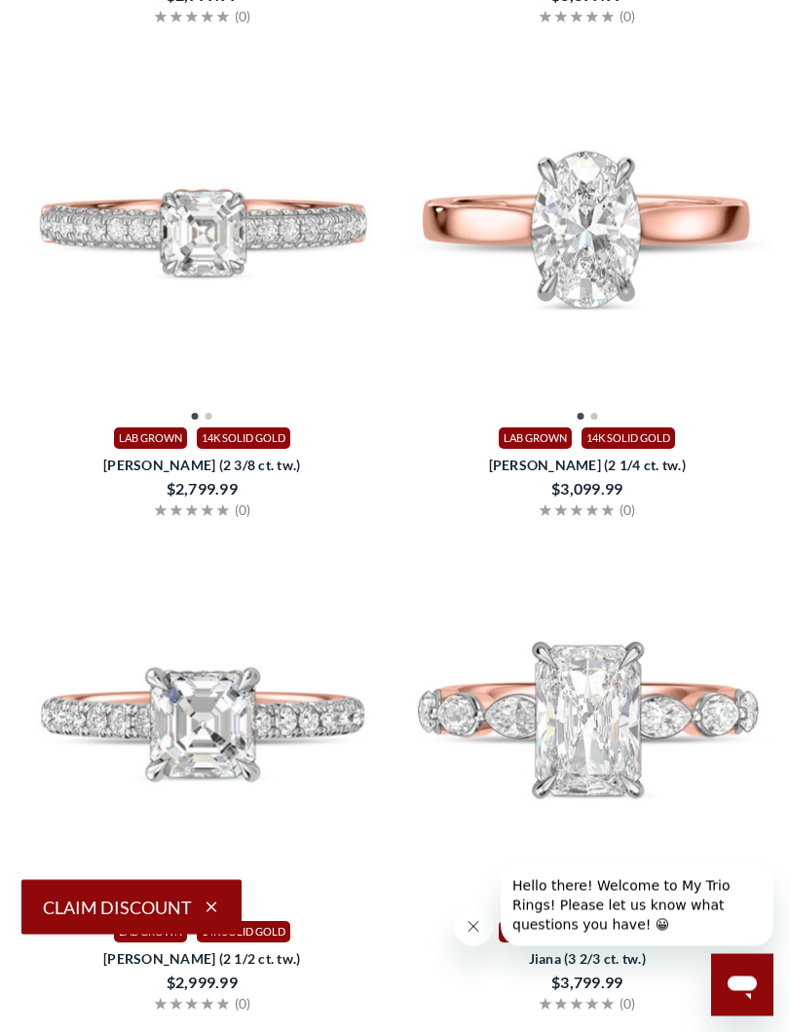
scroll to position [2942, 0]
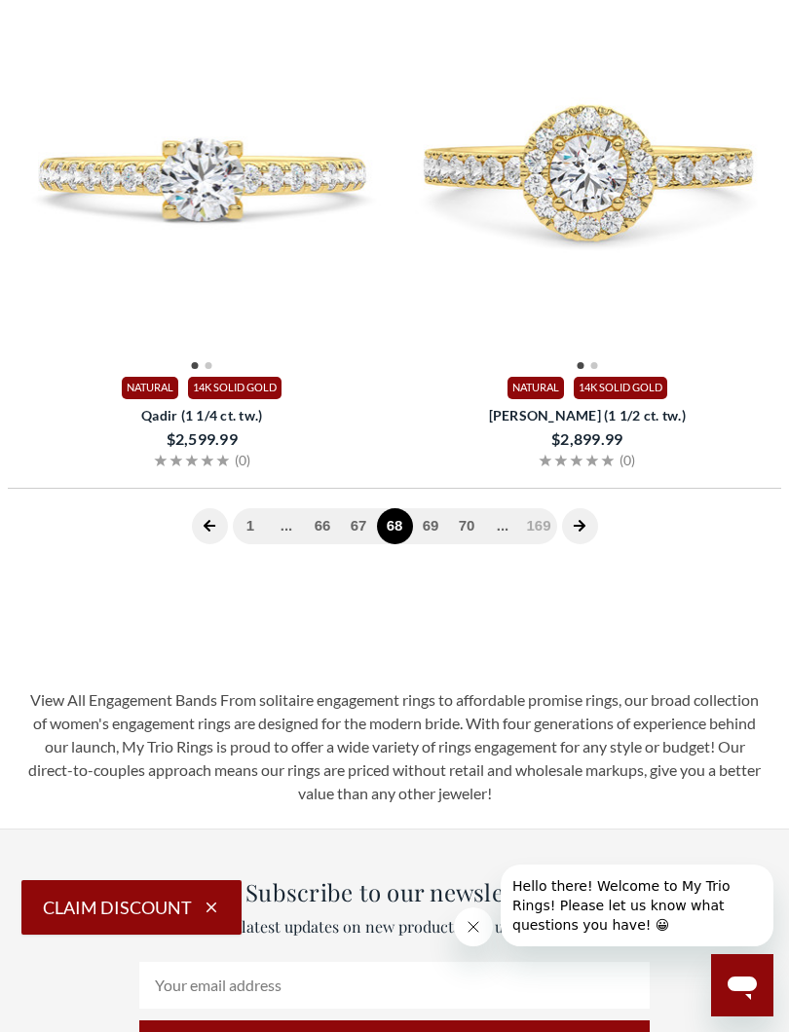
click at [432, 521] on link "69" at bounding box center [431, 526] width 36 height 36
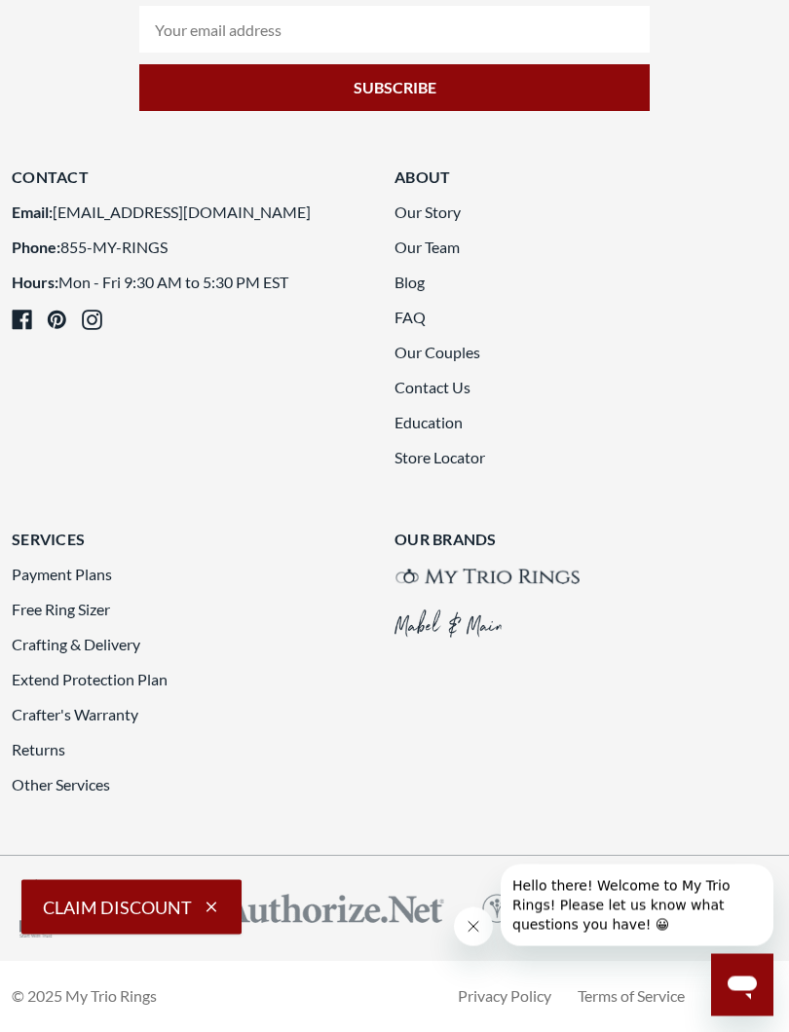
scroll to position [7923, 0]
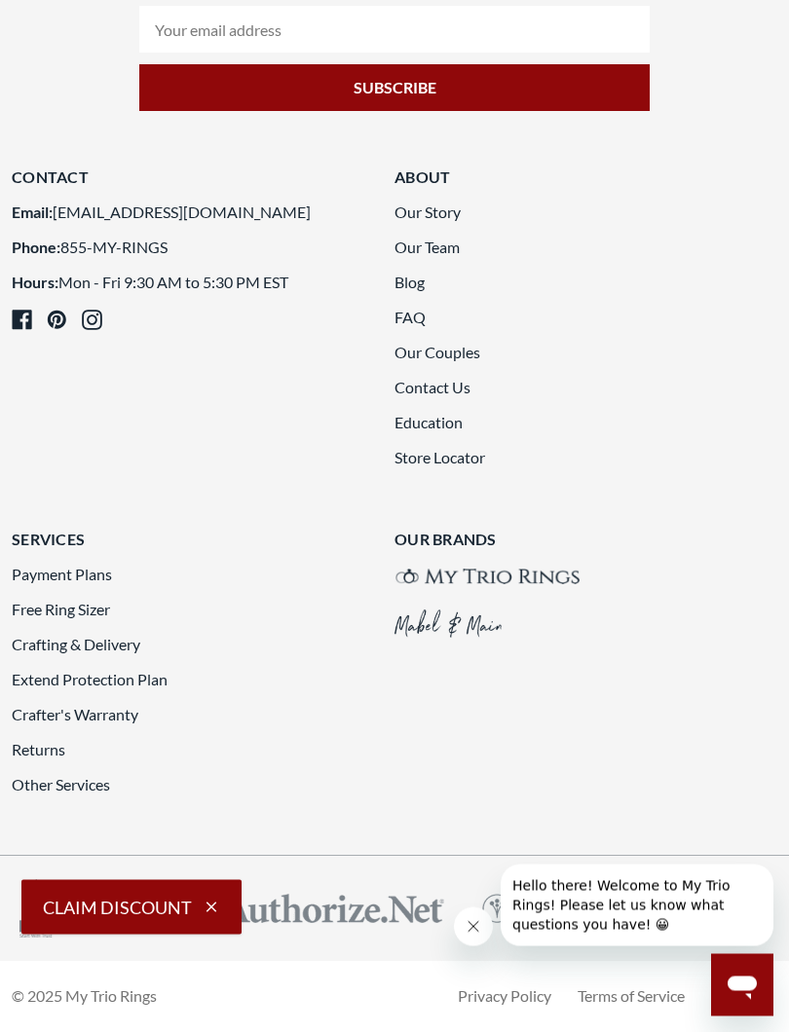
scroll to position [5749, 0]
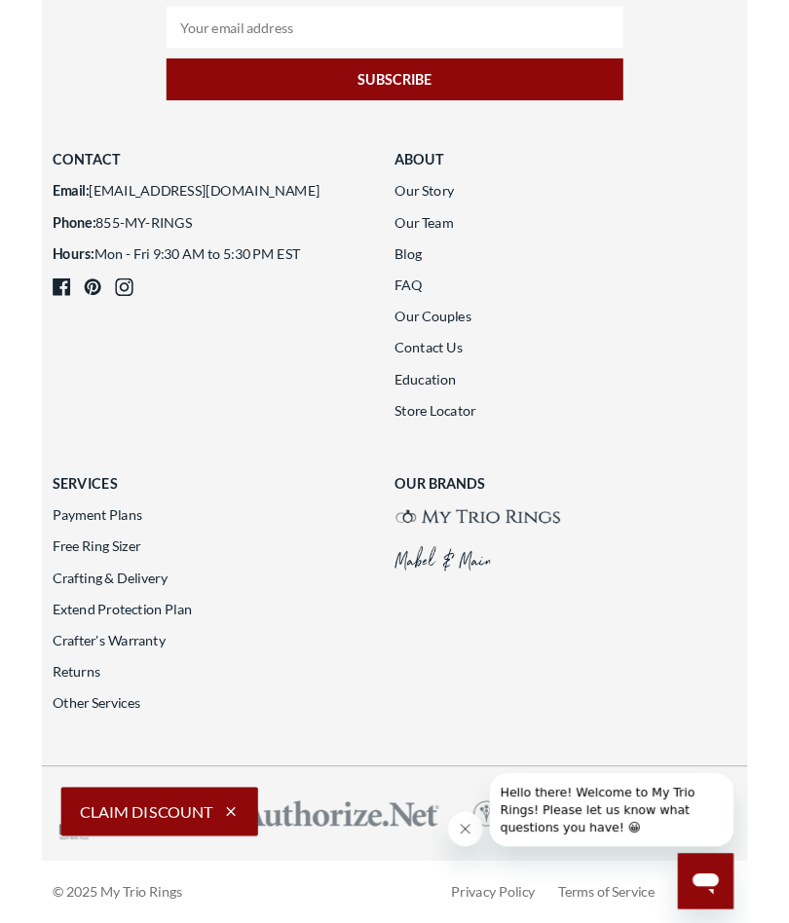
scroll to position [8031, 0]
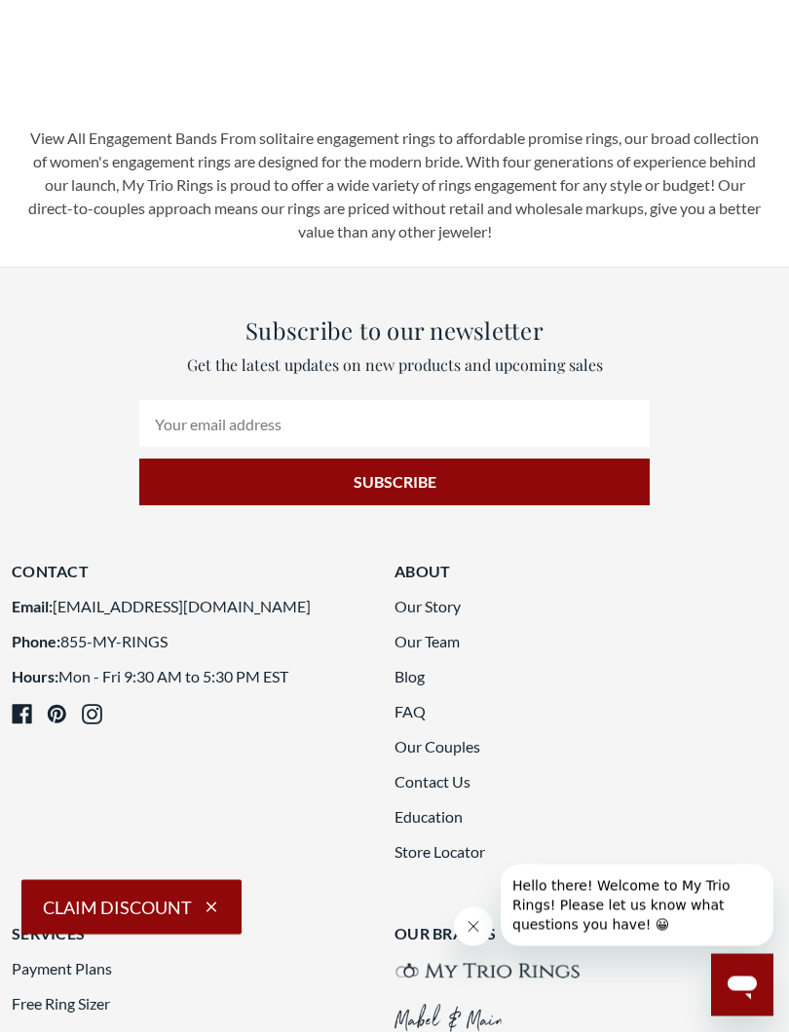
scroll to position [4564, 0]
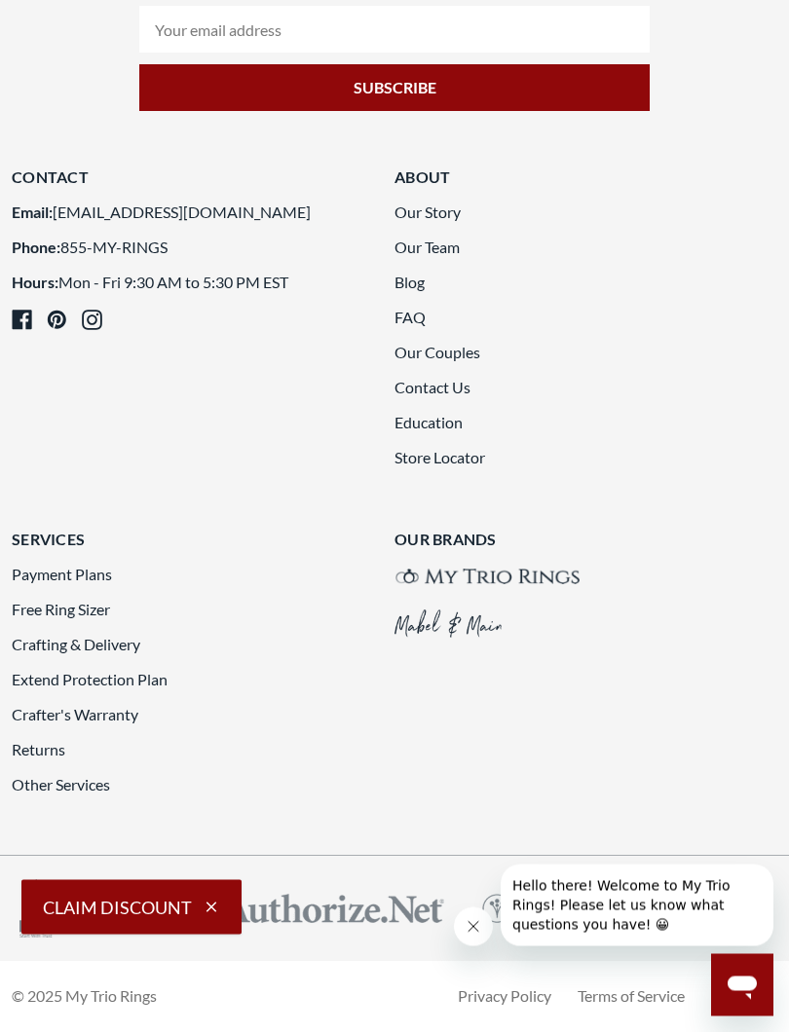
scroll to position [7702, 0]
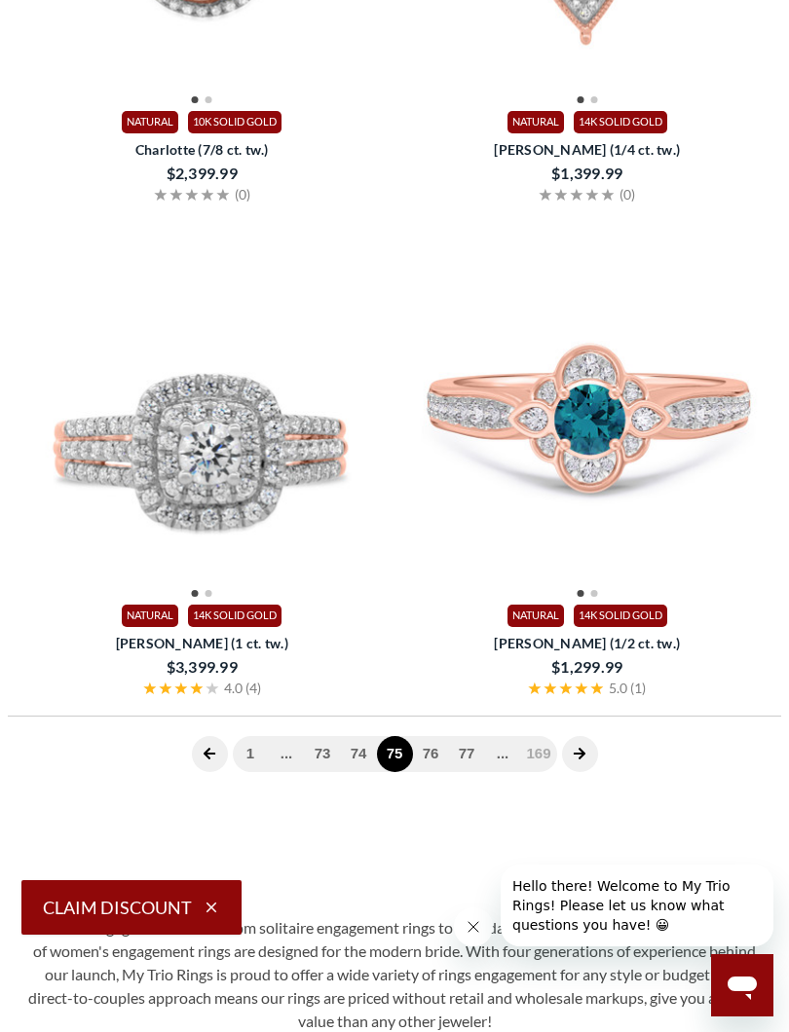
scroll to position [791, 0]
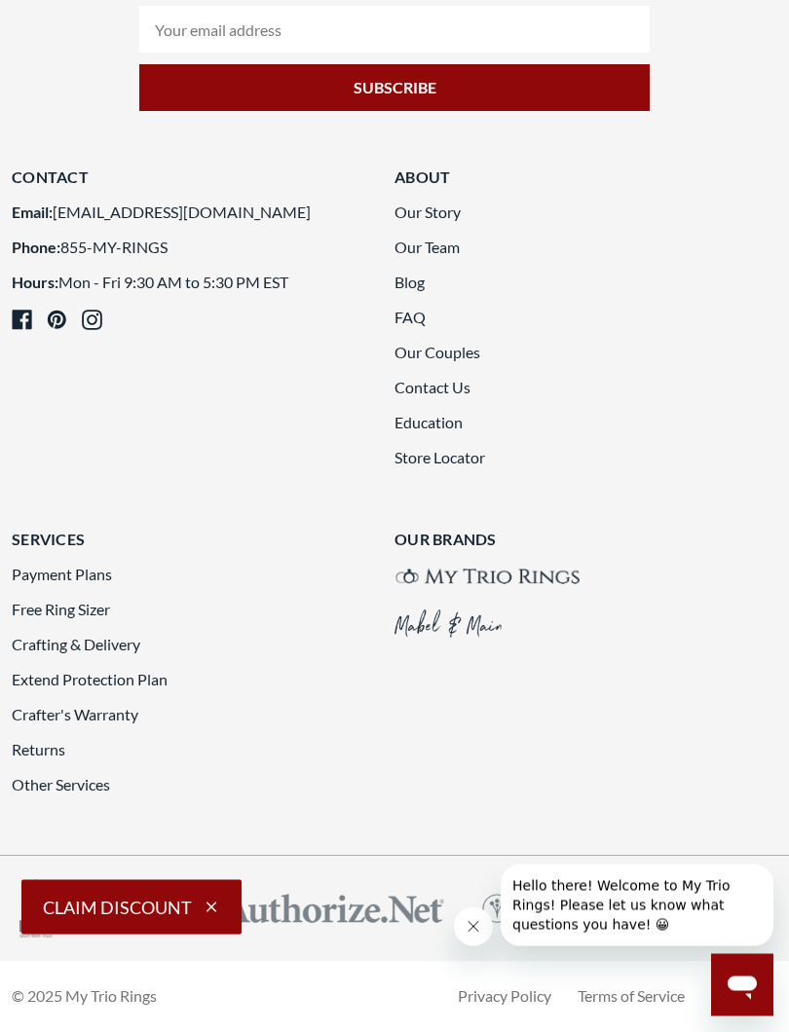
scroll to position [7950, 0]
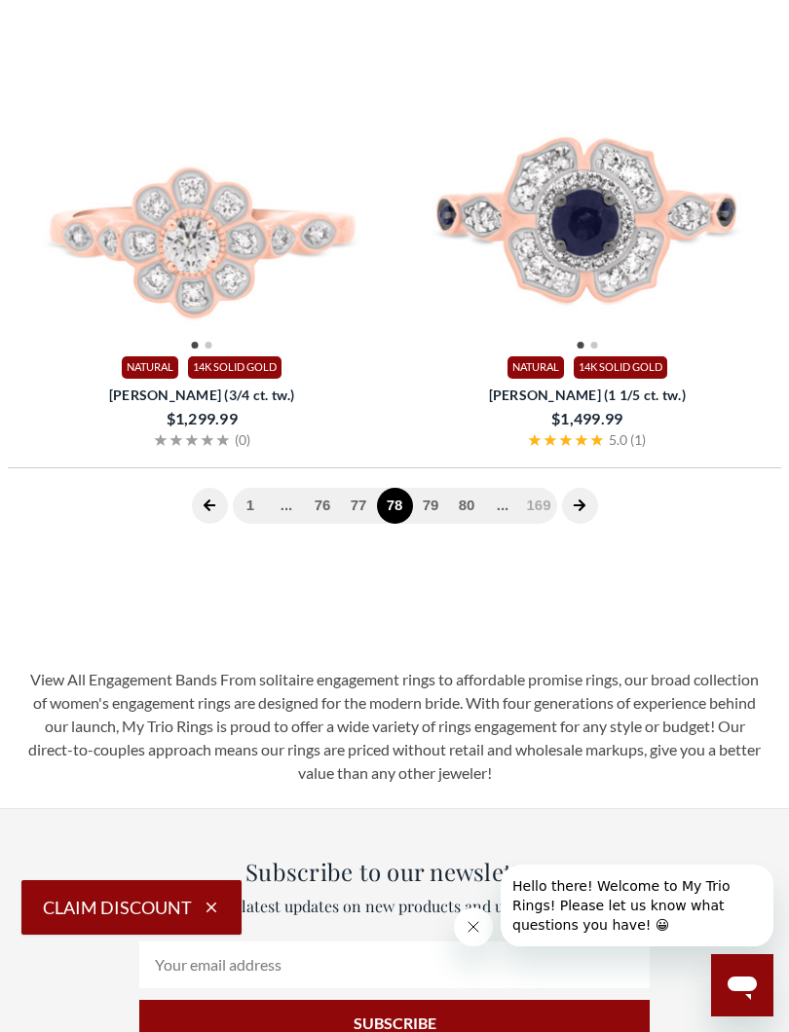
scroll to position [791, 0]
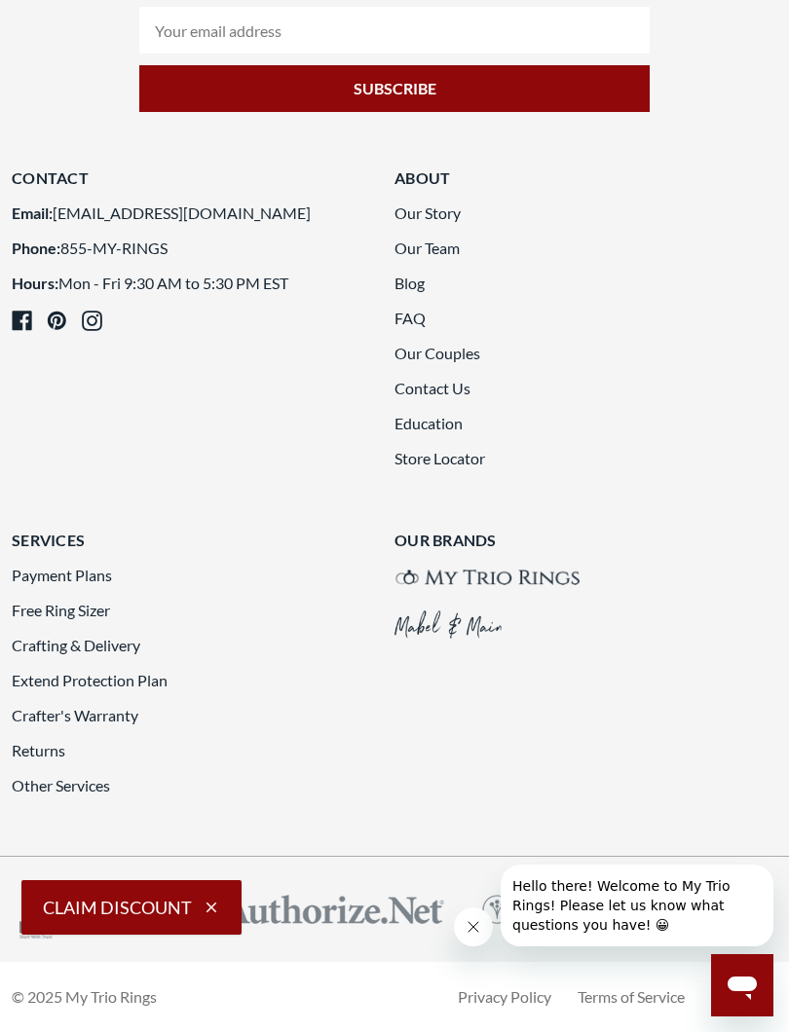
scroll to position [7869, 0]
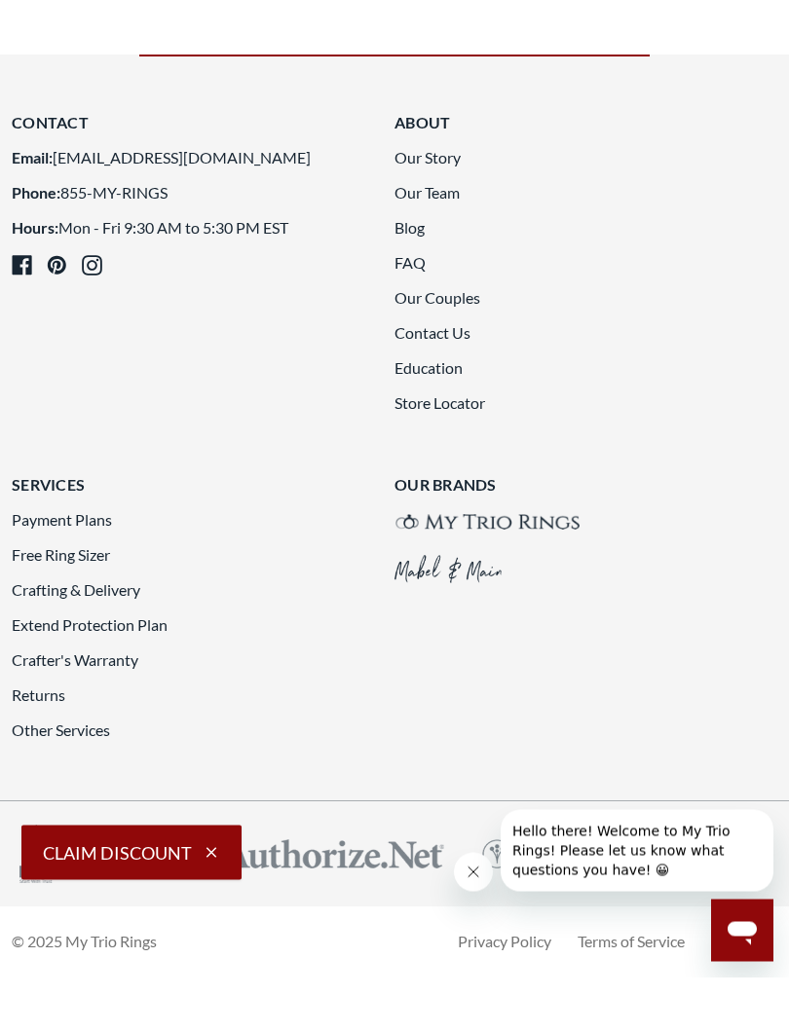
scroll to position [7857, 0]
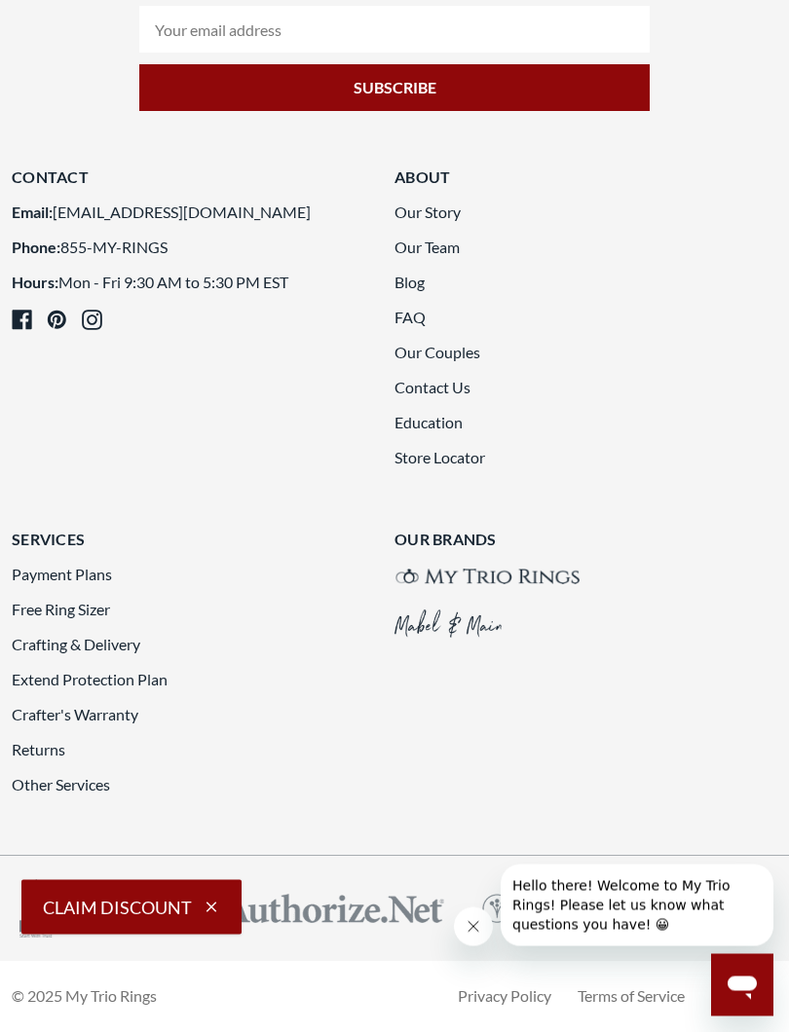
scroll to position [7780, 0]
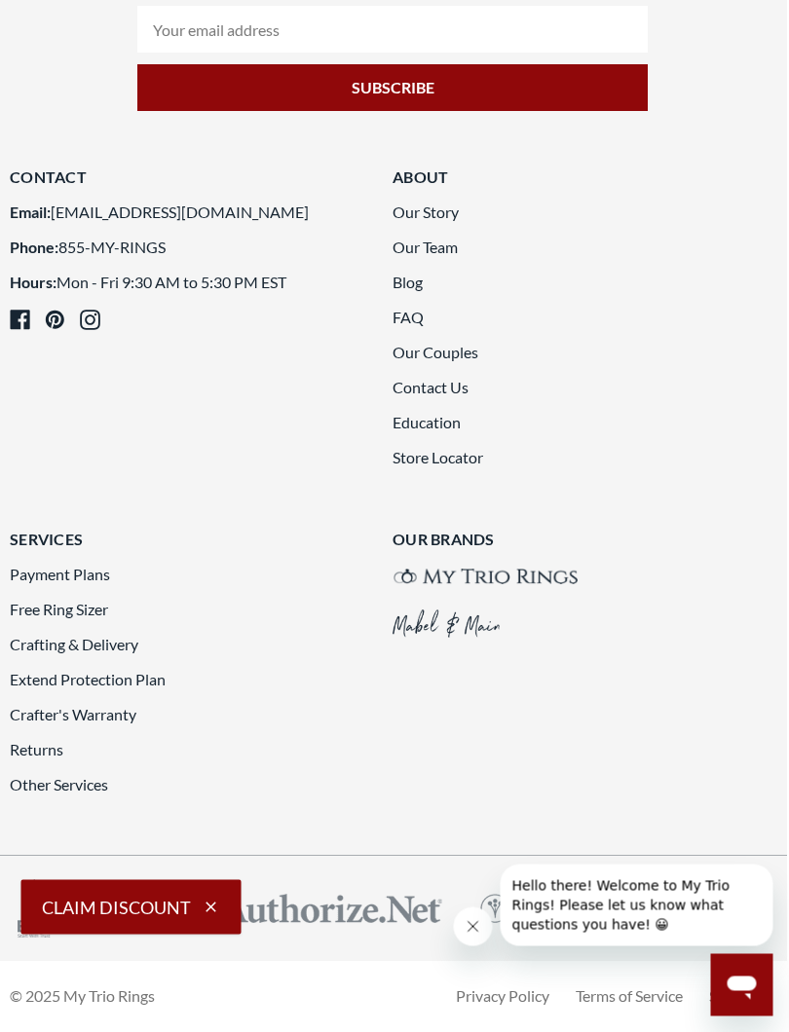
scroll to position [7843, 2]
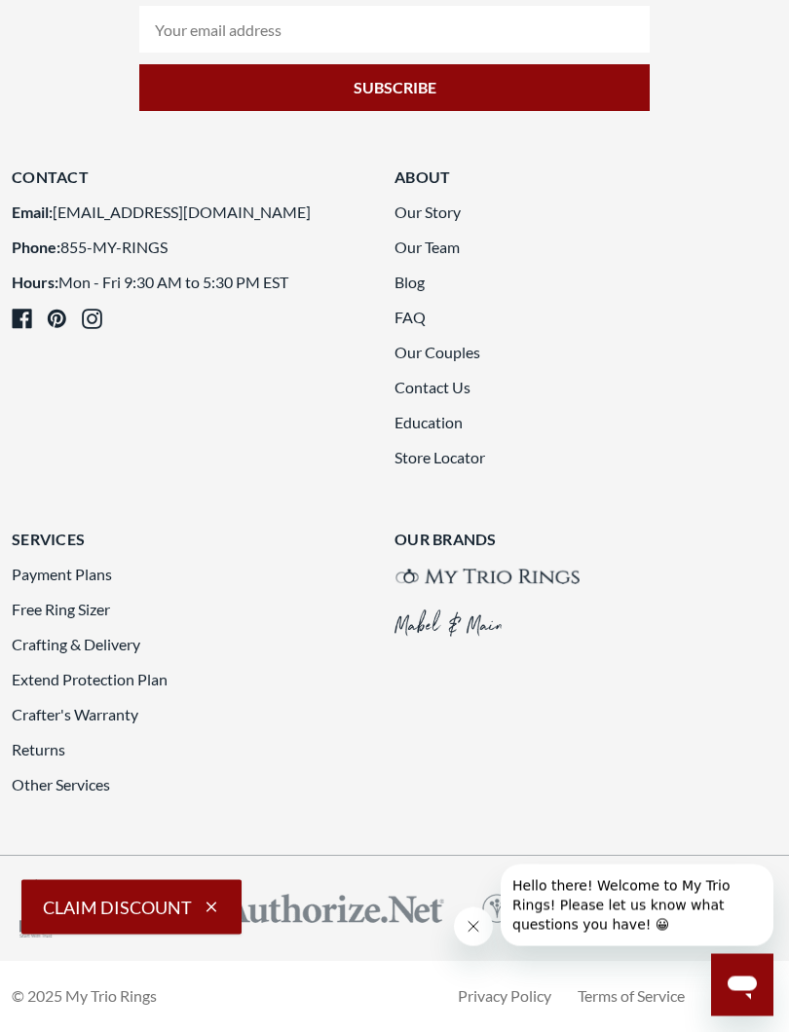
scroll to position [7850, 0]
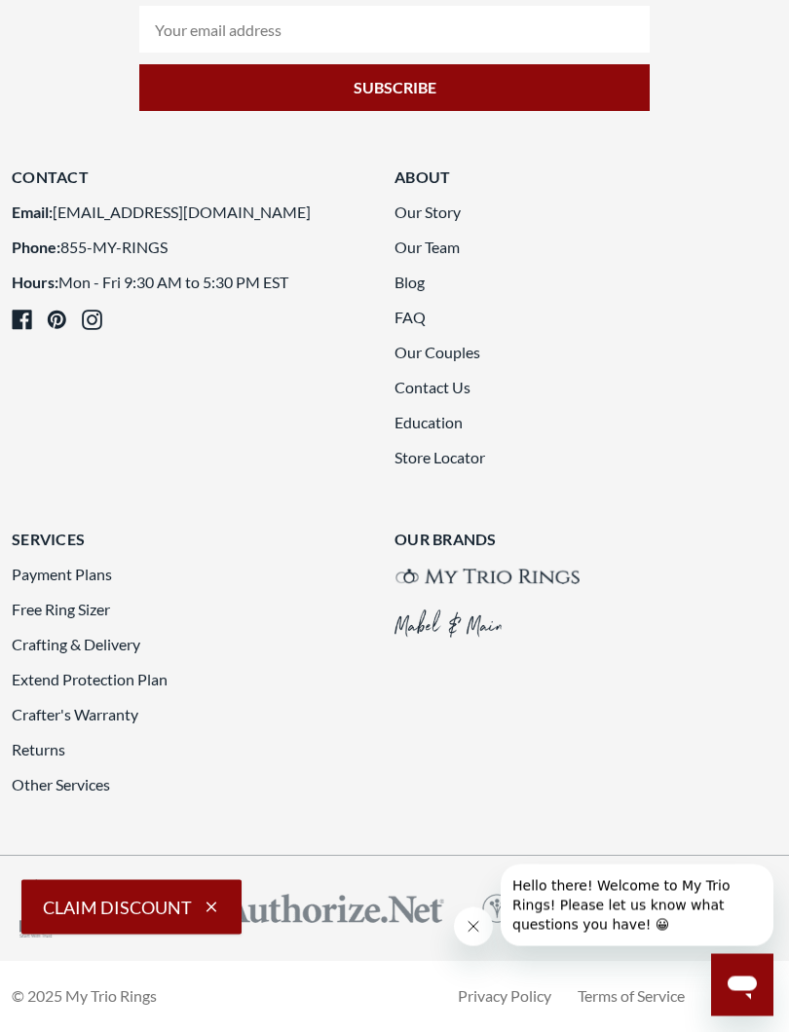
scroll to position [4970, 0]
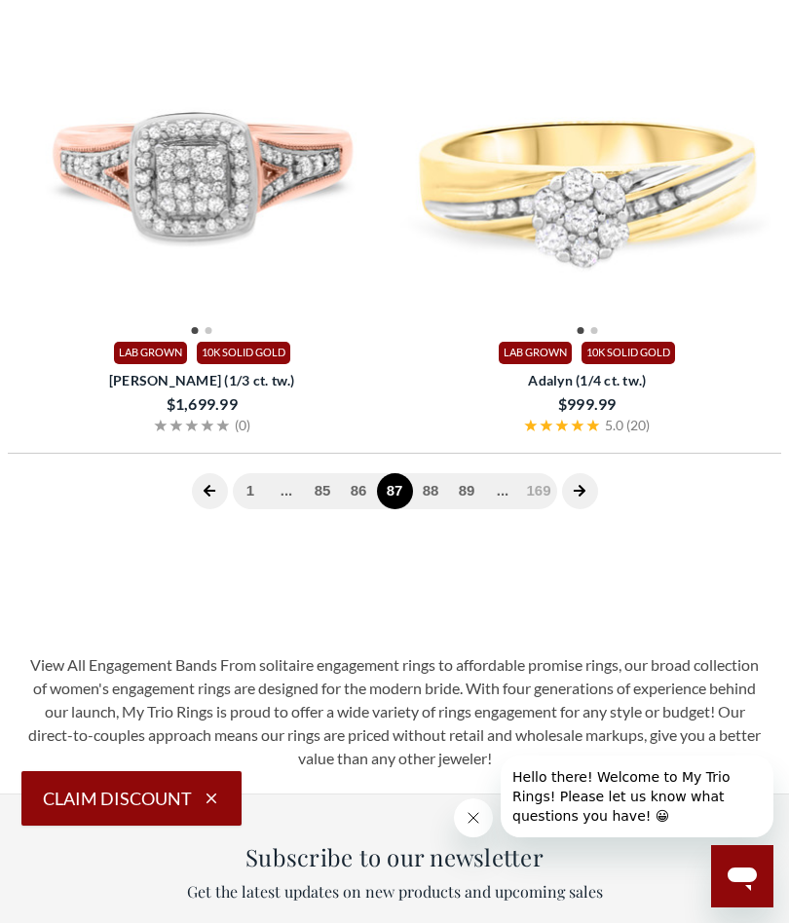
scroll to position [791, 0]
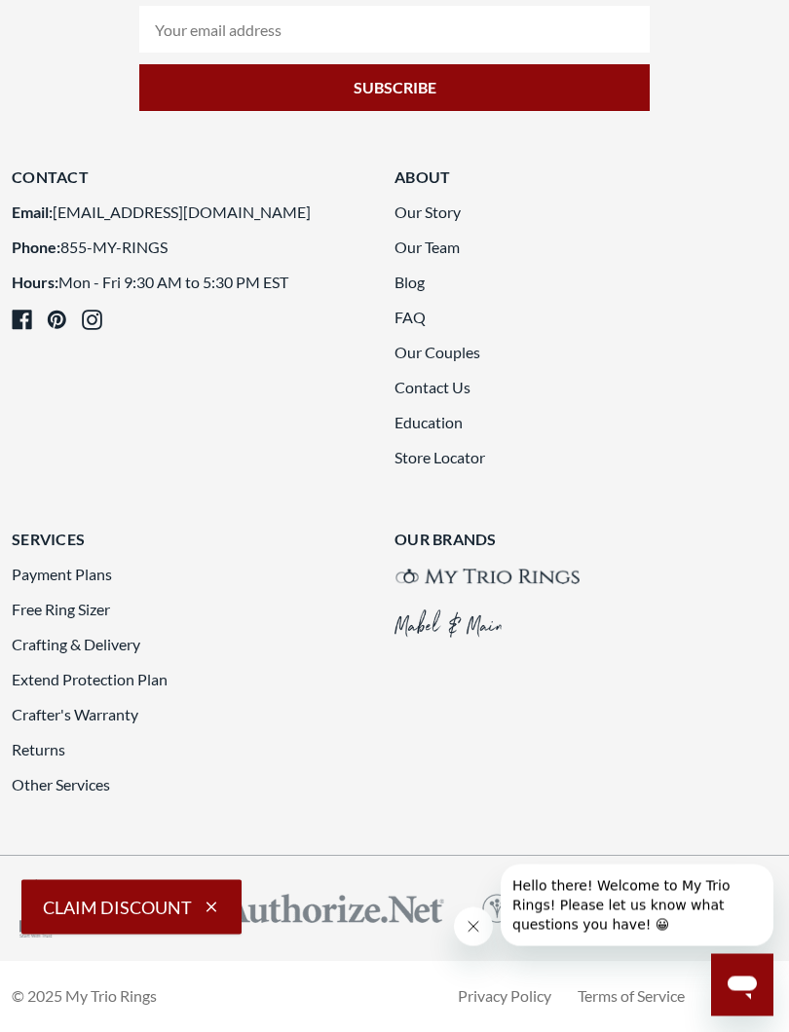
scroll to position [8015, 0]
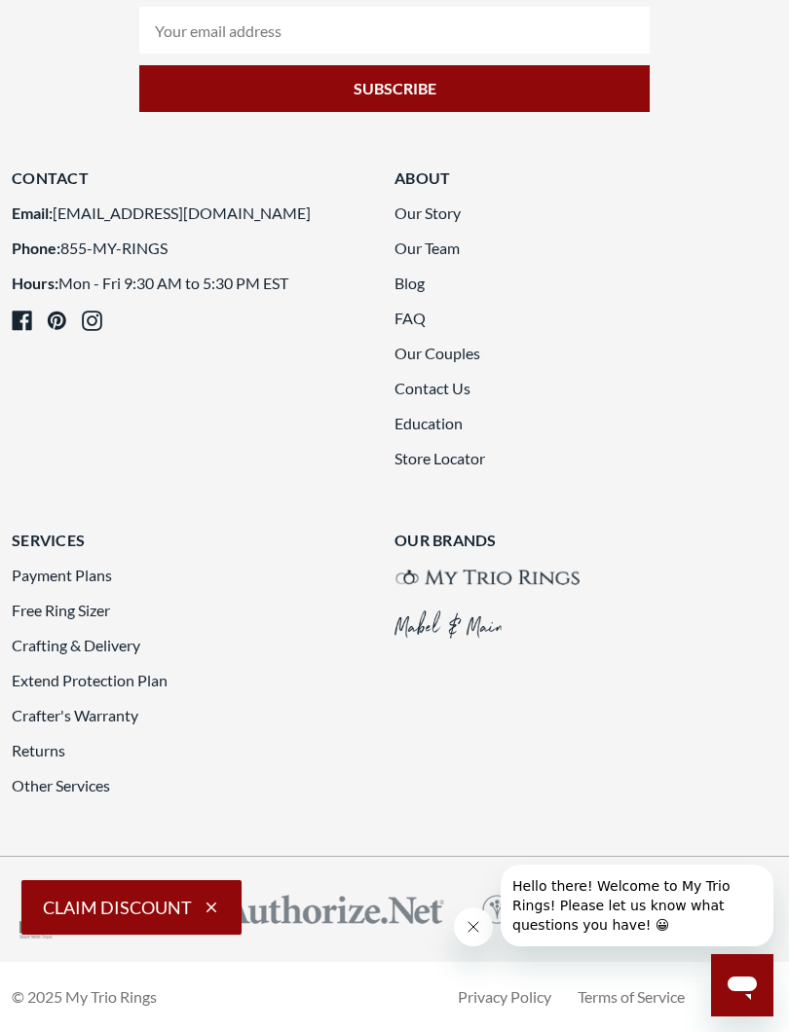
scroll to position [7966, 0]
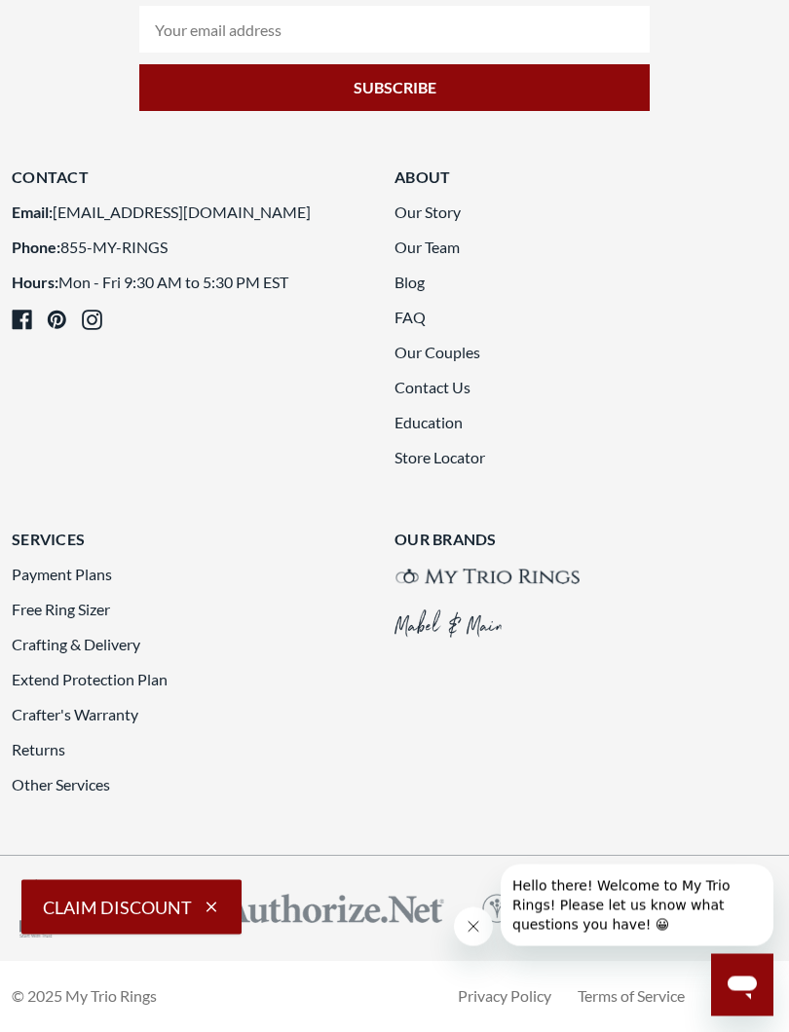
scroll to position [7931, 0]
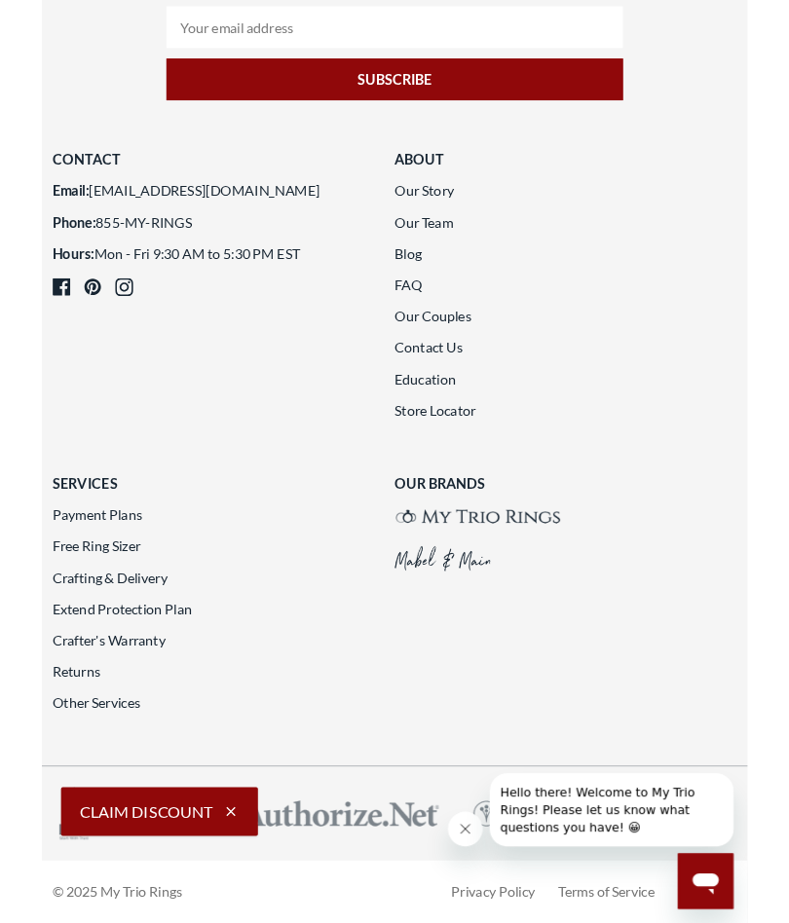
scroll to position [8043, 0]
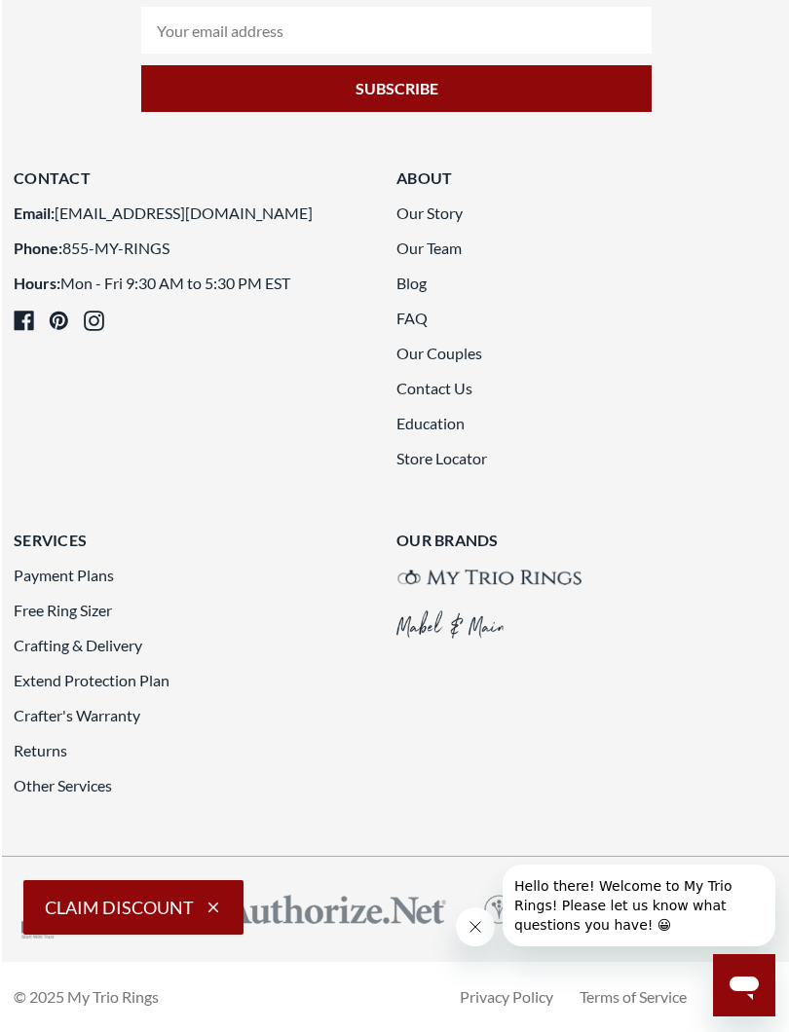
scroll to position [7558, 1]
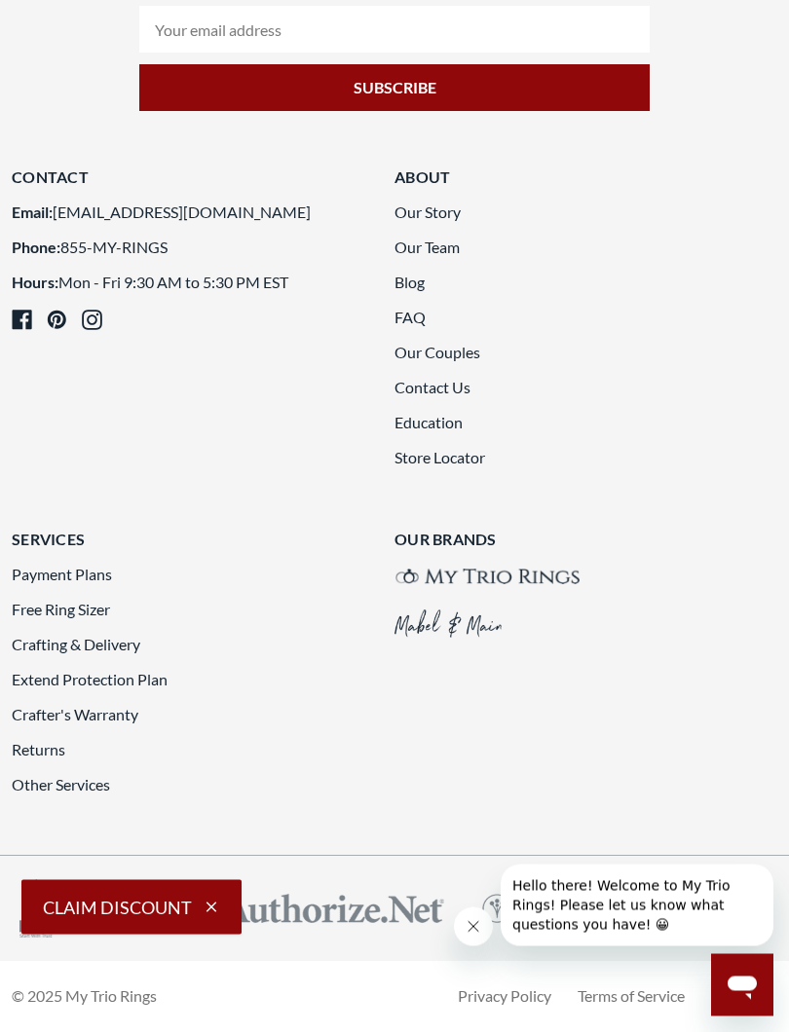
scroll to position [8177, 0]
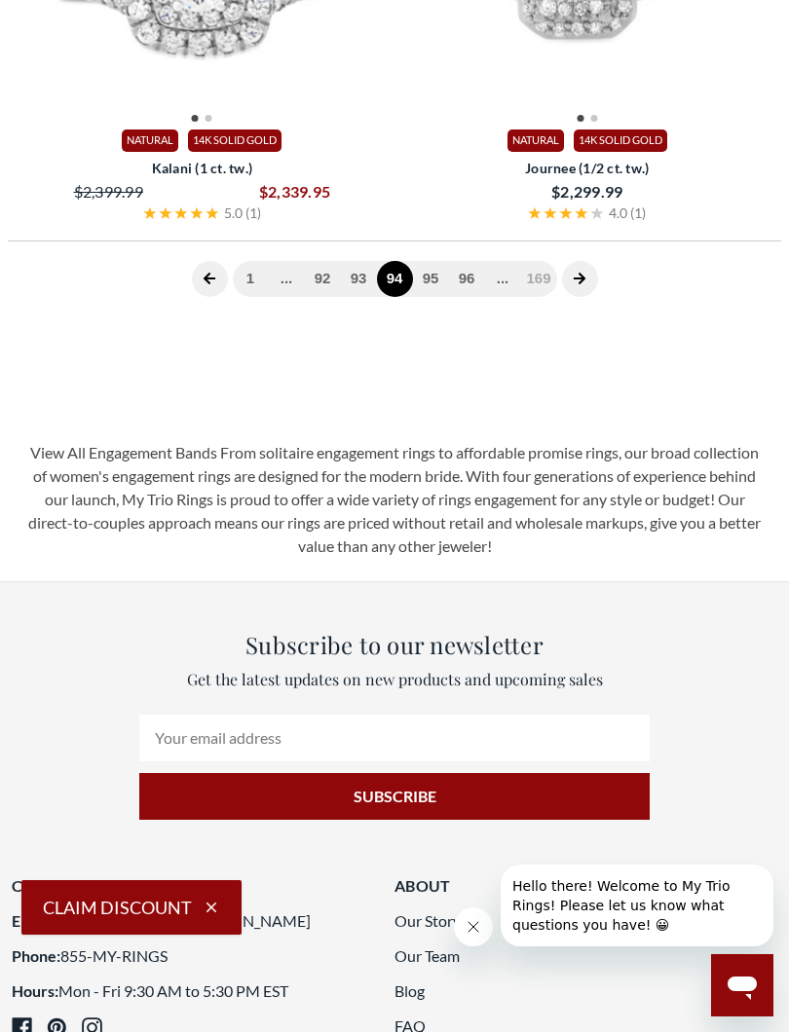
scroll to position [791, 0]
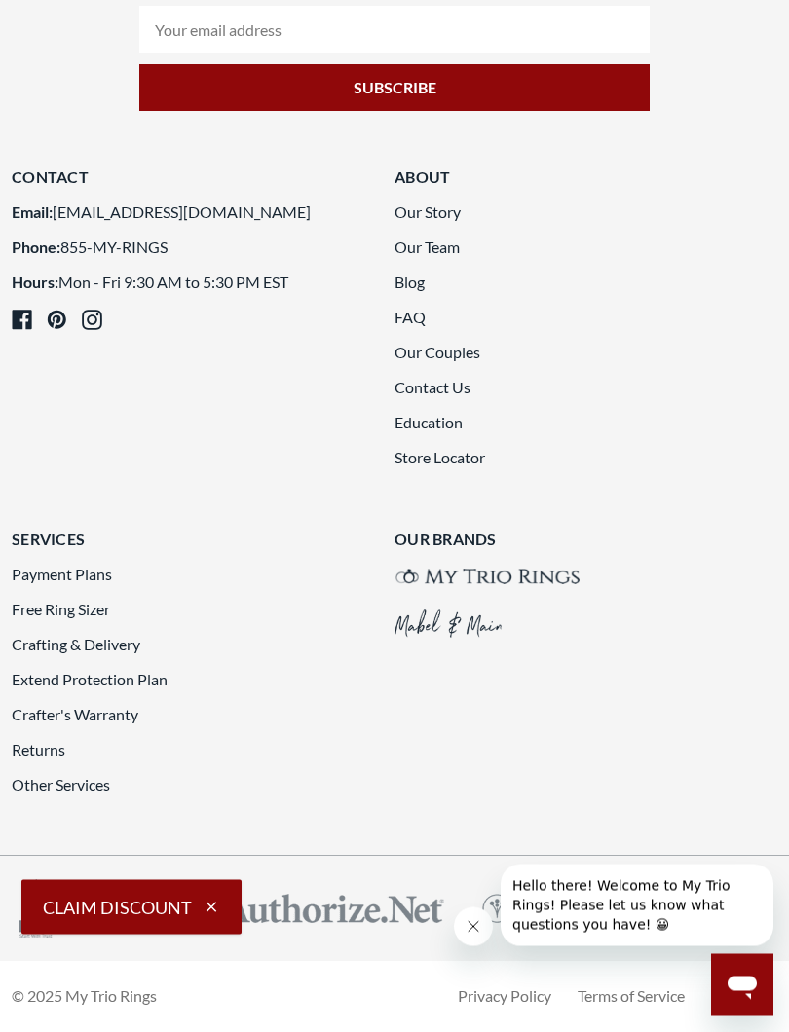
scroll to position [7921, 0]
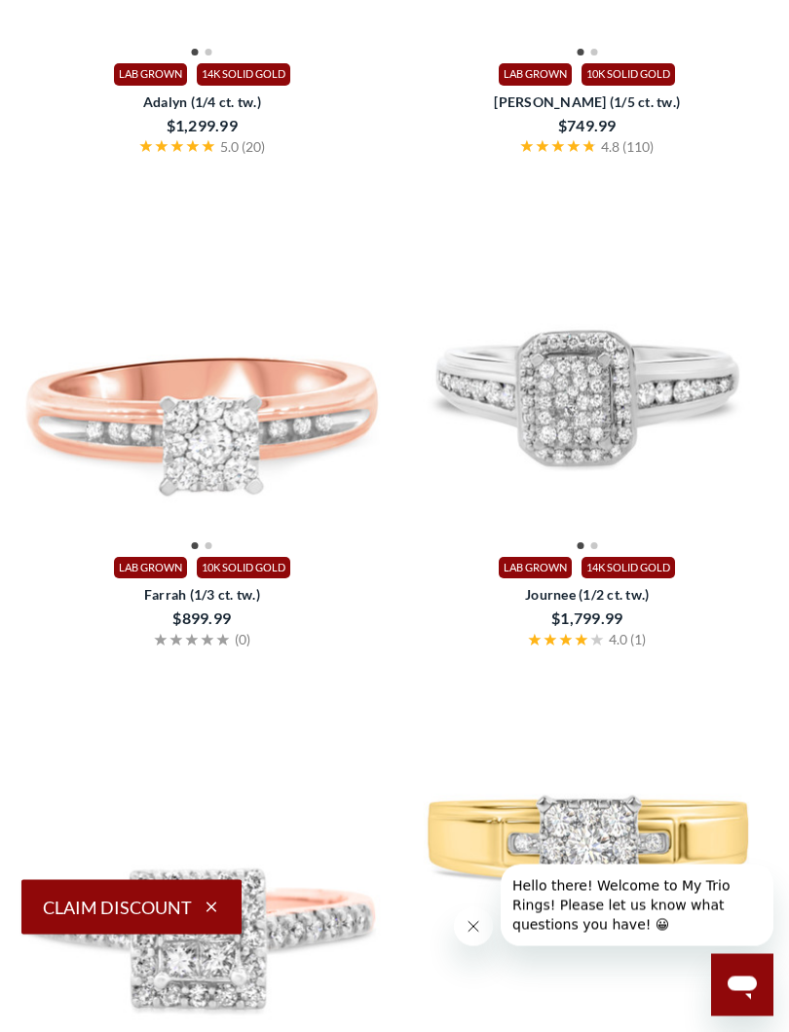
scroll to position [1332, 0]
